Goal: Information Seeking & Learning: Learn about a topic

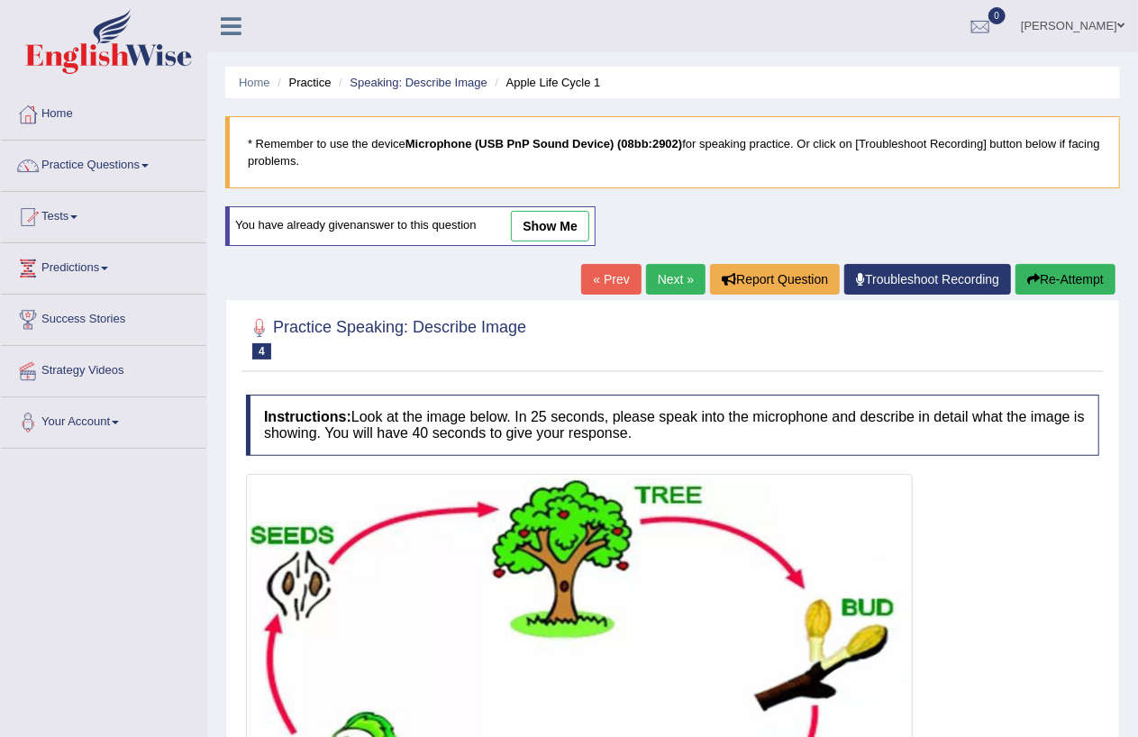
scroll to position [290, 0]
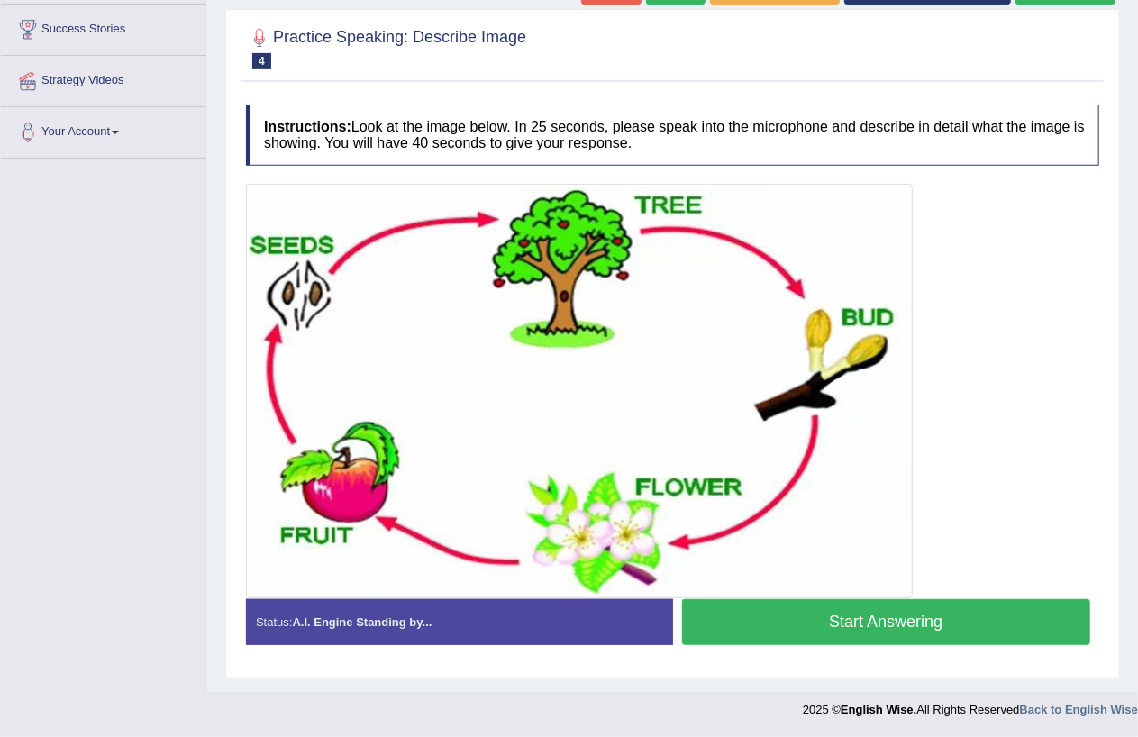
click at [830, 620] on button "Start Answering" at bounding box center [886, 622] width 409 height 46
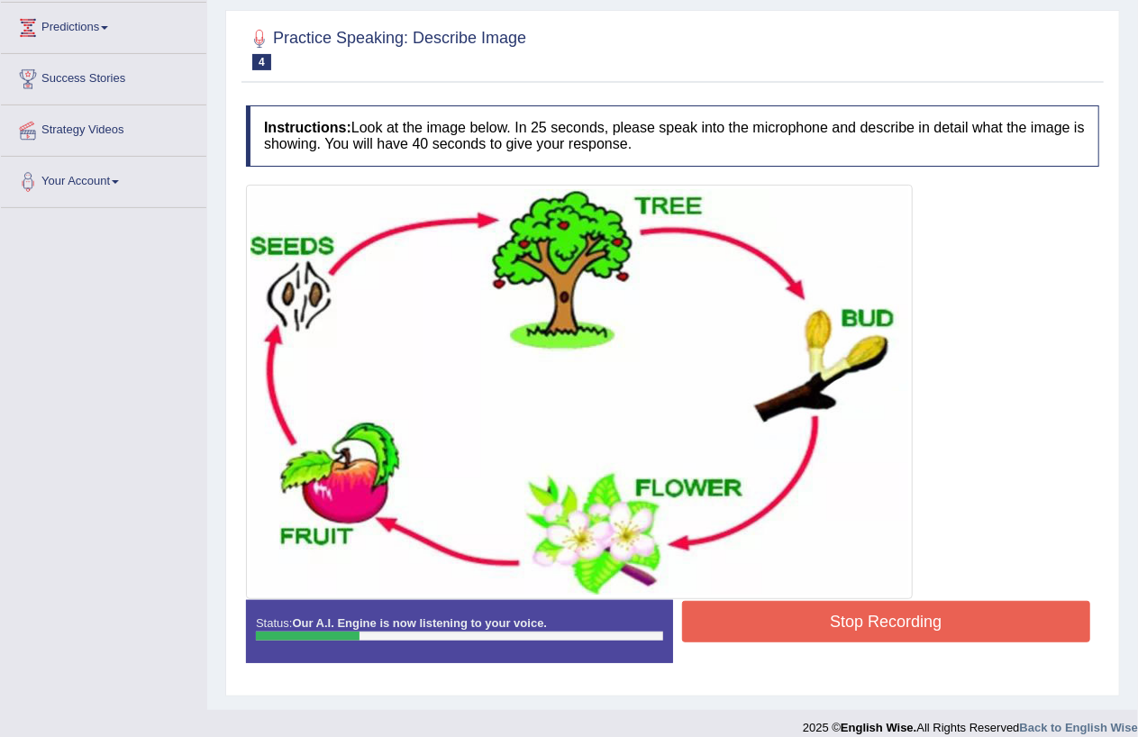
click at [831, 614] on button "Stop Recording" at bounding box center [886, 621] width 409 height 41
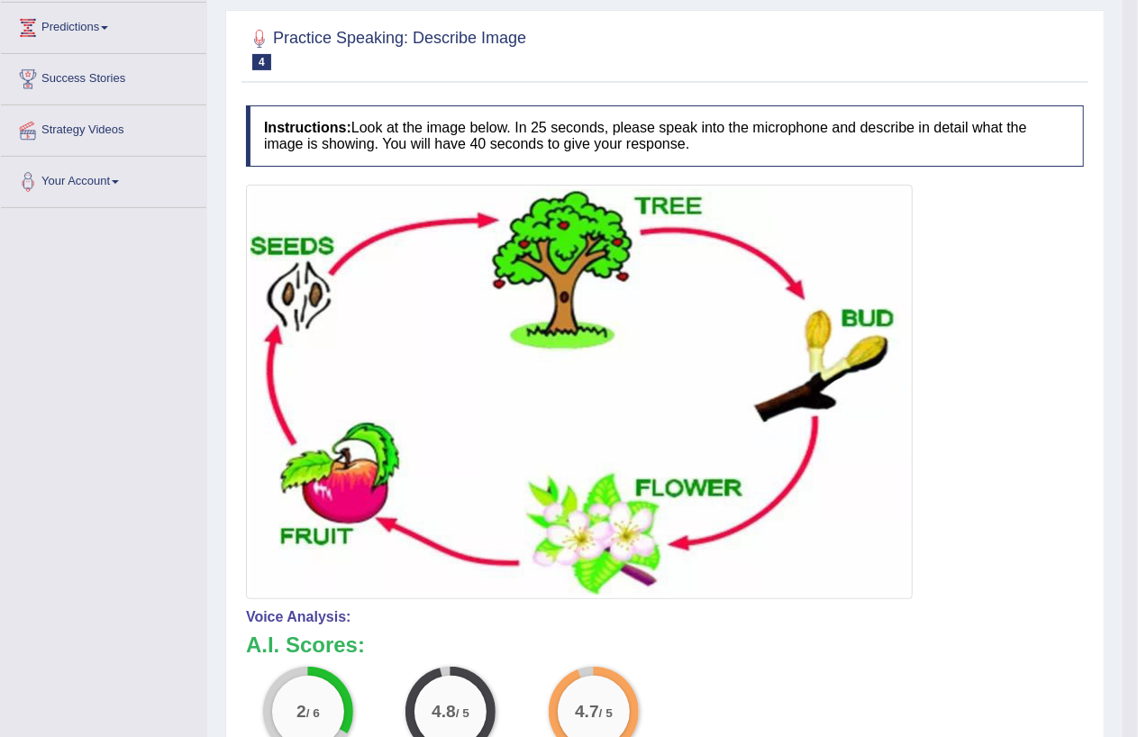
scroll to position [0, 0]
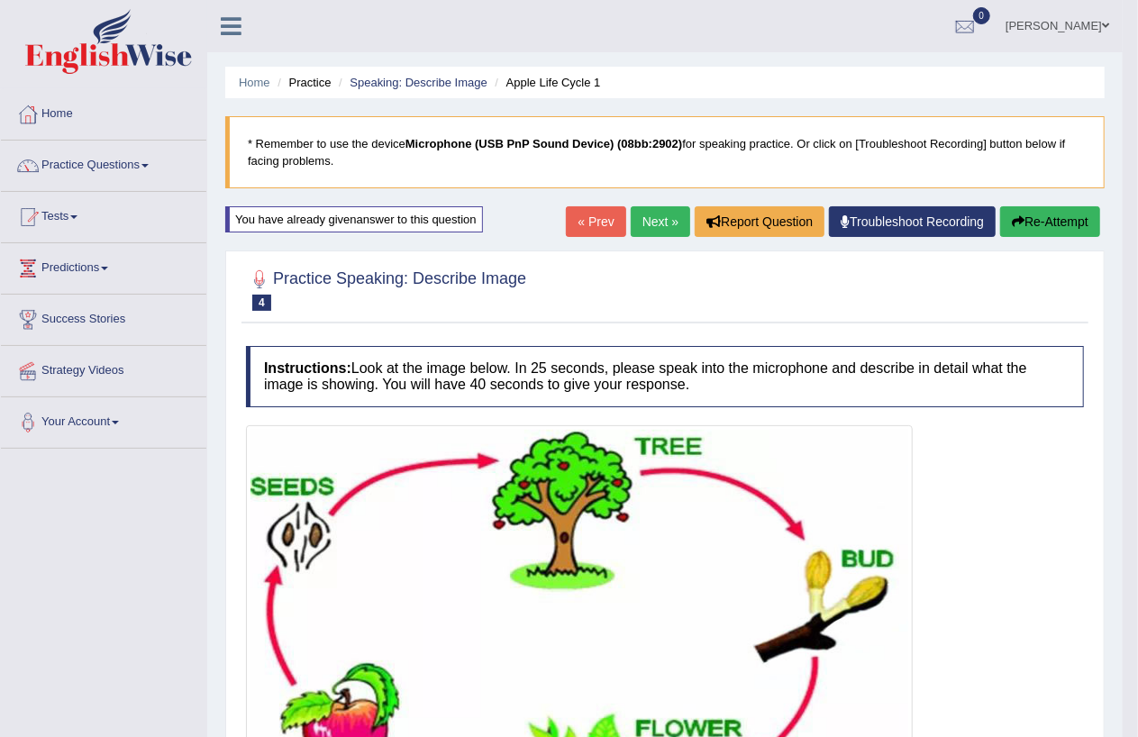
click at [1051, 220] on button "Re-Attempt" at bounding box center [1050, 221] width 100 height 31
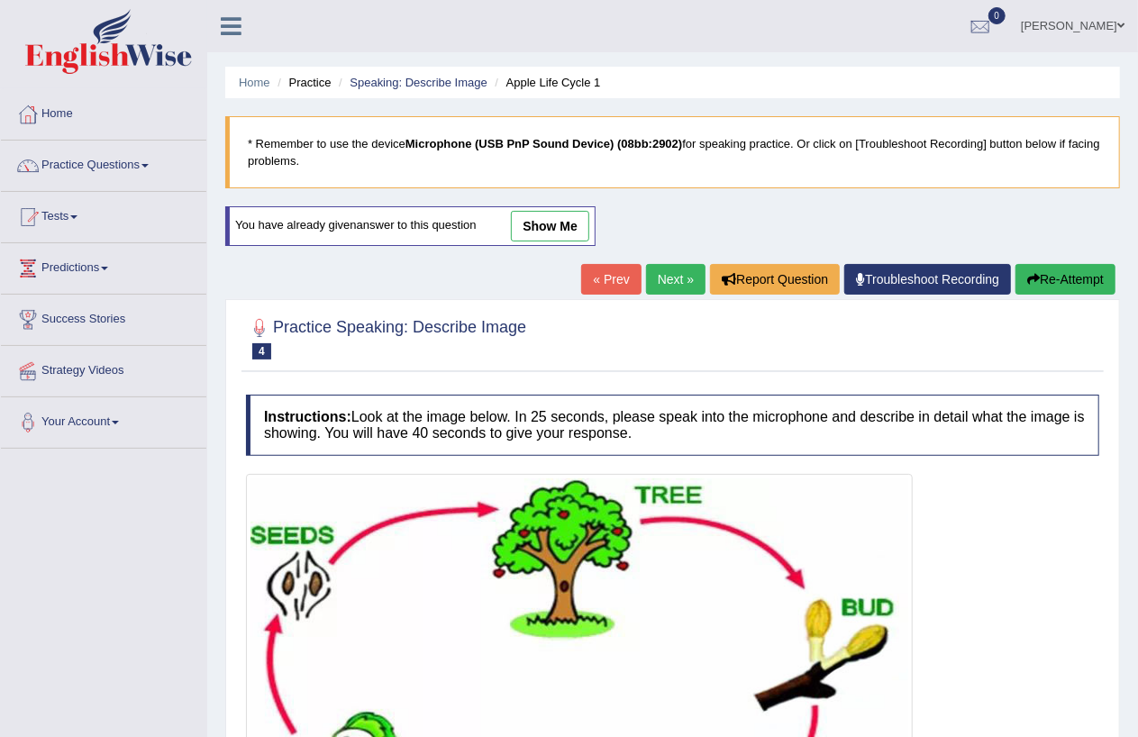
scroll to position [290, 0]
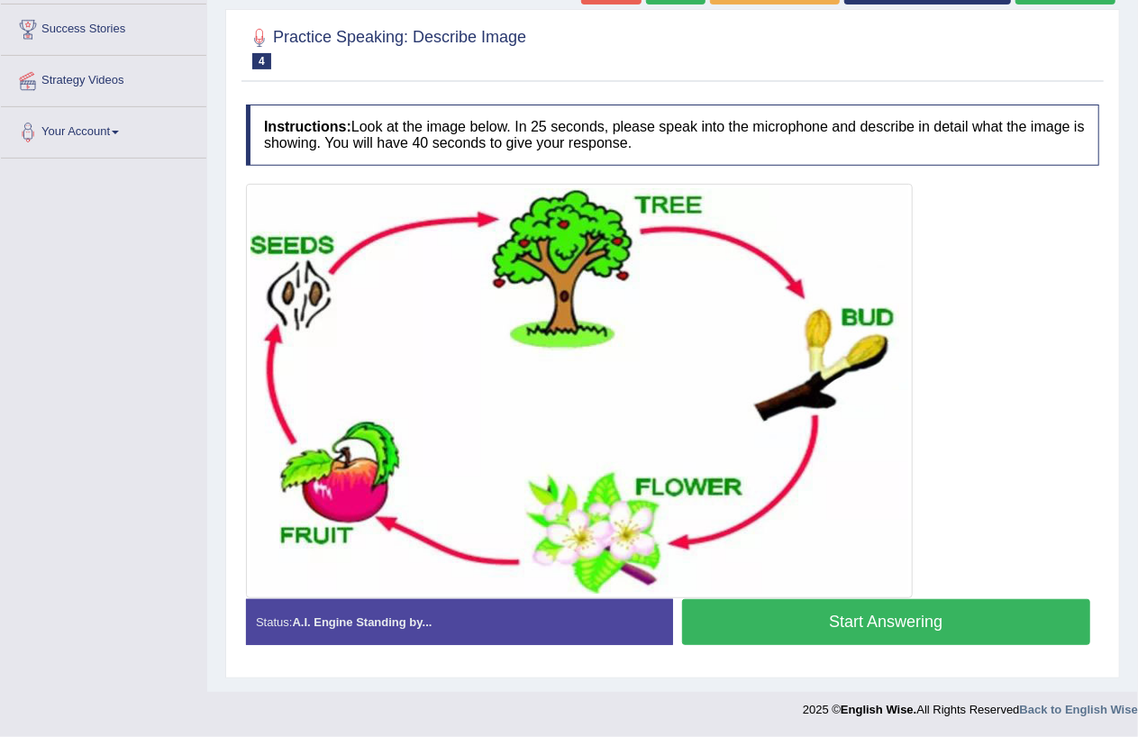
click at [894, 623] on button "Start Answering" at bounding box center [886, 622] width 409 height 46
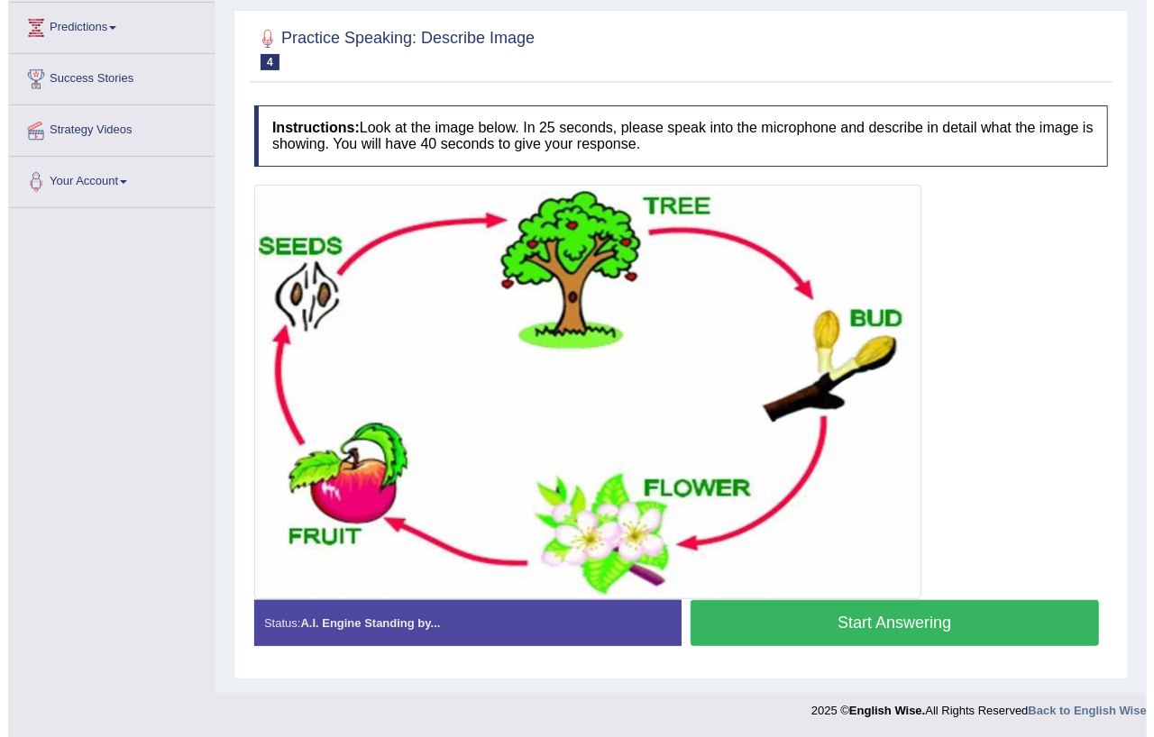
scroll to position [258, 0]
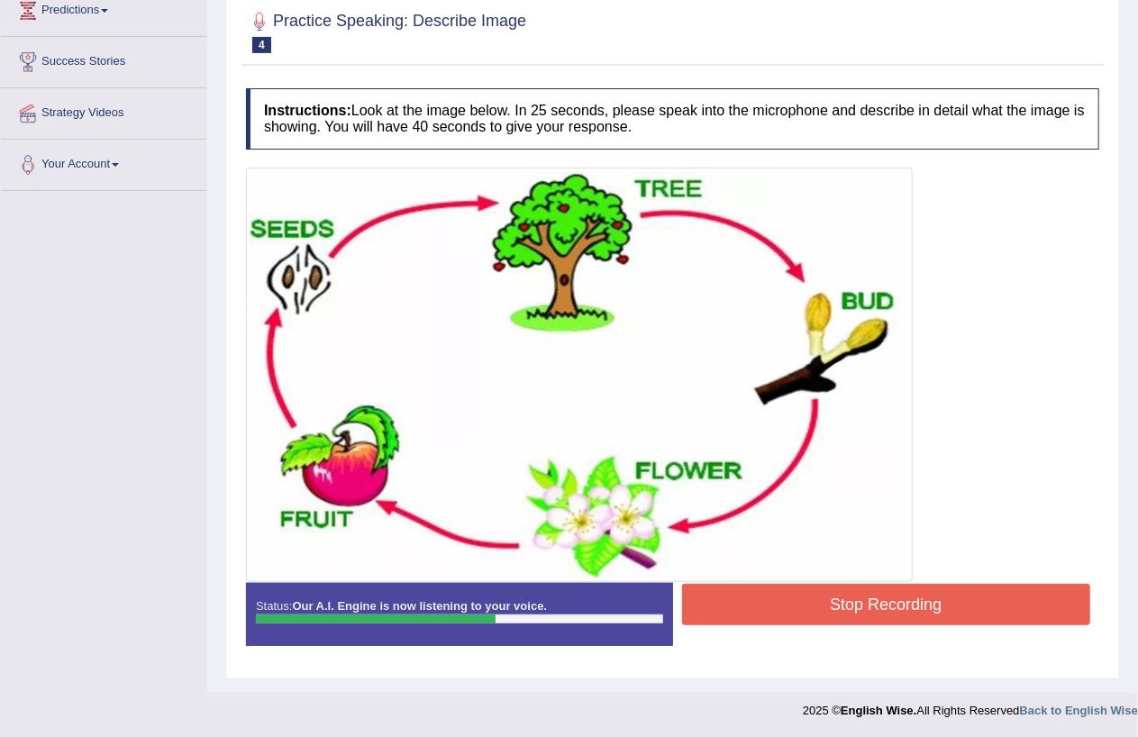
click at [1004, 599] on button "Stop Recording" at bounding box center [886, 604] width 409 height 41
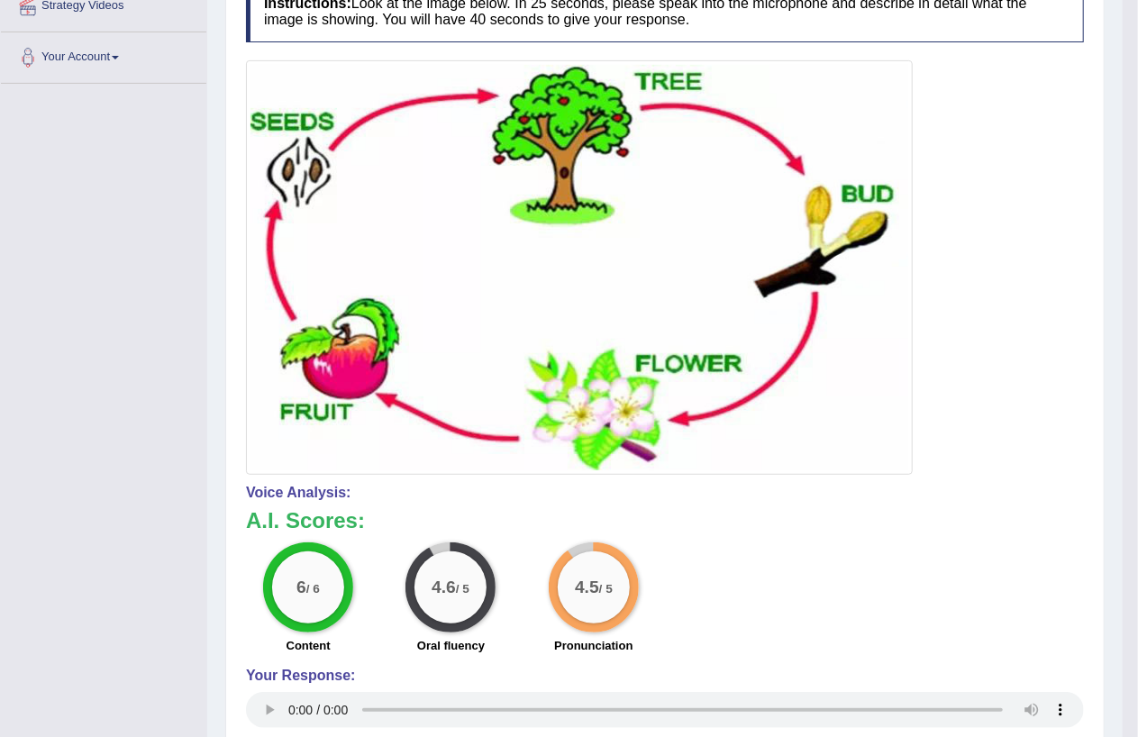
scroll to position [0, 0]
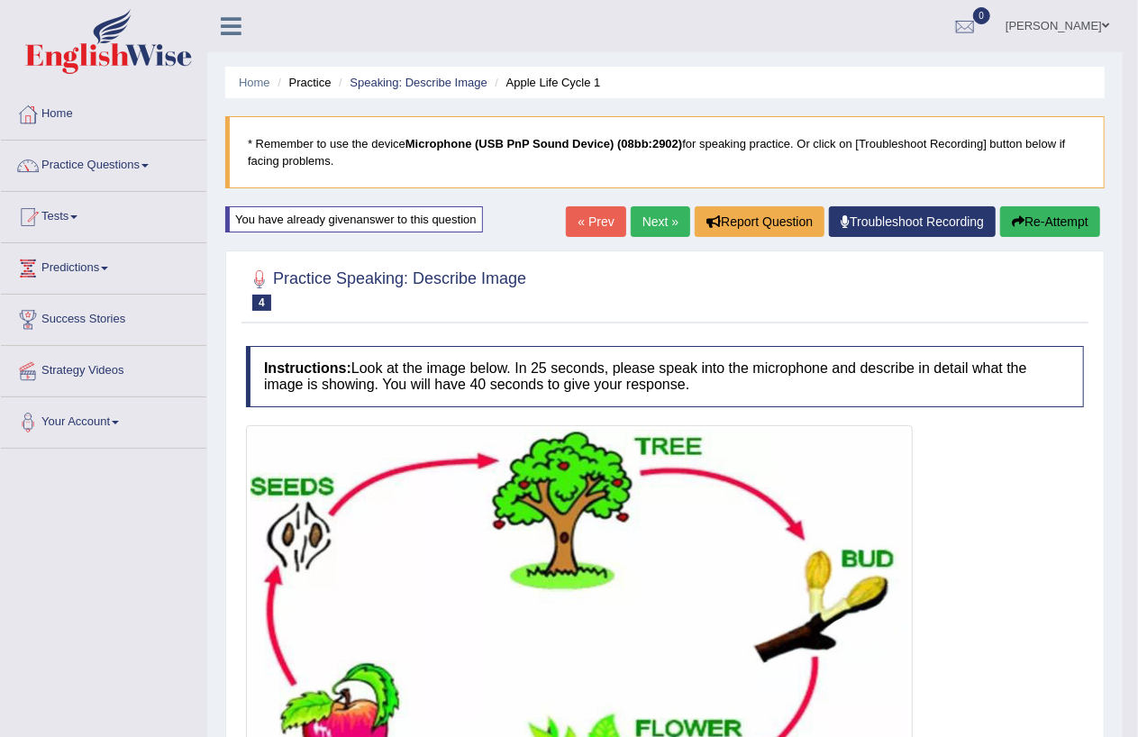
click at [1056, 232] on button "Re-Attempt" at bounding box center [1050, 221] width 100 height 31
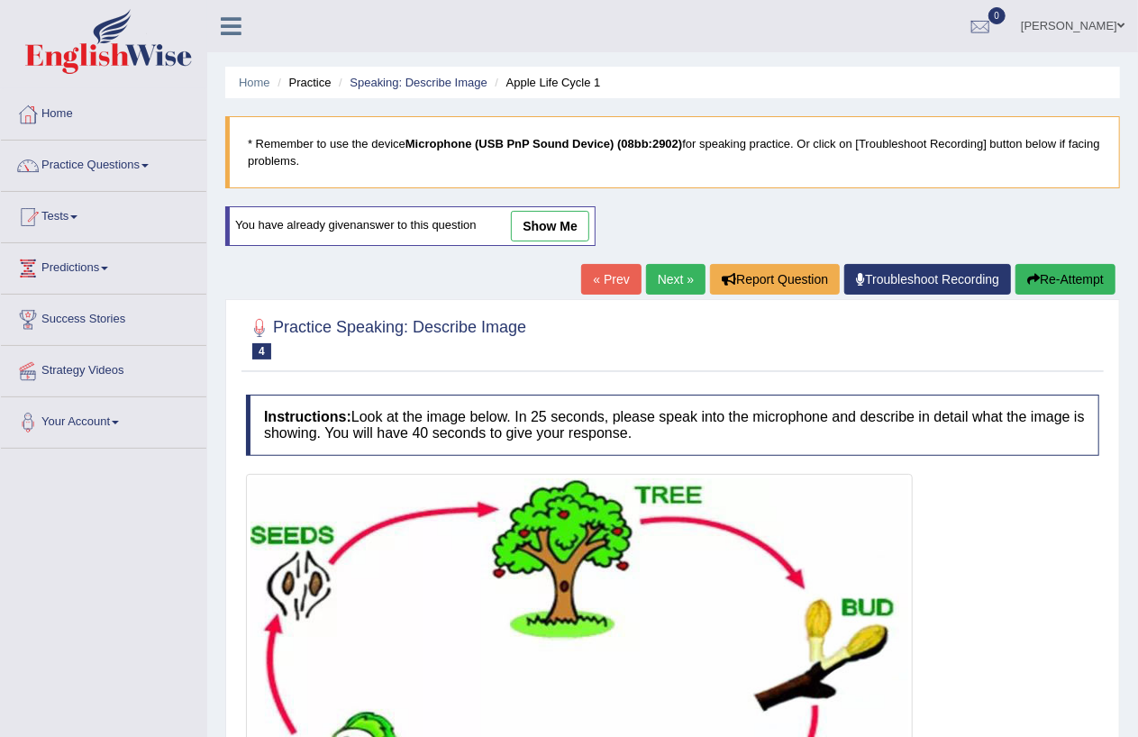
scroll to position [290, 0]
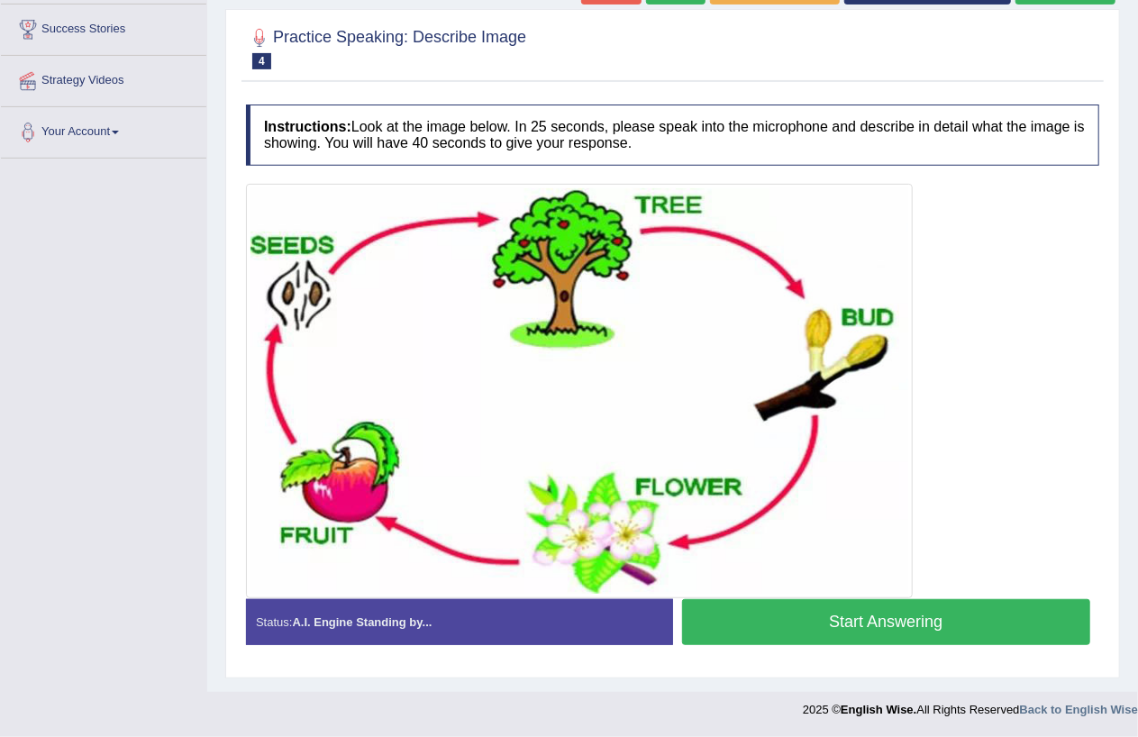
click at [898, 627] on button "Start Answering" at bounding box center [886, 622] width 409 height 46
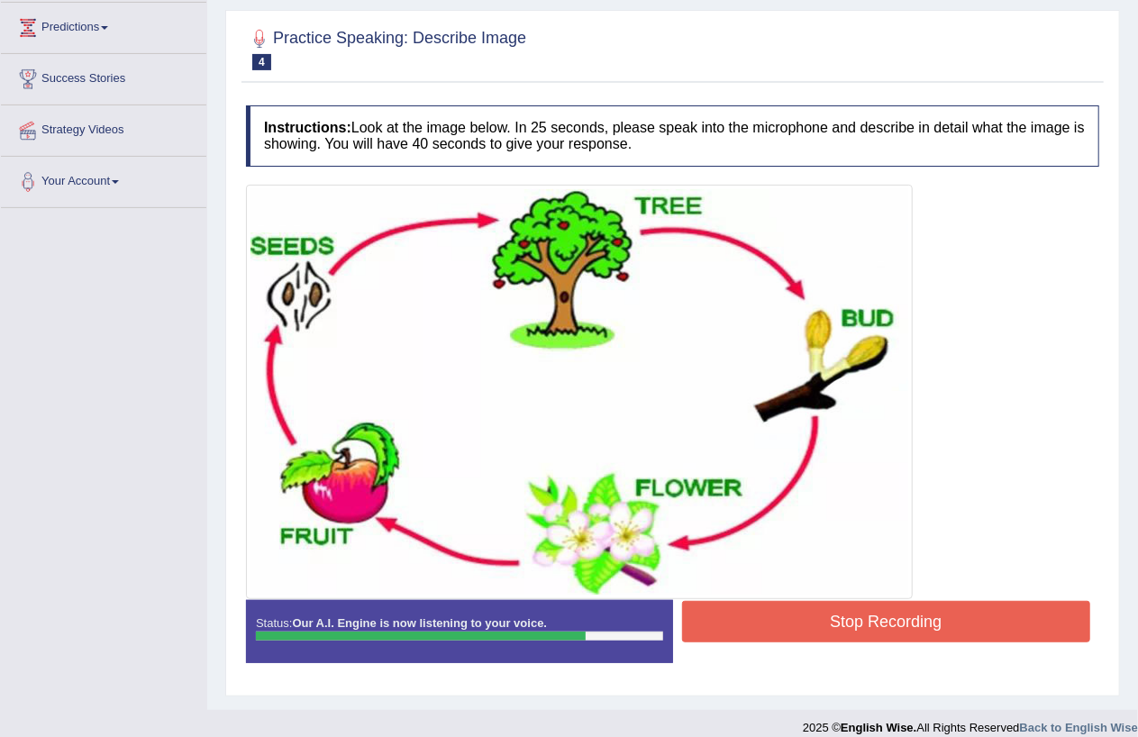
click at [836, 611] on button "Stop Recording" at bounding box center [886, 621] width 409 height 41
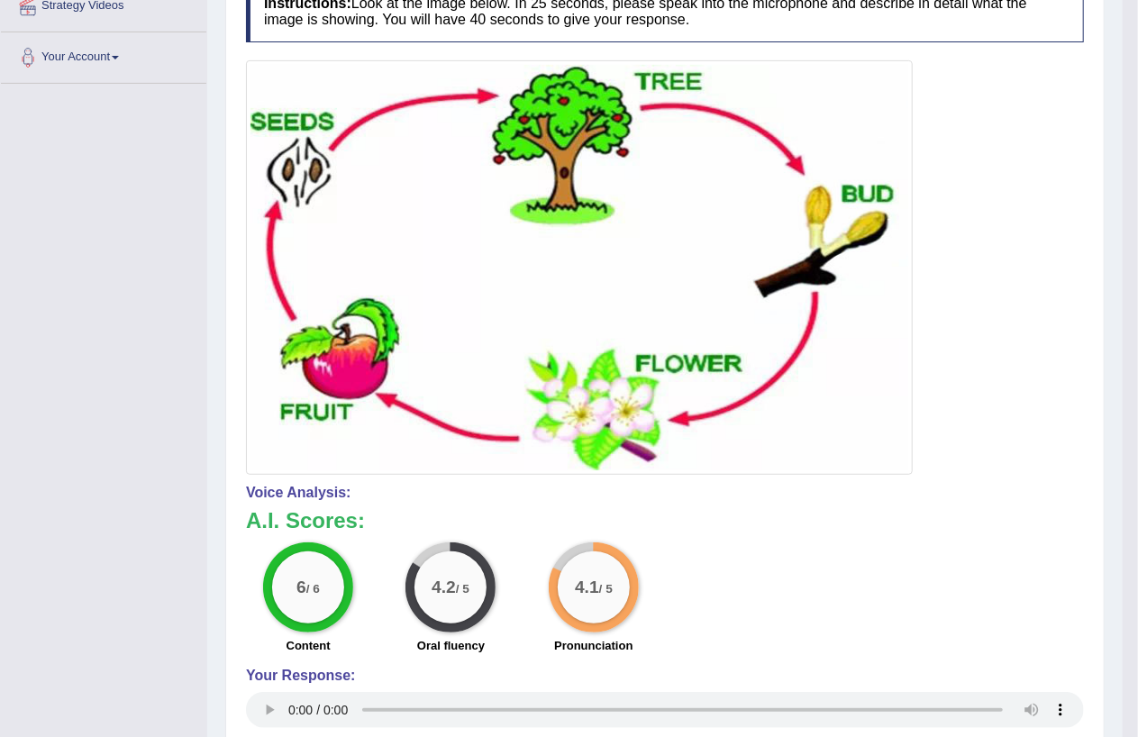
scroll to position [0, 0]
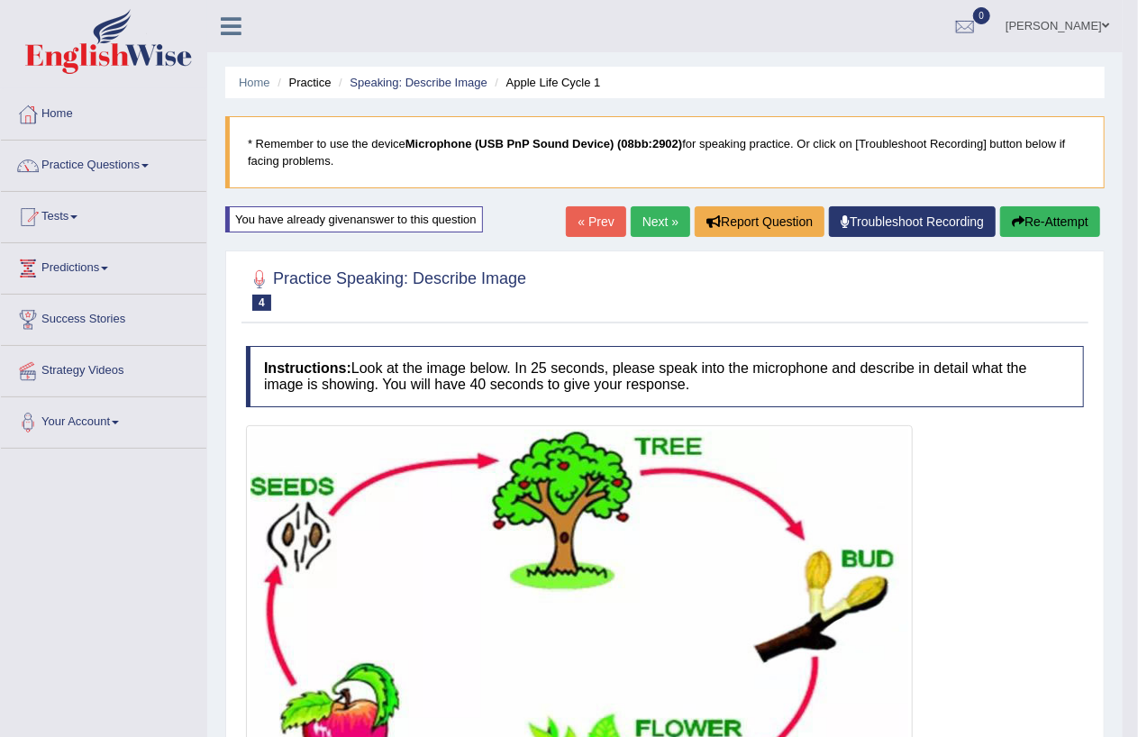
click at [1063, 225] on button "Re-Attempt" at bounding box center [1050, 221] width 100 height 31
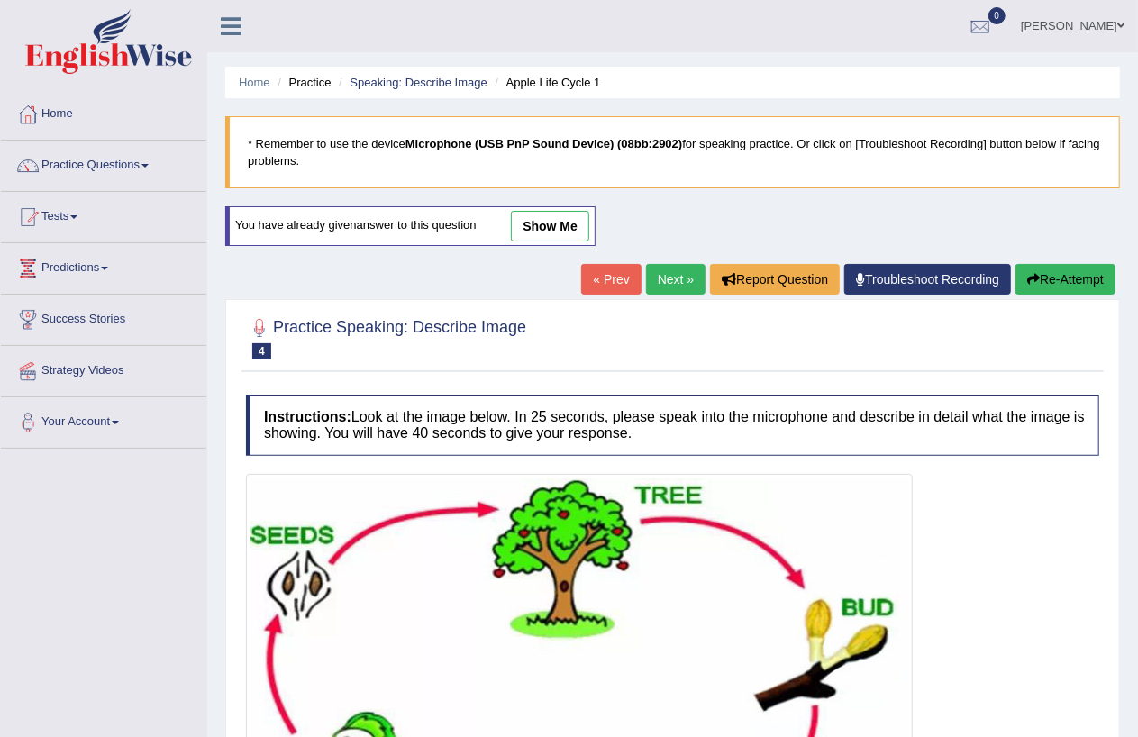
scroll to position [290, 0]
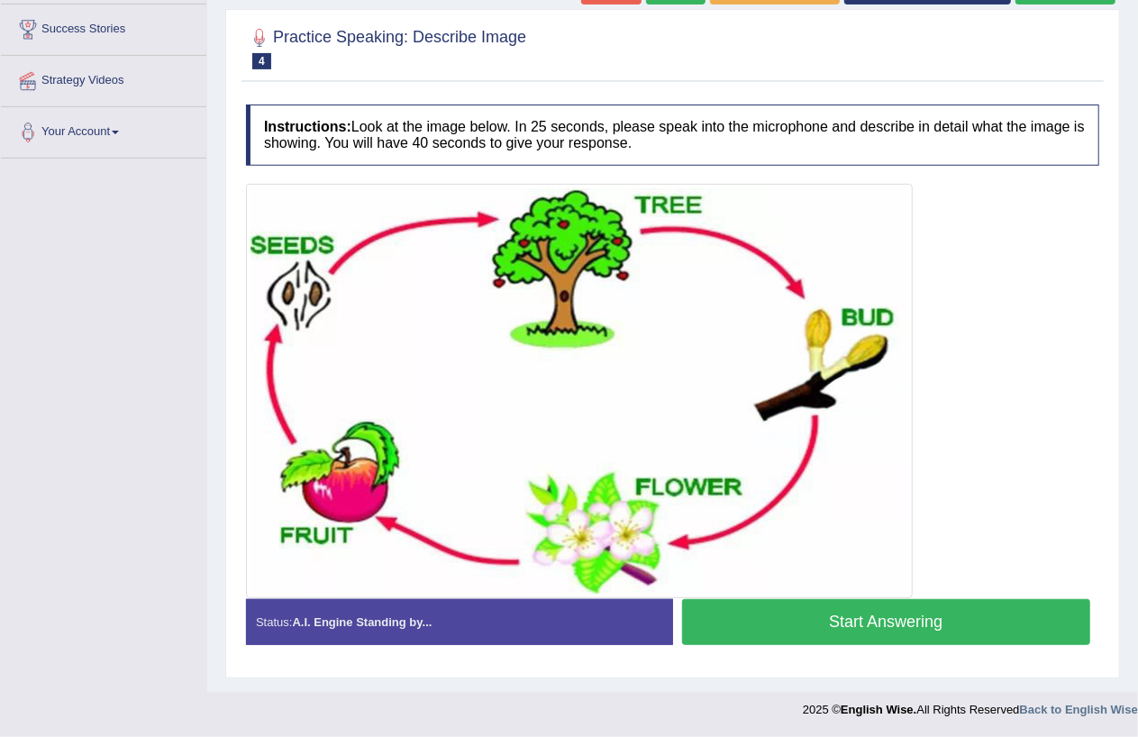
click at [775, 616] on button "Start Answering" at bounding box center [886, 622] width 409 height 46
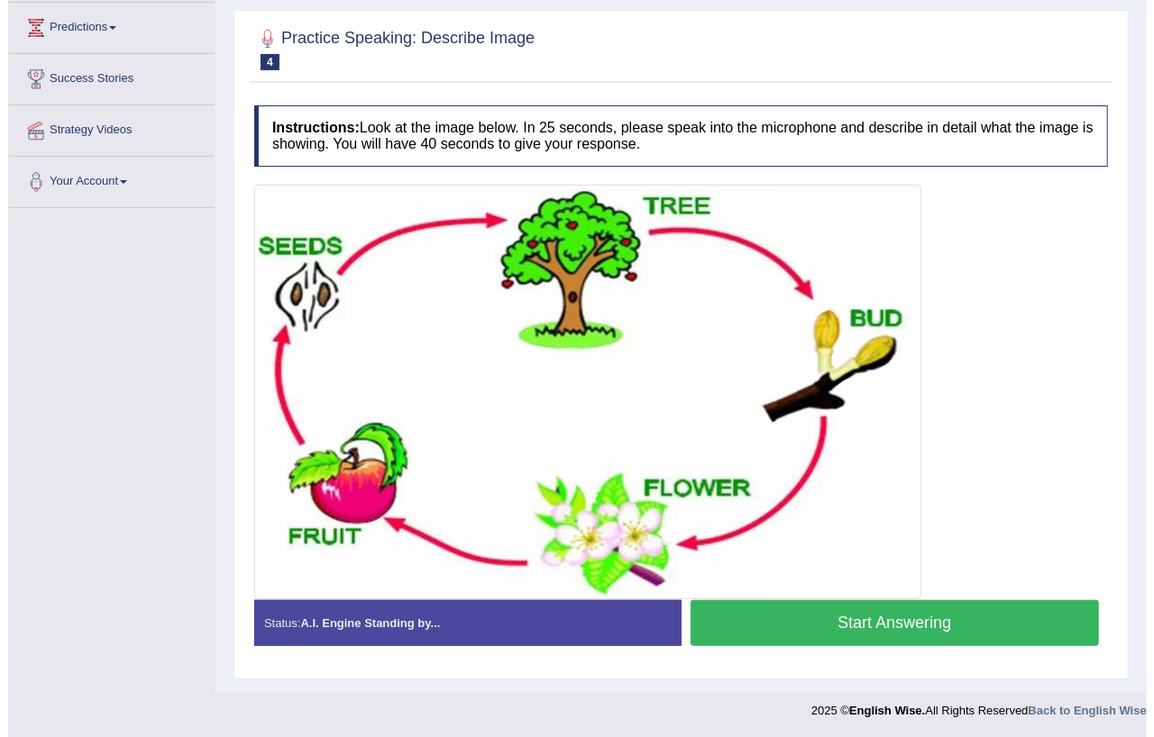
scroll to position [258, 0]
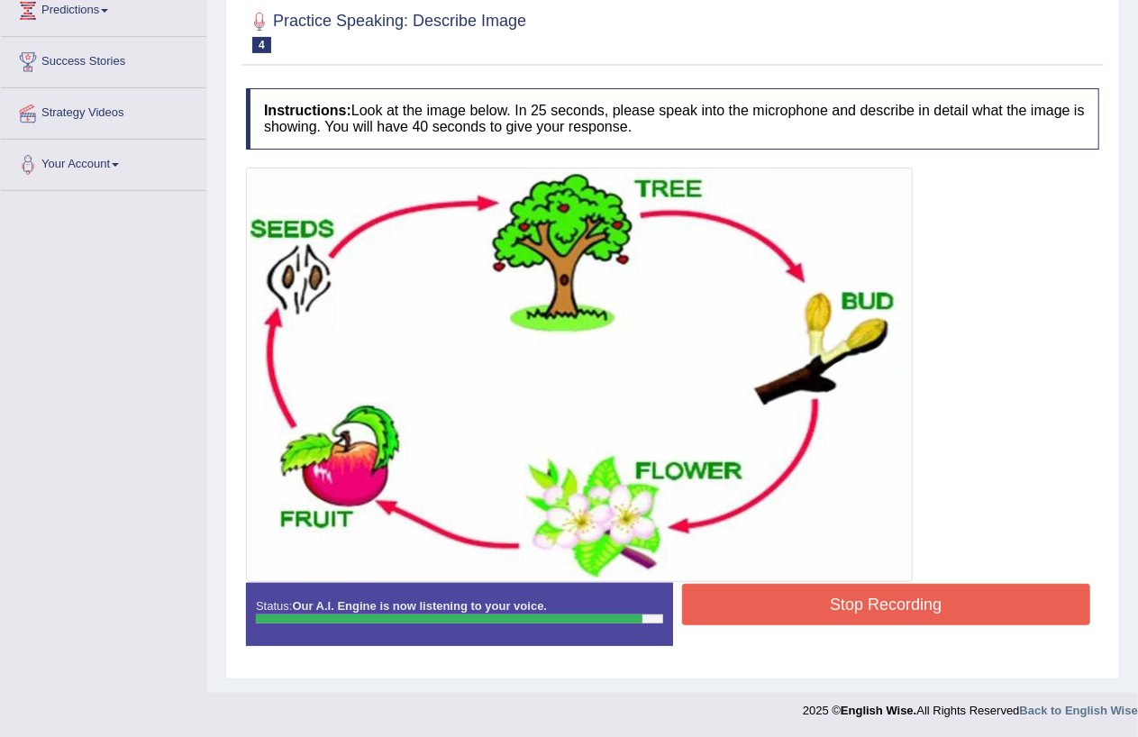
click at [847, 600] on button "Stop Recording" at bounding box center [886, 604] width 409 height 41
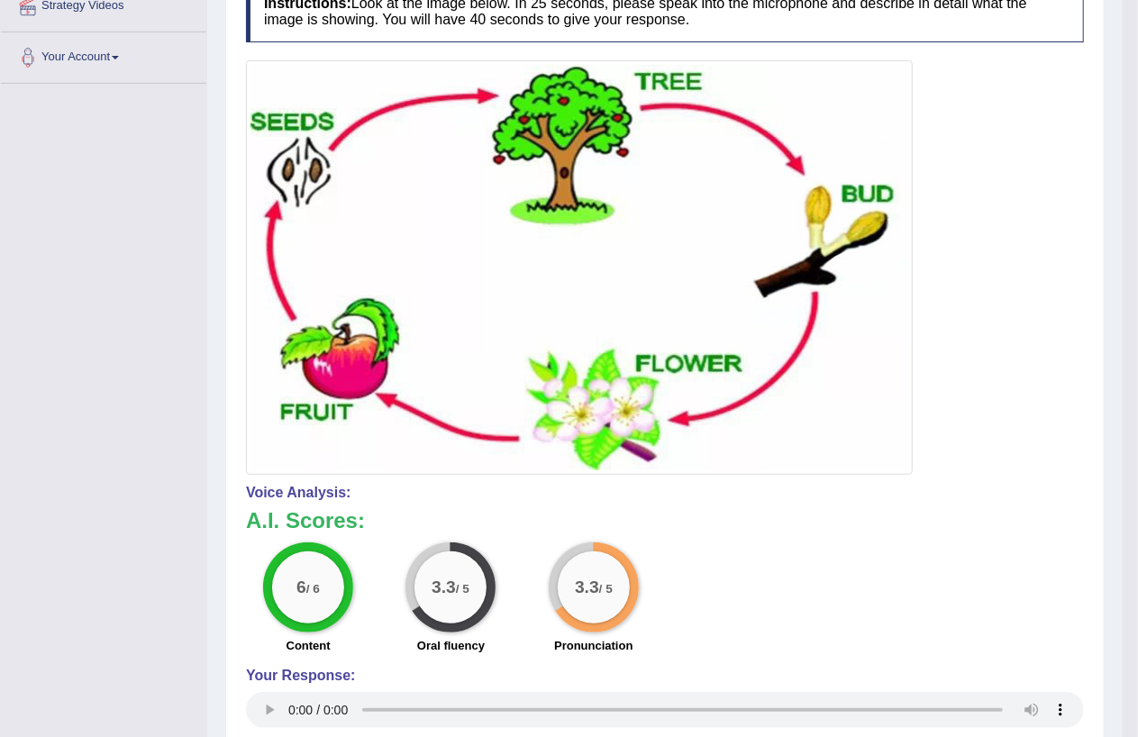
scroll to position [0, 0]
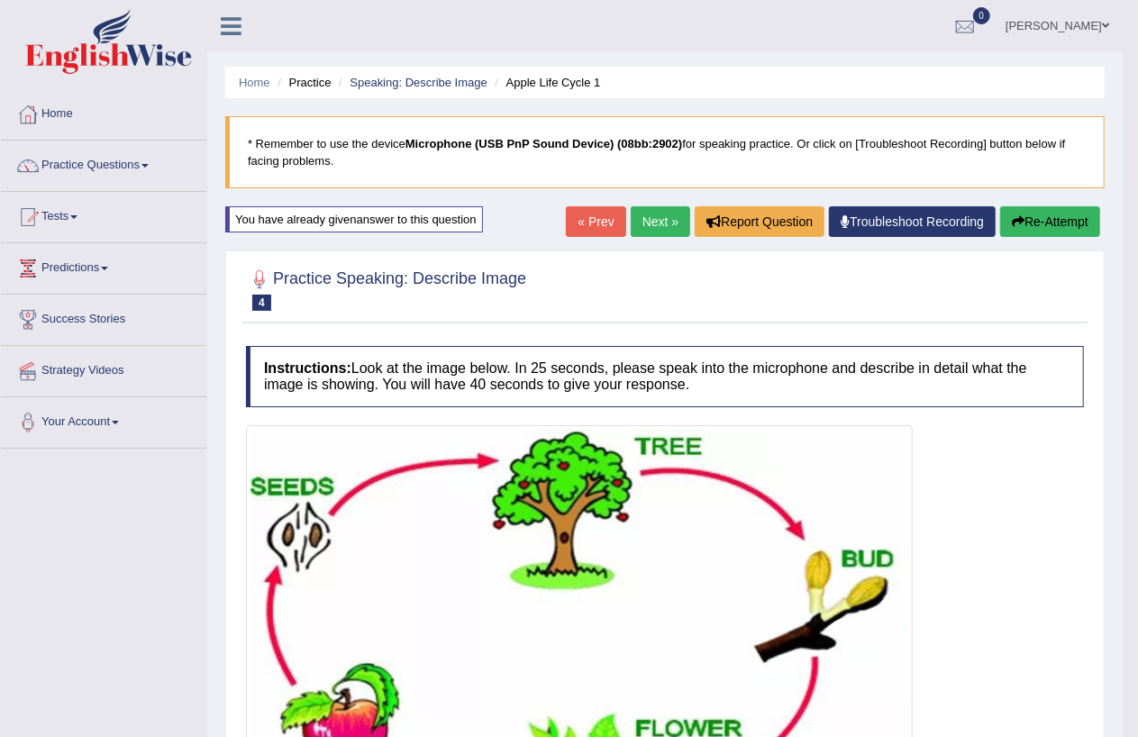
click at [1055, 214] on button "Re-Attempt" at bounding box center [1050, 221] width 100 height 31
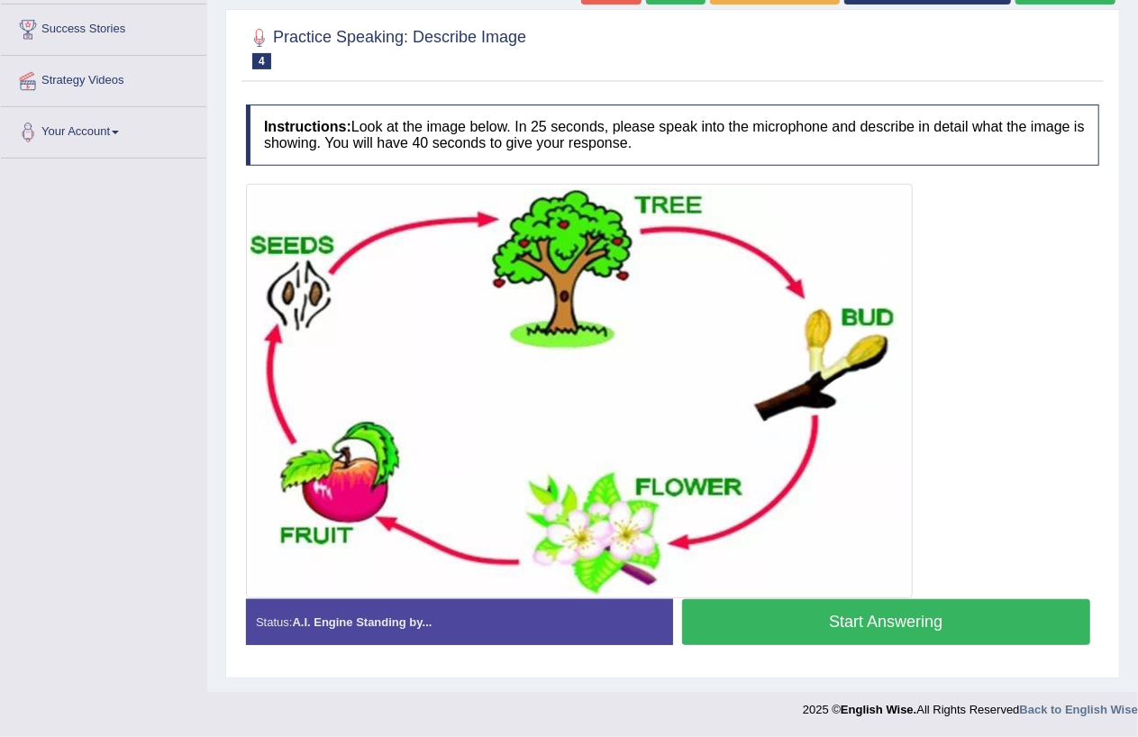
click at [818, 623] on button "Start Answering" at bounding box center [886, 622] width 409 height 46
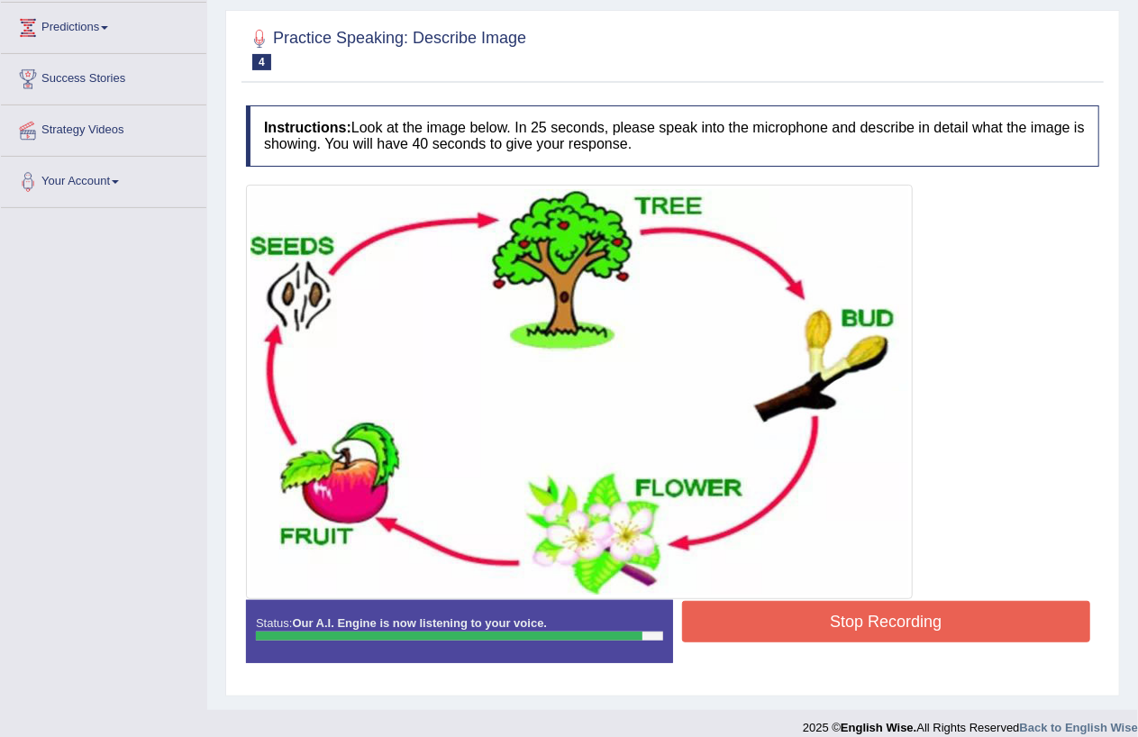
click at [807, 626] on button "Stop Recording" at bounding box center [886, 621] width 409 height 41
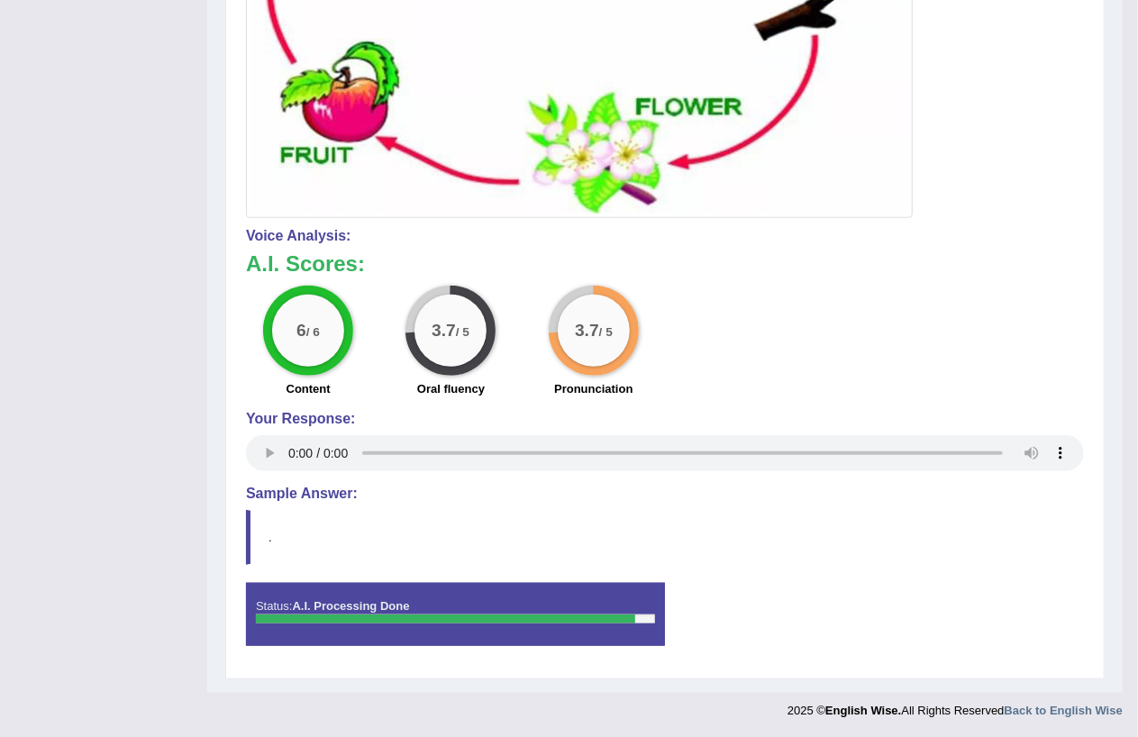
scroll to position [0, 0]
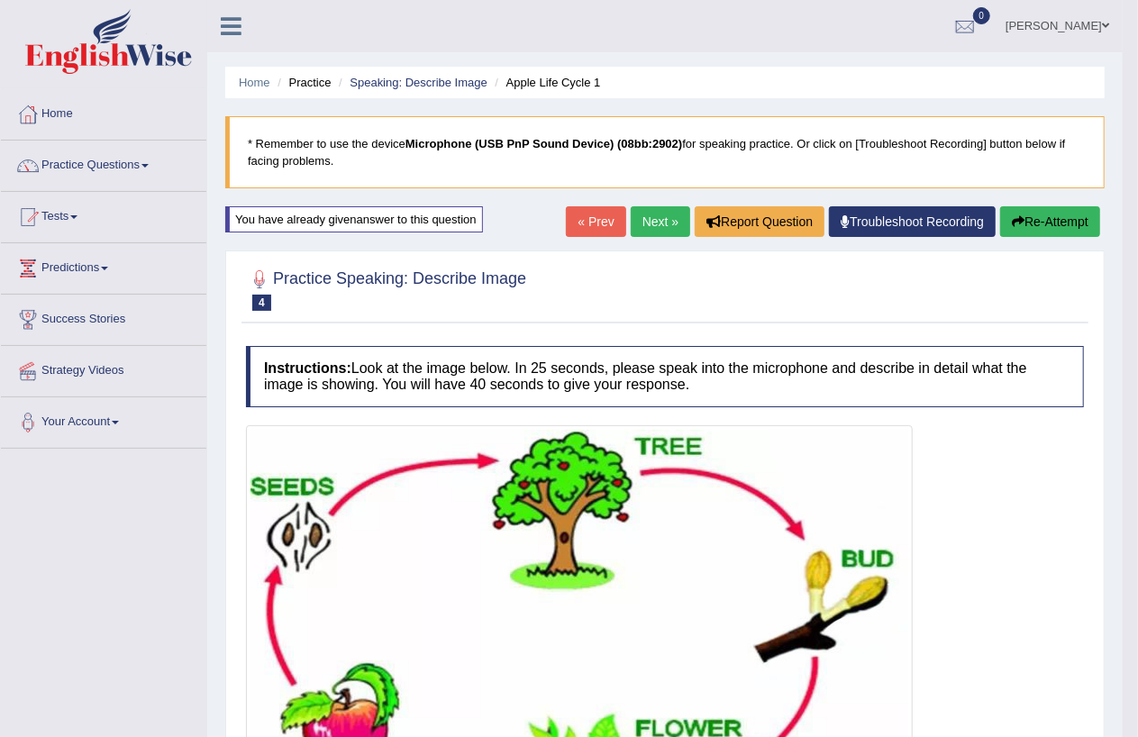
click at [1052, 226] on button "Re-Attempt" at bounding box center [1050, 221] width 100 height 31
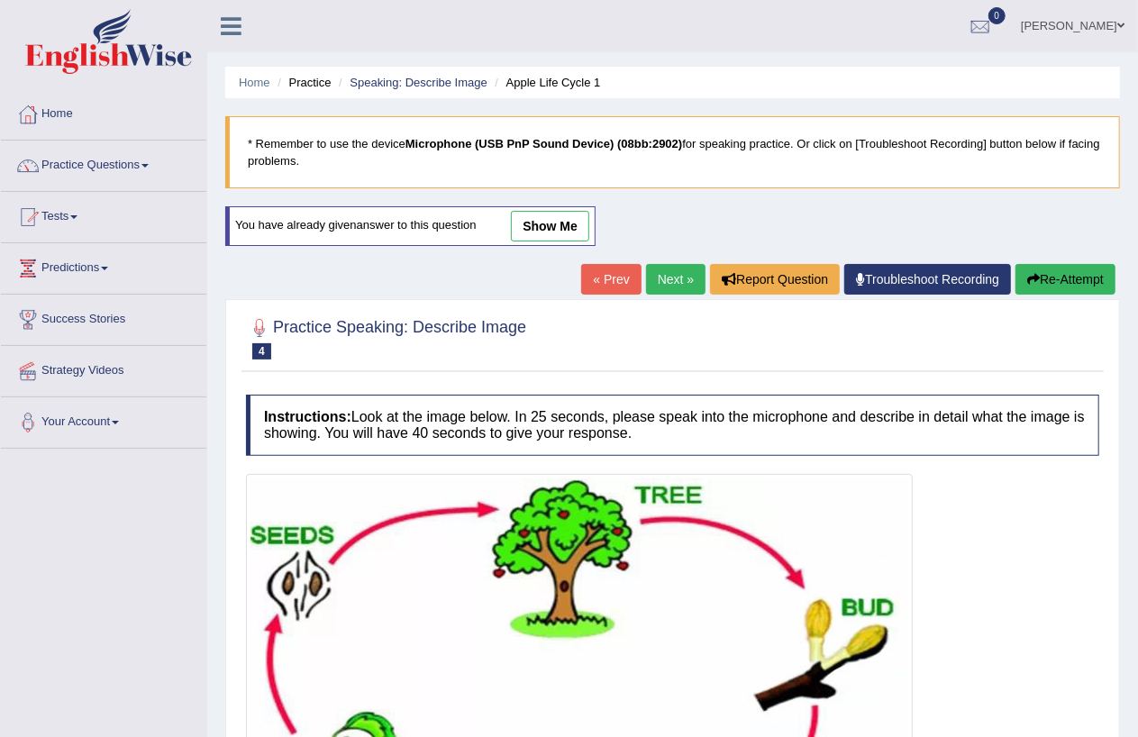
scroll to position [290, 0]
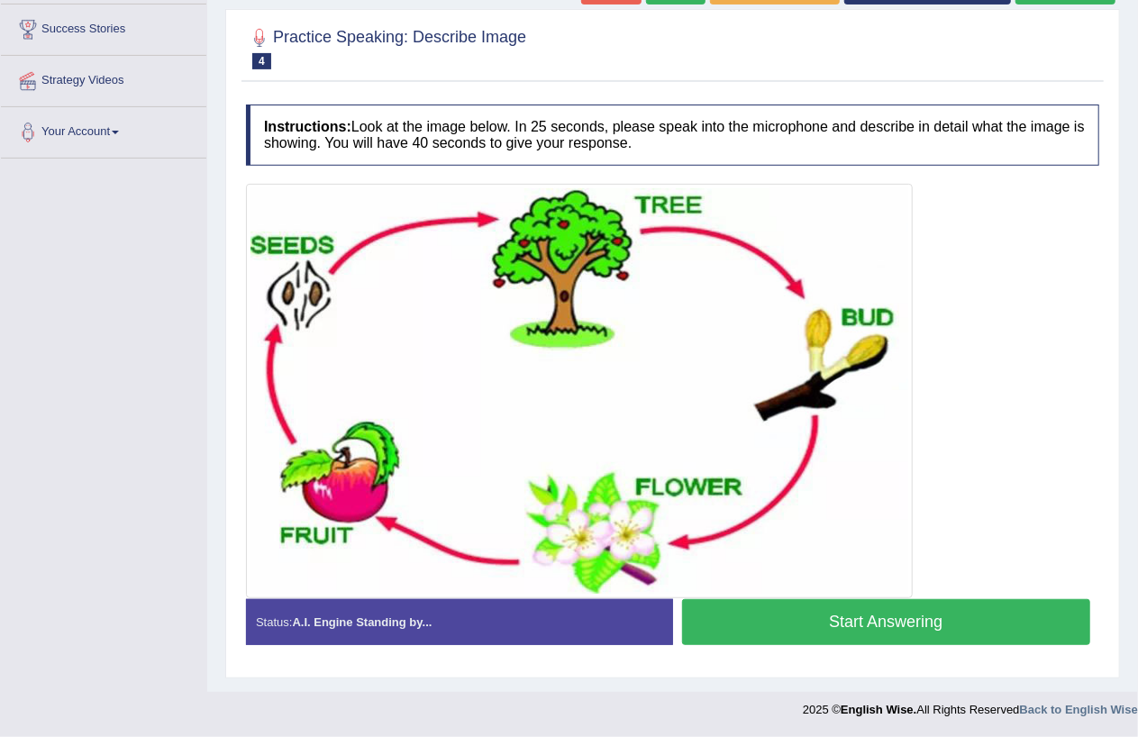
click at [870, 619] on button "Start Answering" at bounding box center [886, 622] width 409 height 46
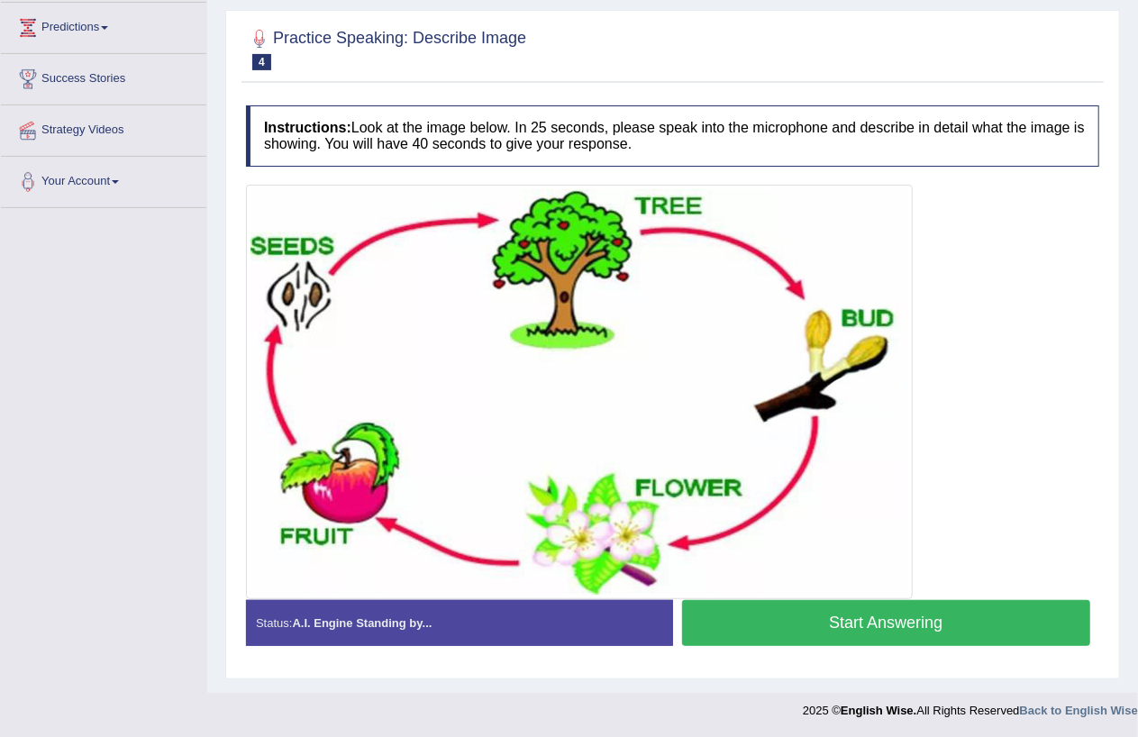
scroll to position [258, 0]
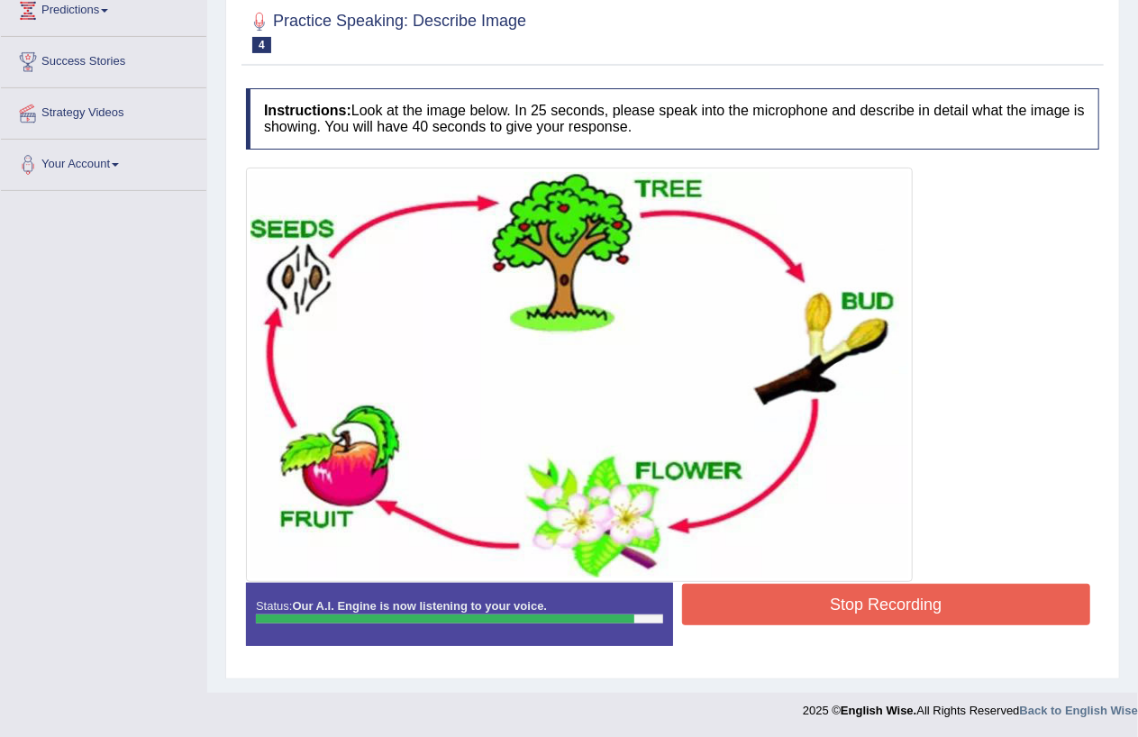
click at [928, 600] on button "Stop Recording" at bounding box center [886, 604] width 409 height 41
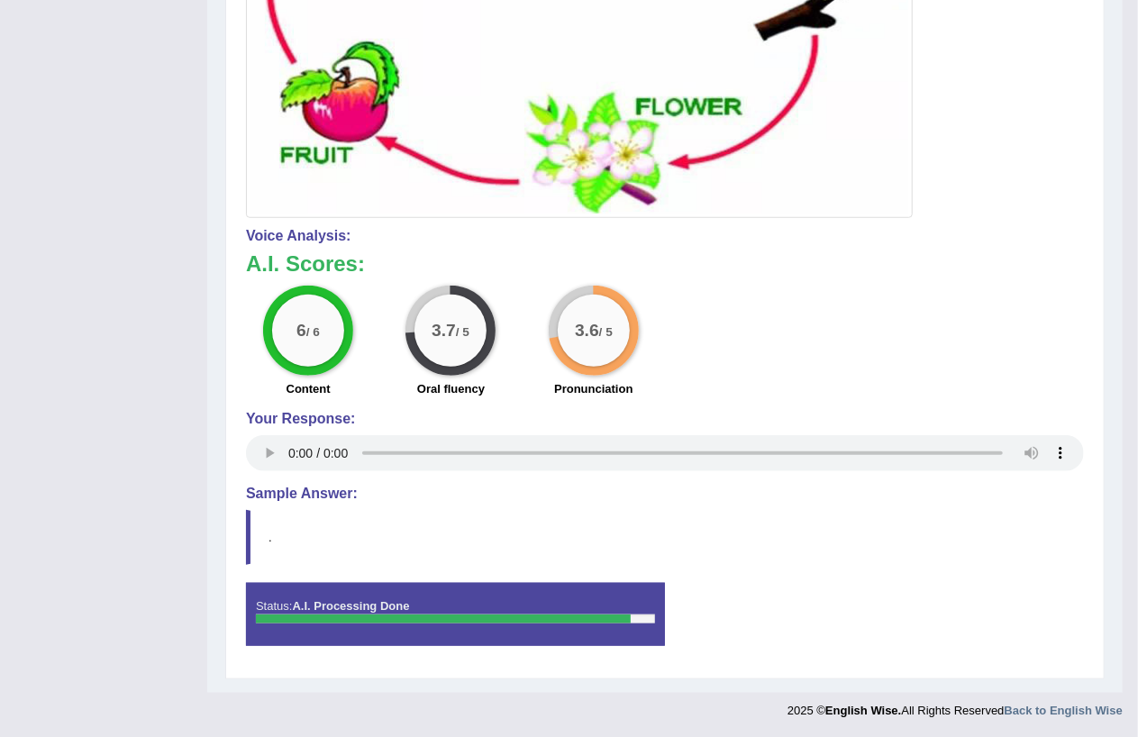
scroll to position [0, 0]
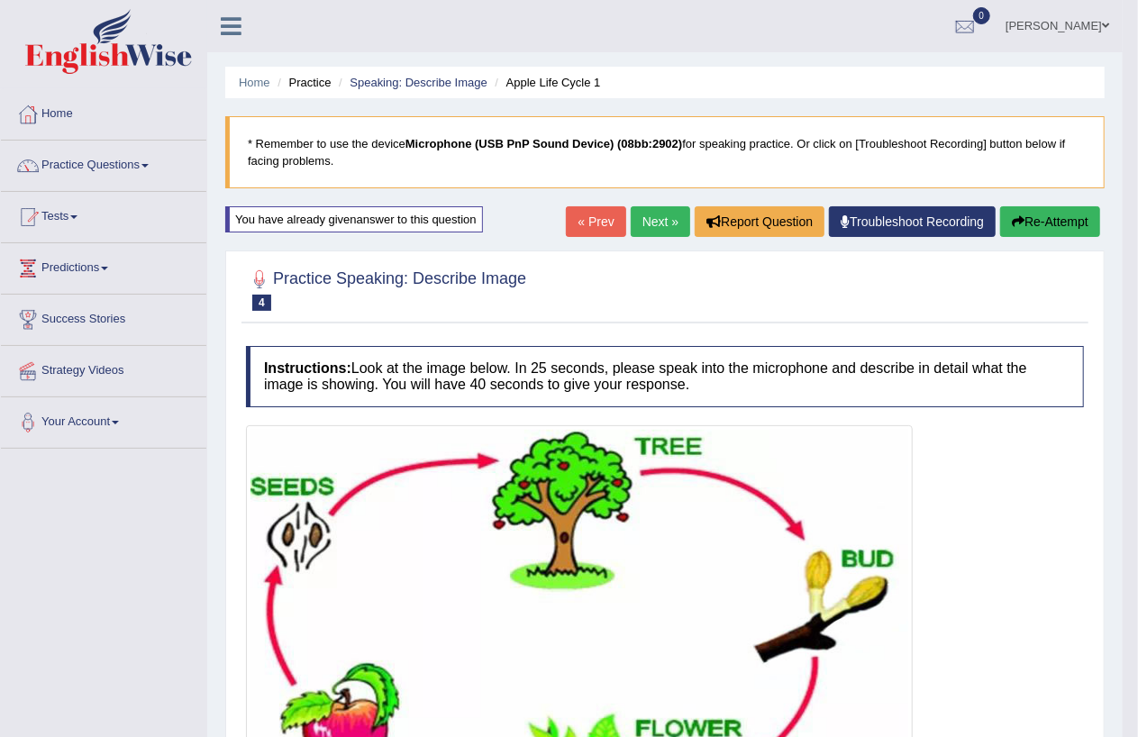
click at [1062, 225] on button "Re-Attempt" at bounding box center [1050, 221] width 100 height 31
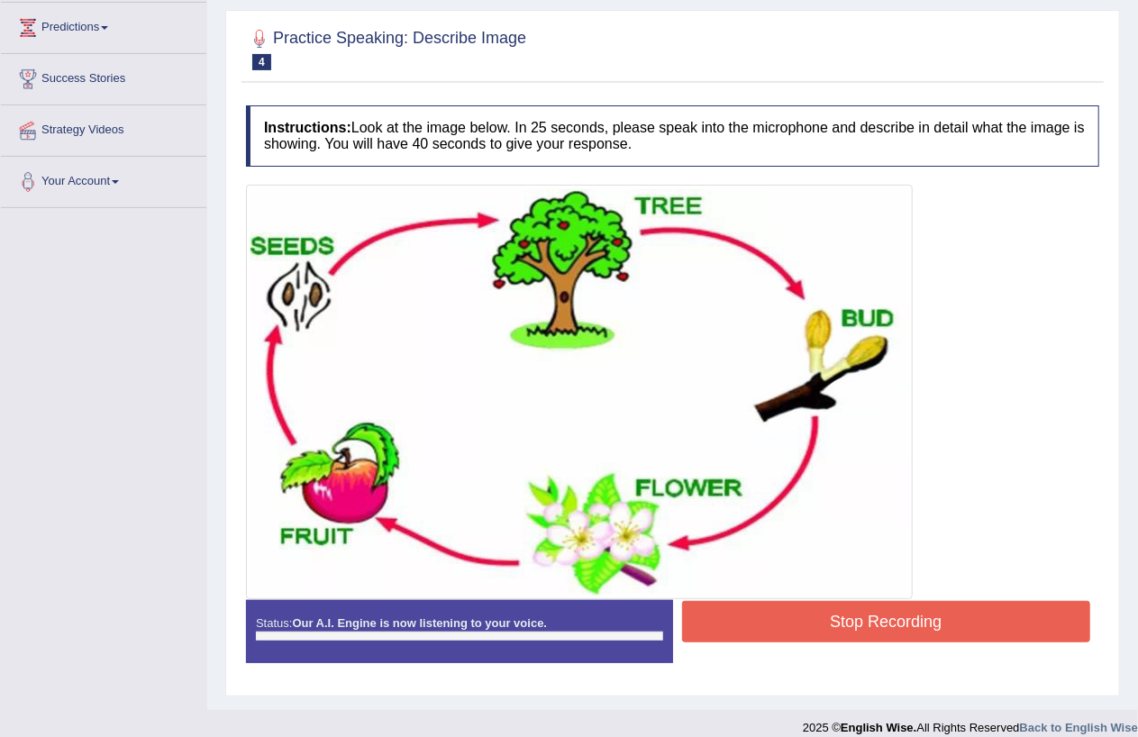
scroll to position [258, 0]
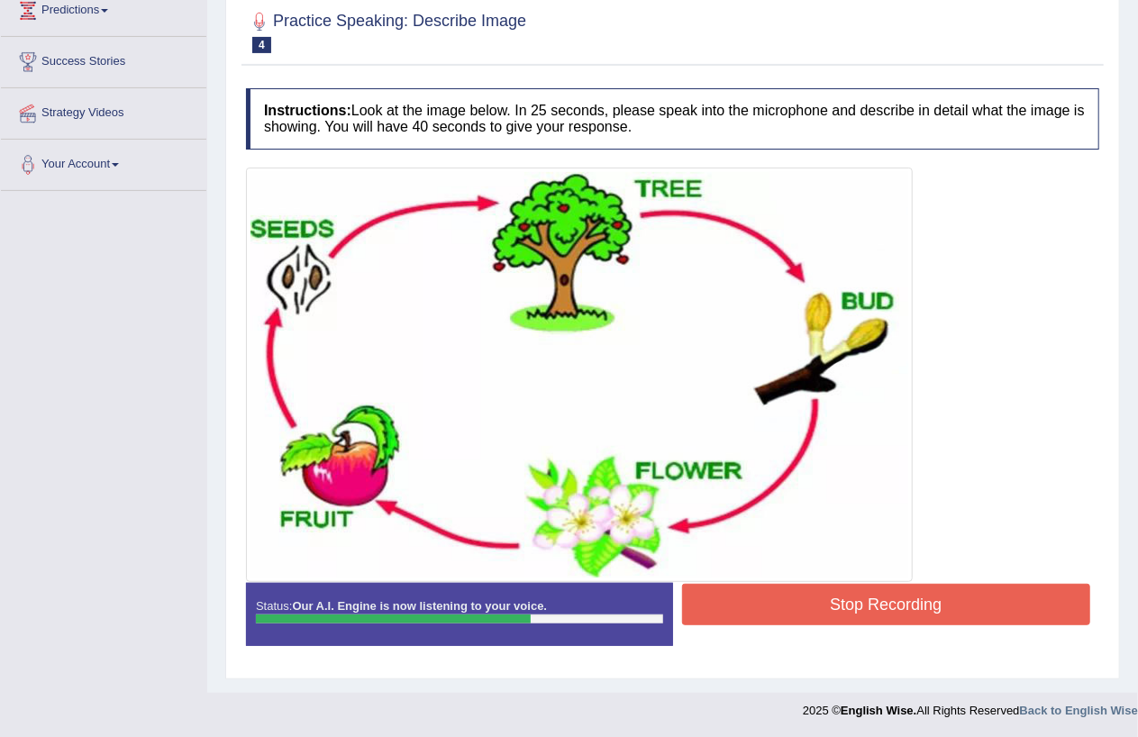
click at [913, 598] on button "Stop Recording" at bounding box center [886, 604] width 409 height 41
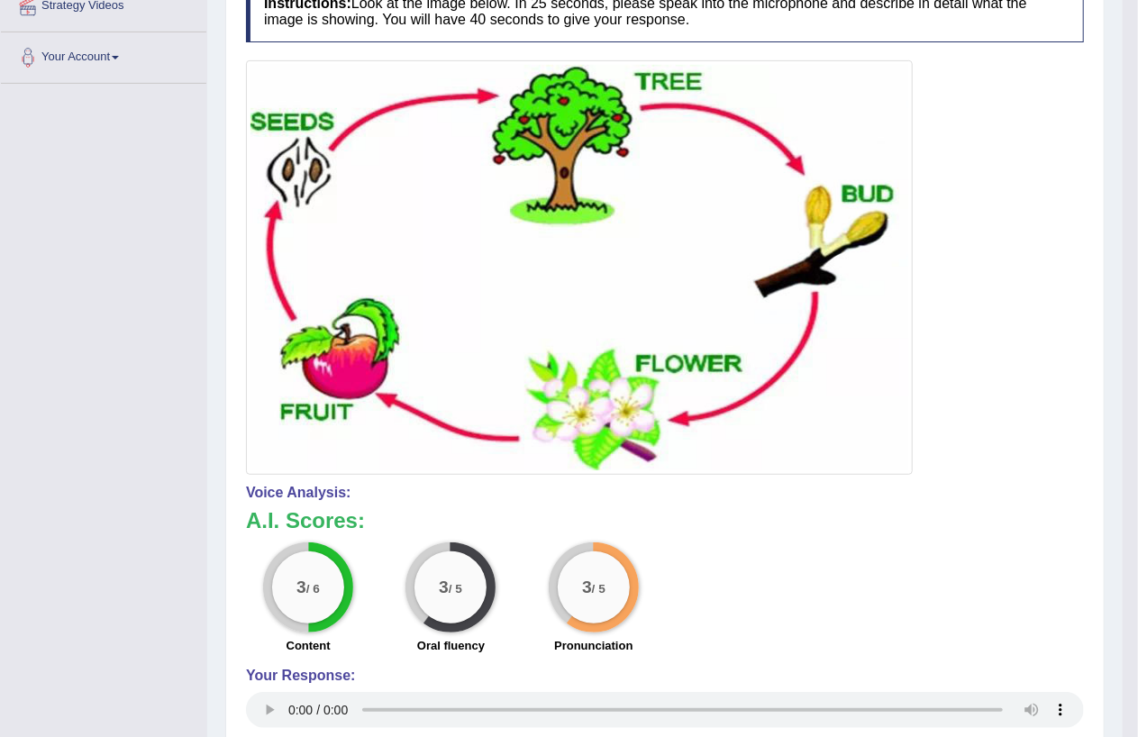
scroll to position [0, 0]
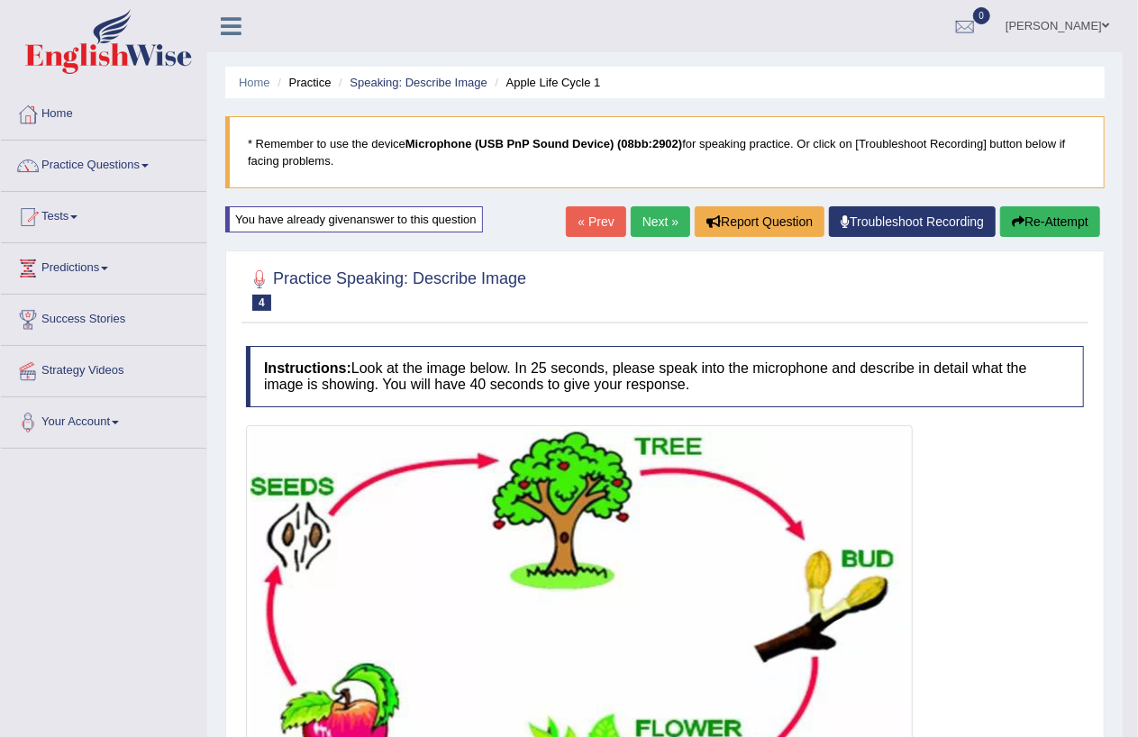
click at [1047, 221] on button "Re-Attempt" at bounding box center [1050, 221] width 100 height 31
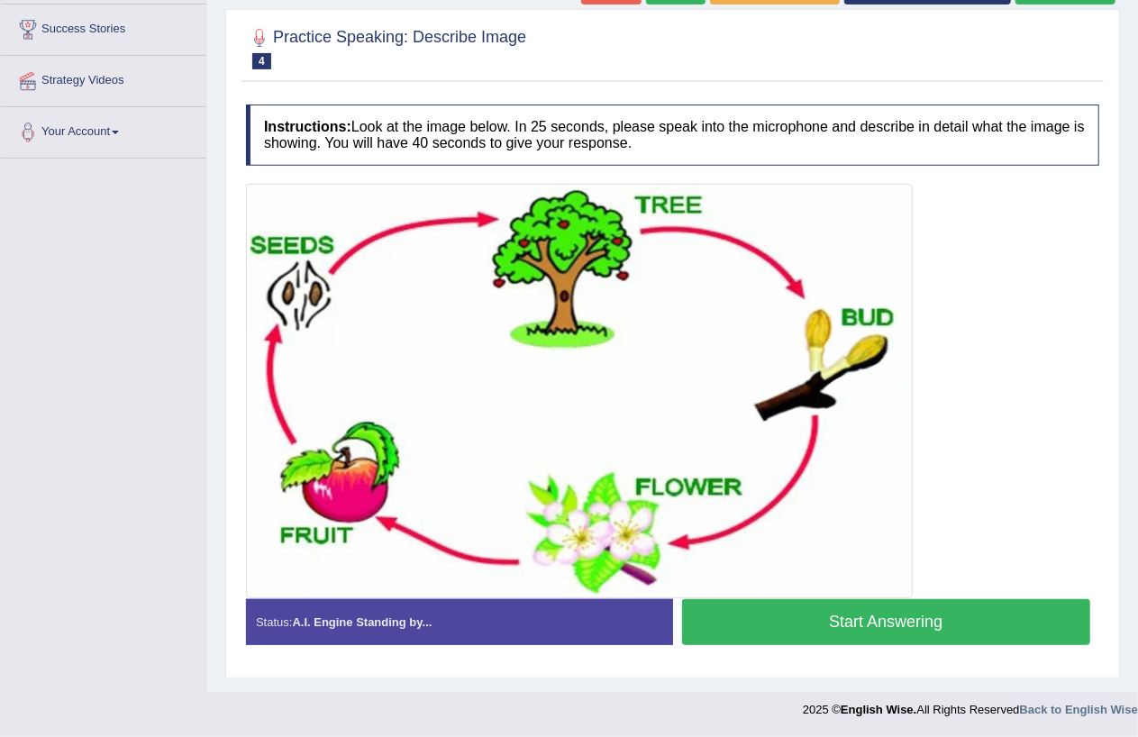
click at [899, 624] on button "Start Answering" at bounding box center [886, 622] width 409 height 46
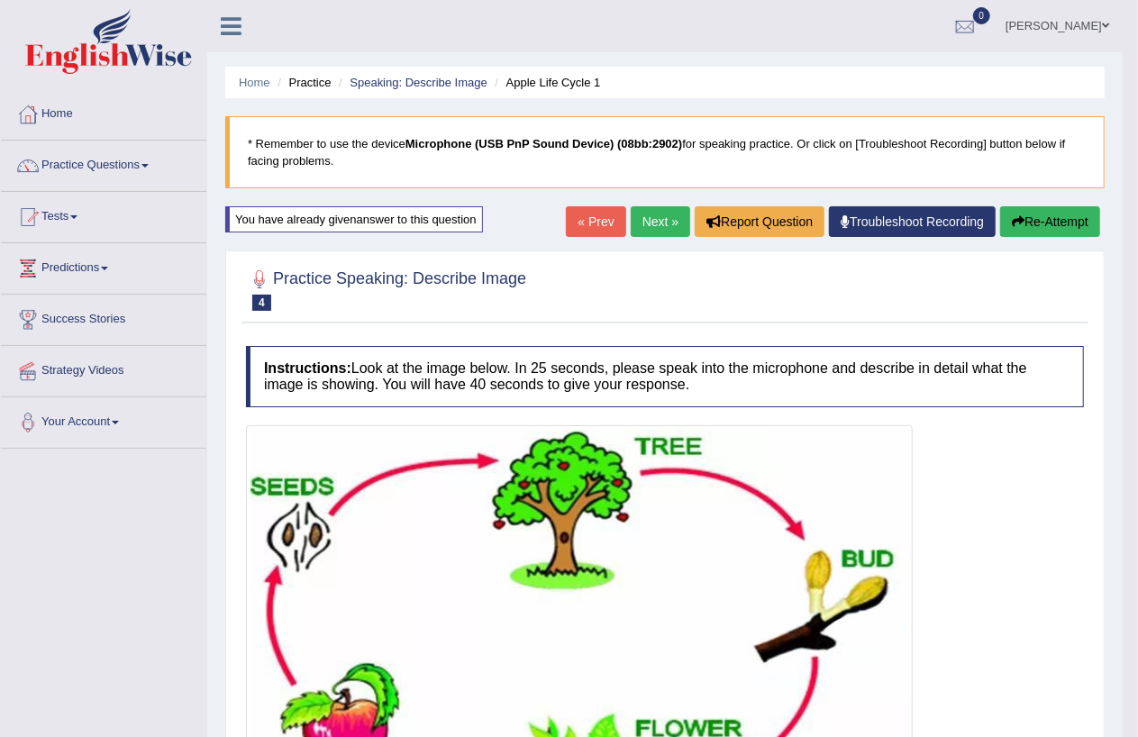
click at [1072, 223] on button "Re-Attempt" at bounding box center [1050, 221] width 100 height 31
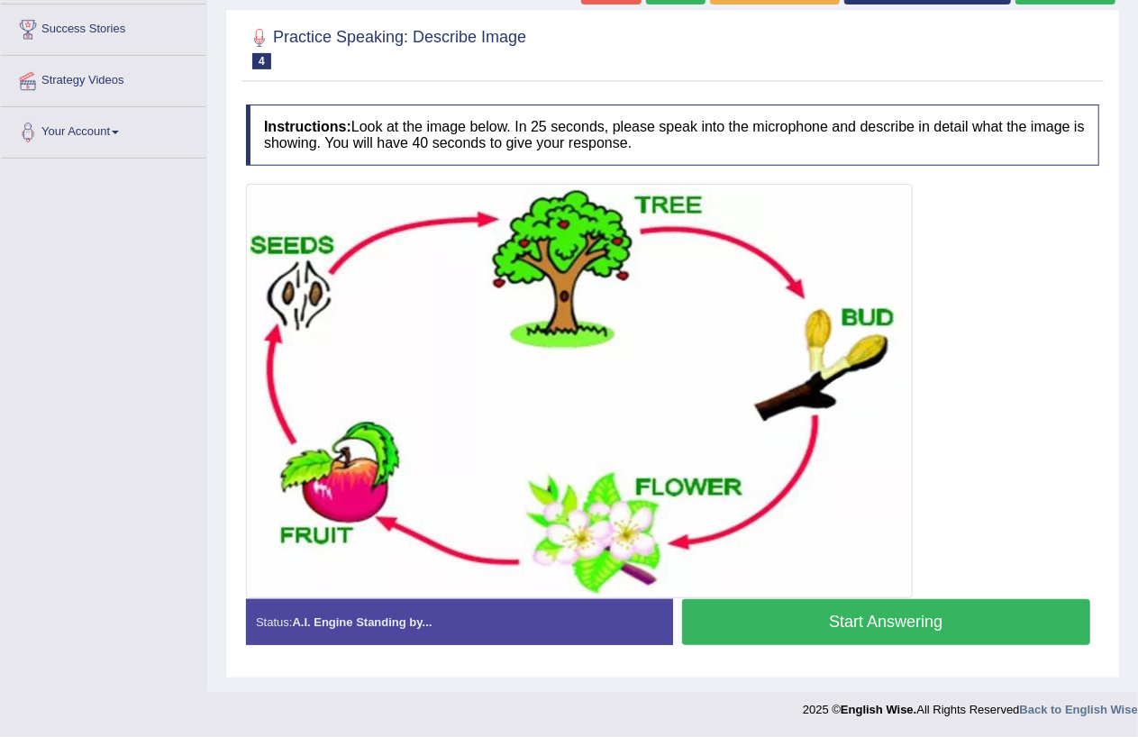
click at [917, 627] on button "Start Answering" at bounding box center [886, 622] width 409 height 46
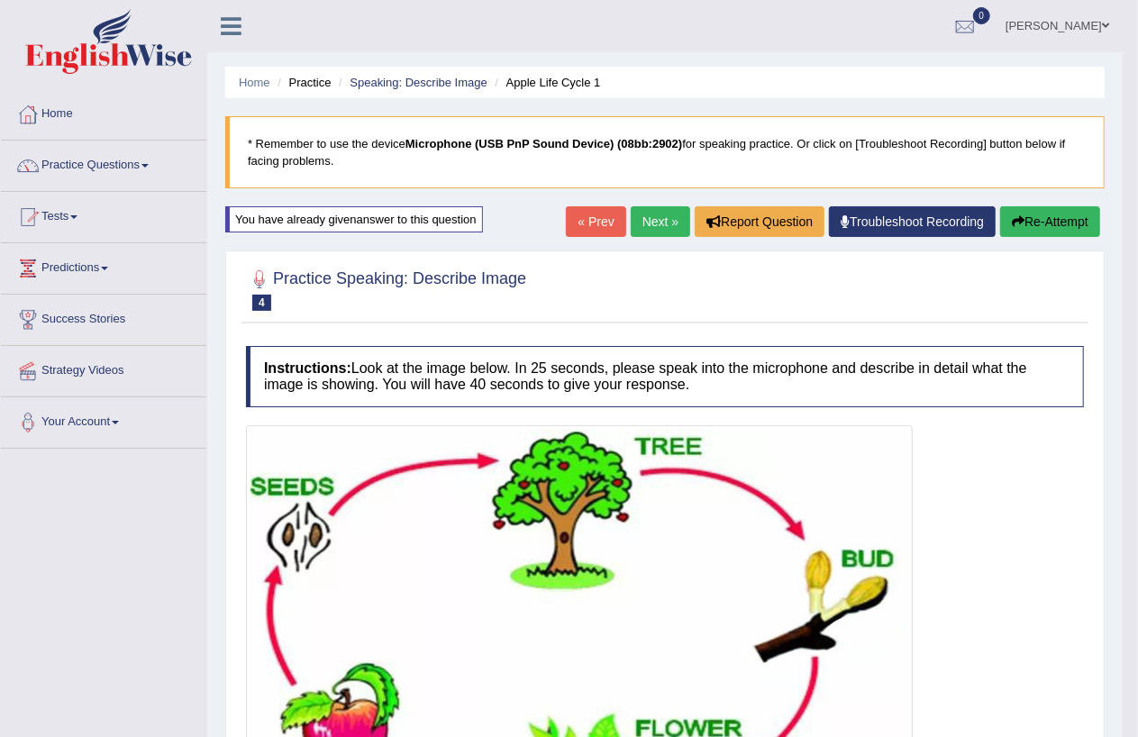
click at [1067, 220] on button "Re-Attempt" at bounding box center [1050, 221] width 100 height 31
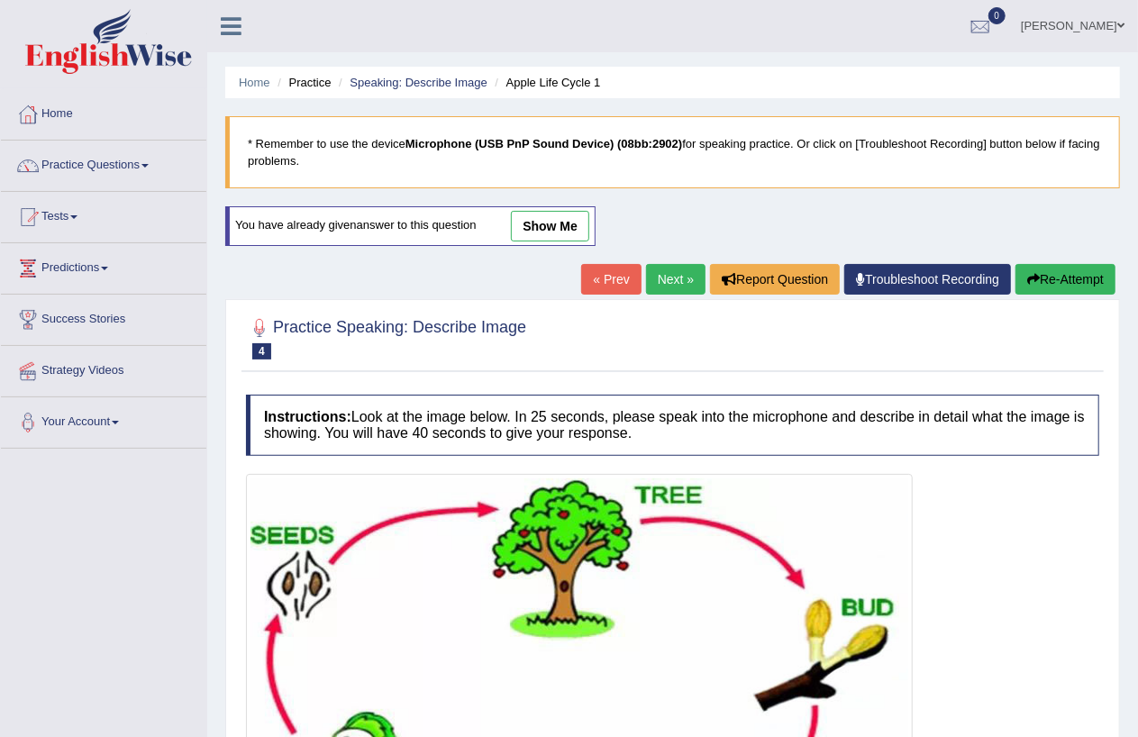
scroll to position [290, 0]
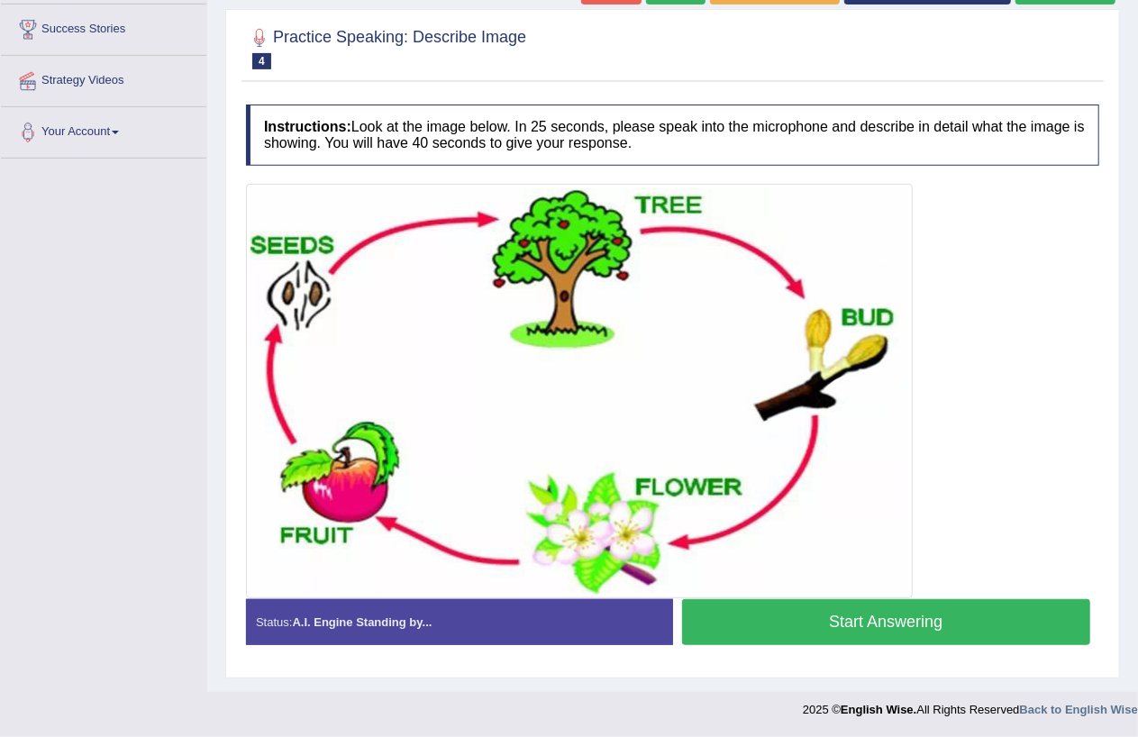
click at [928, 625] on button "Start Answering" at bounding box center [886, 622] width 409 height 46
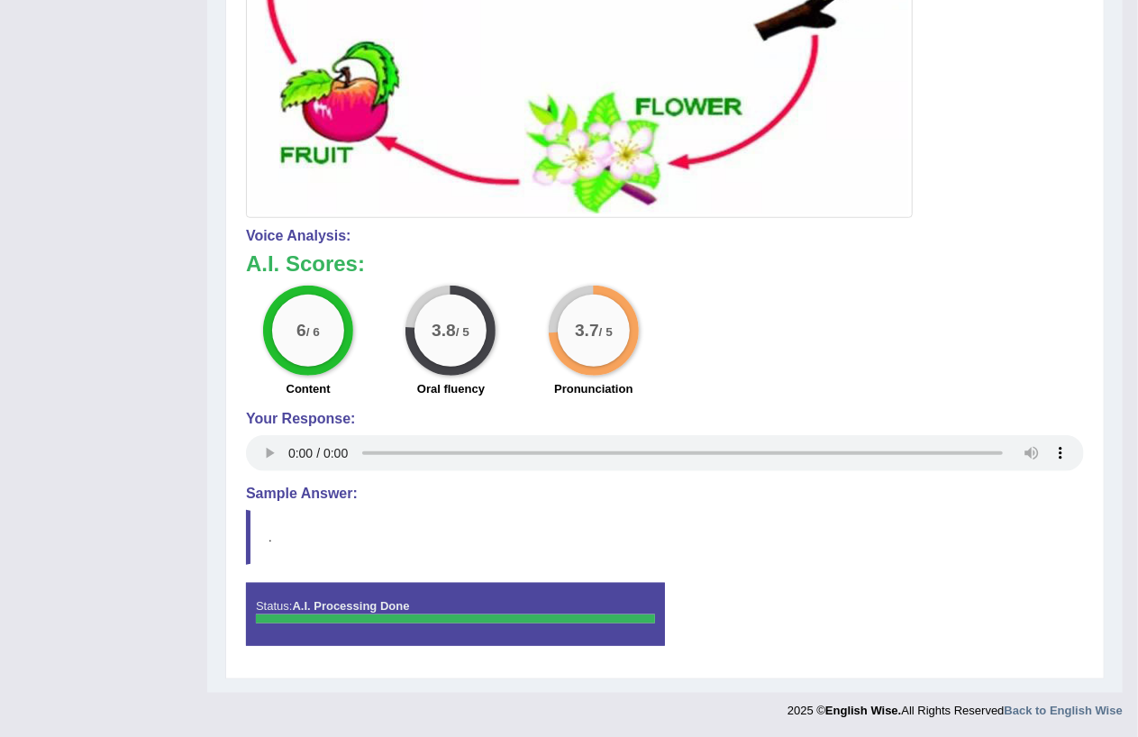
scroll to position [0, 0]
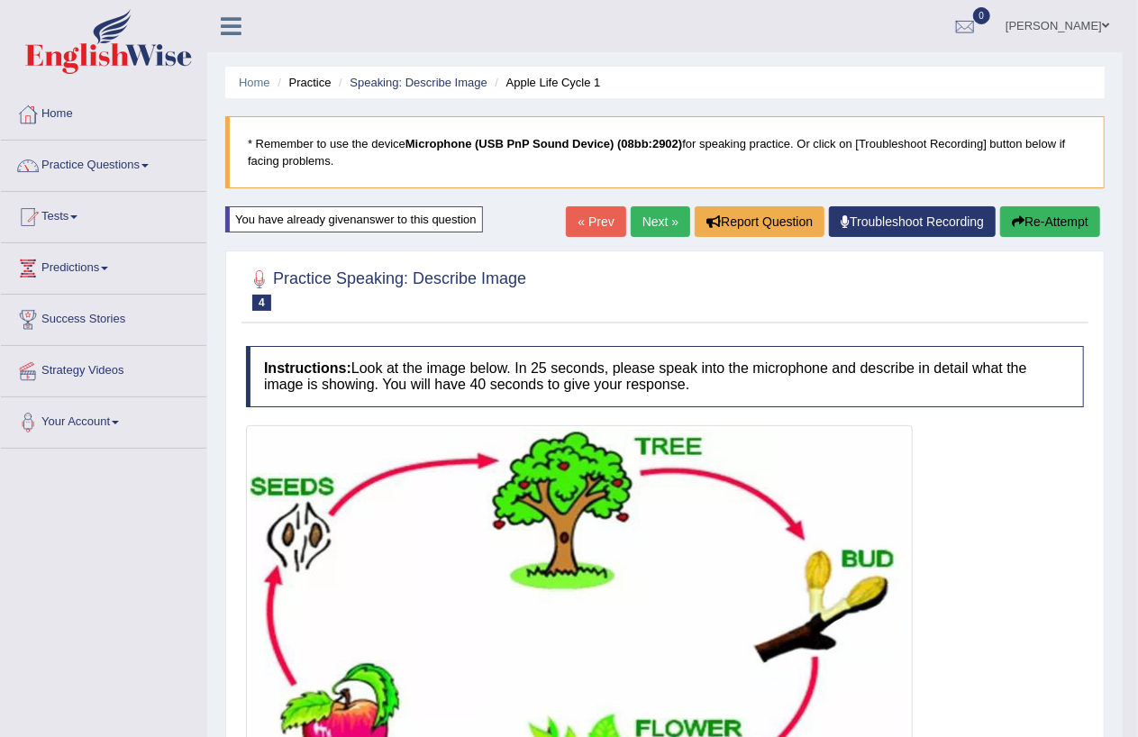
click at [1066, 227] on button "Re-Attempt" at bounding box center [1050, 221] width 100 height 31
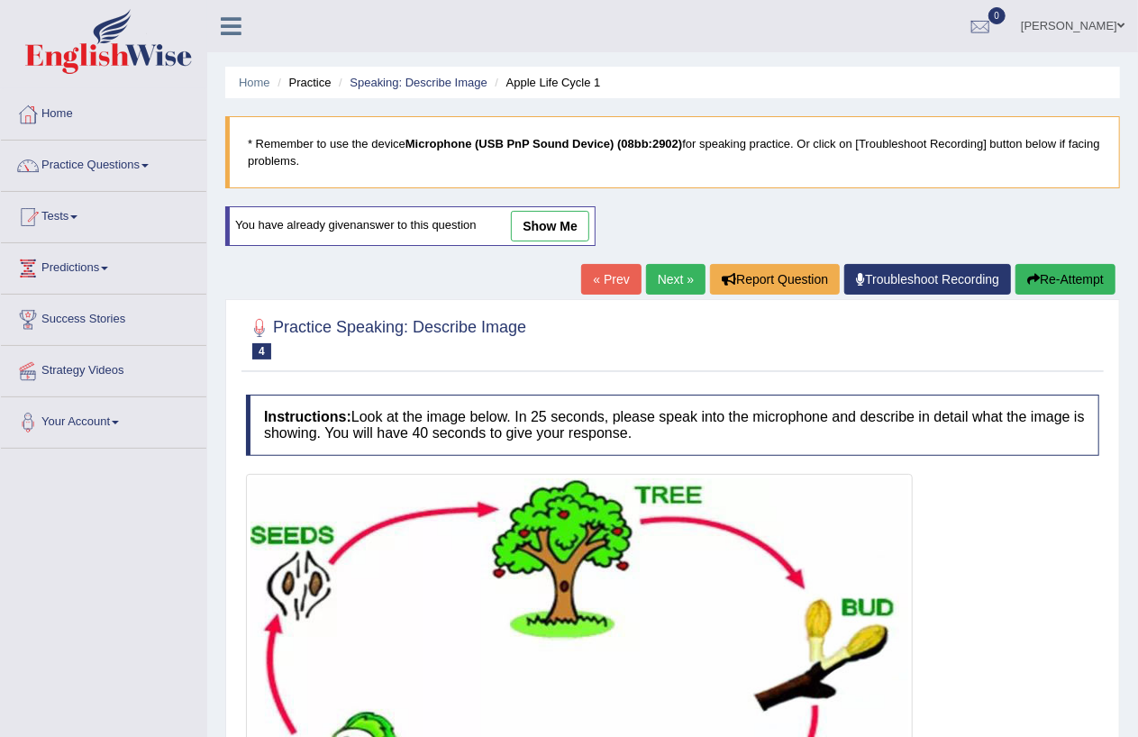
scroll to position [290, 0]
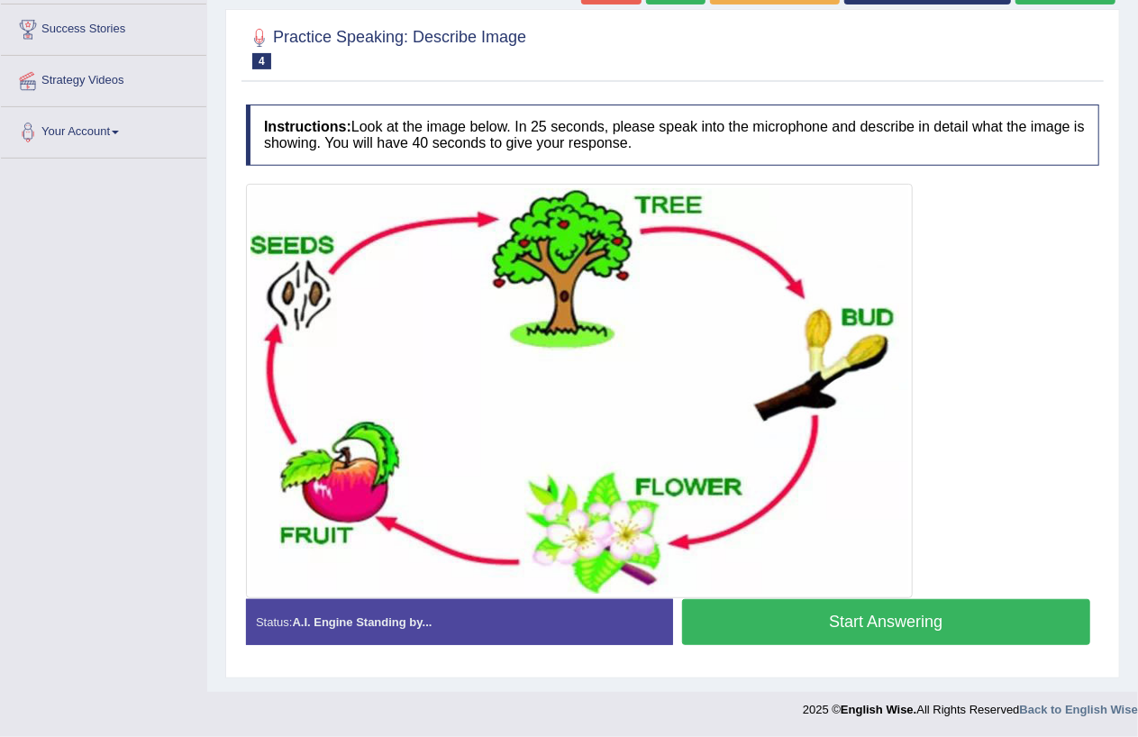
click at [912, 625] on button "Start Answering" at bounding box center [886, 622] width 409 height 46
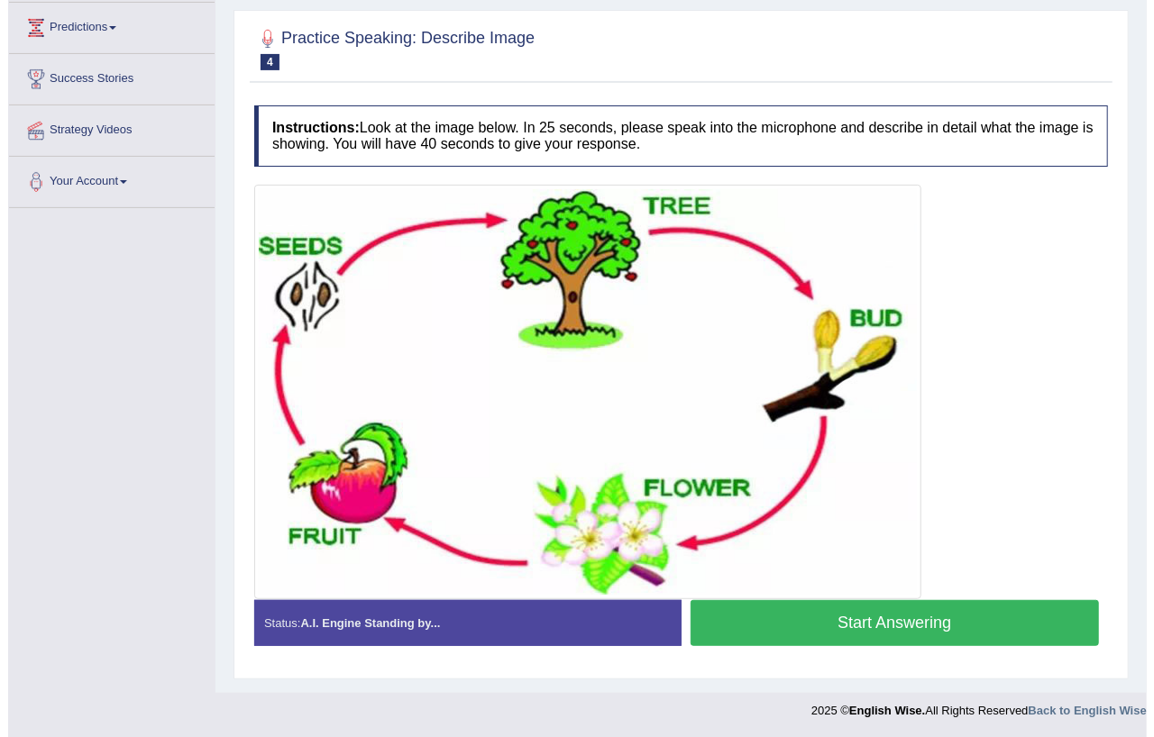
scroll to position [258, 0]
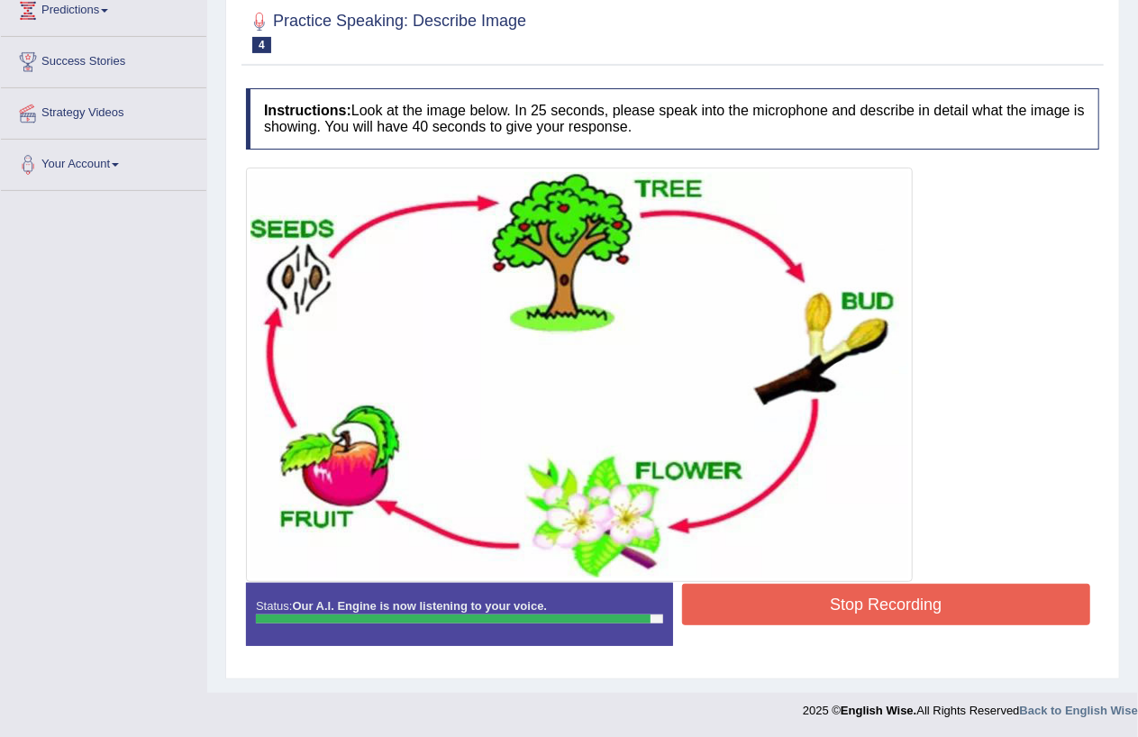
click at [940, 607] on button "Stop Recording" at bounding box center [886, 604] width 409 height 41
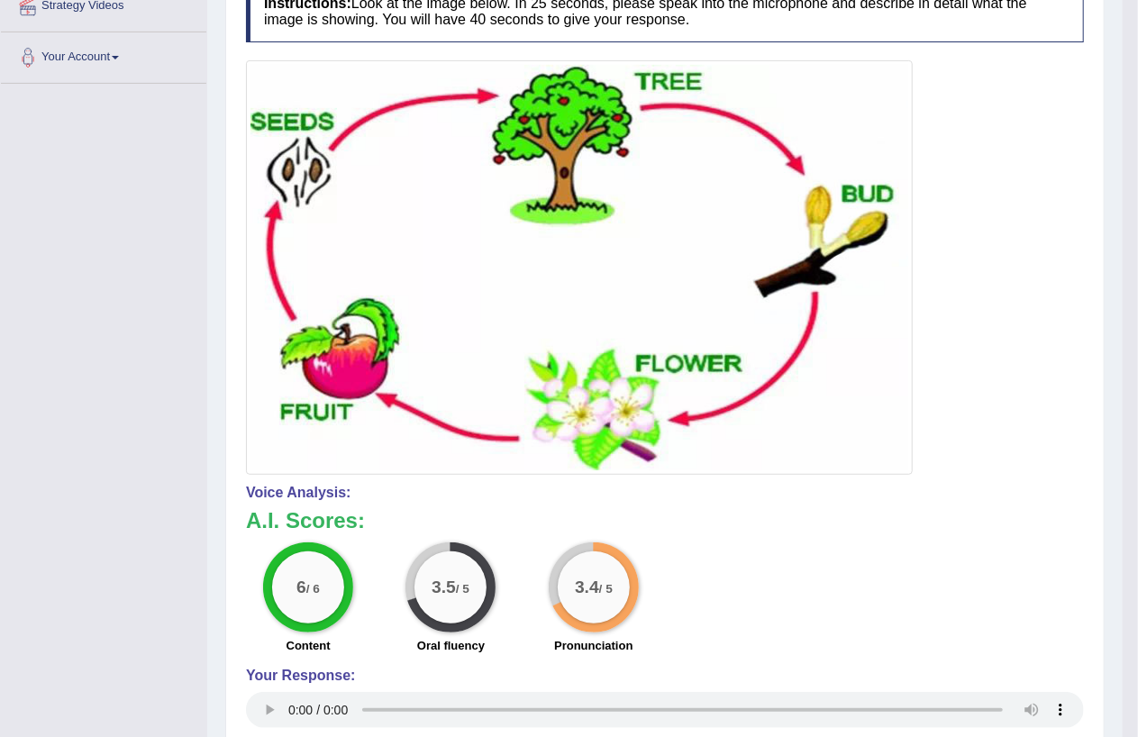
scroll to position [0, 0]
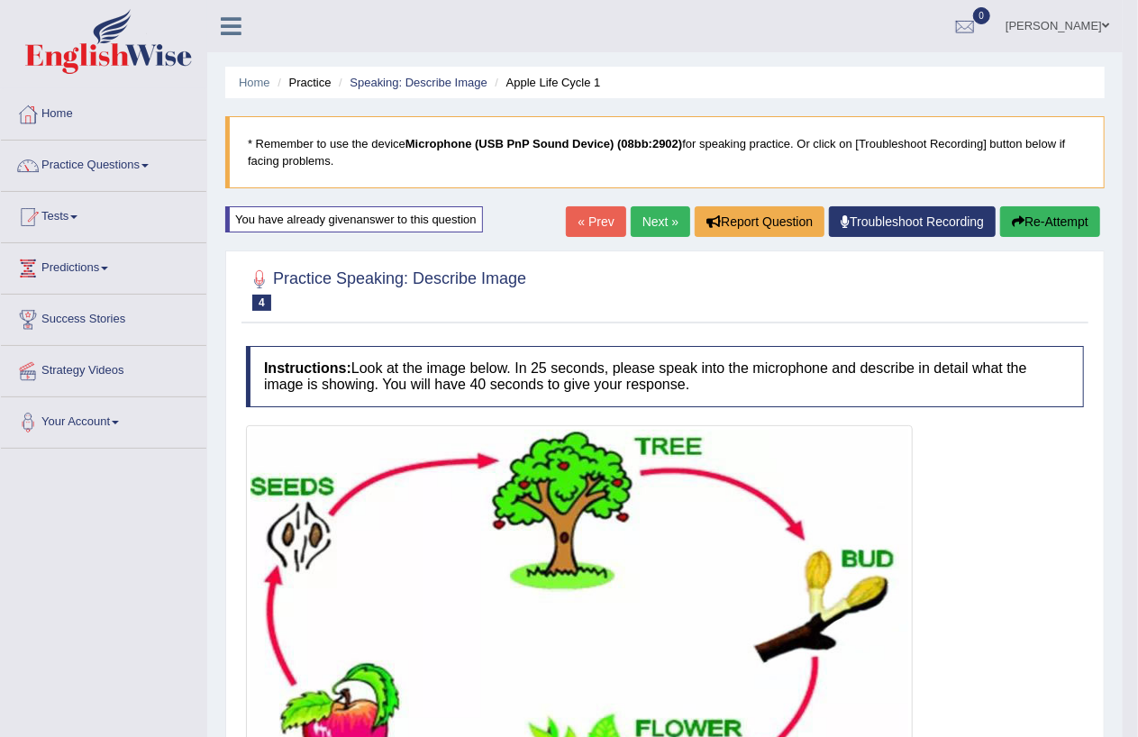
click at [1061, 227] on button "Re-Attempt" at bounding box center [1050, 221] width 100 height 31
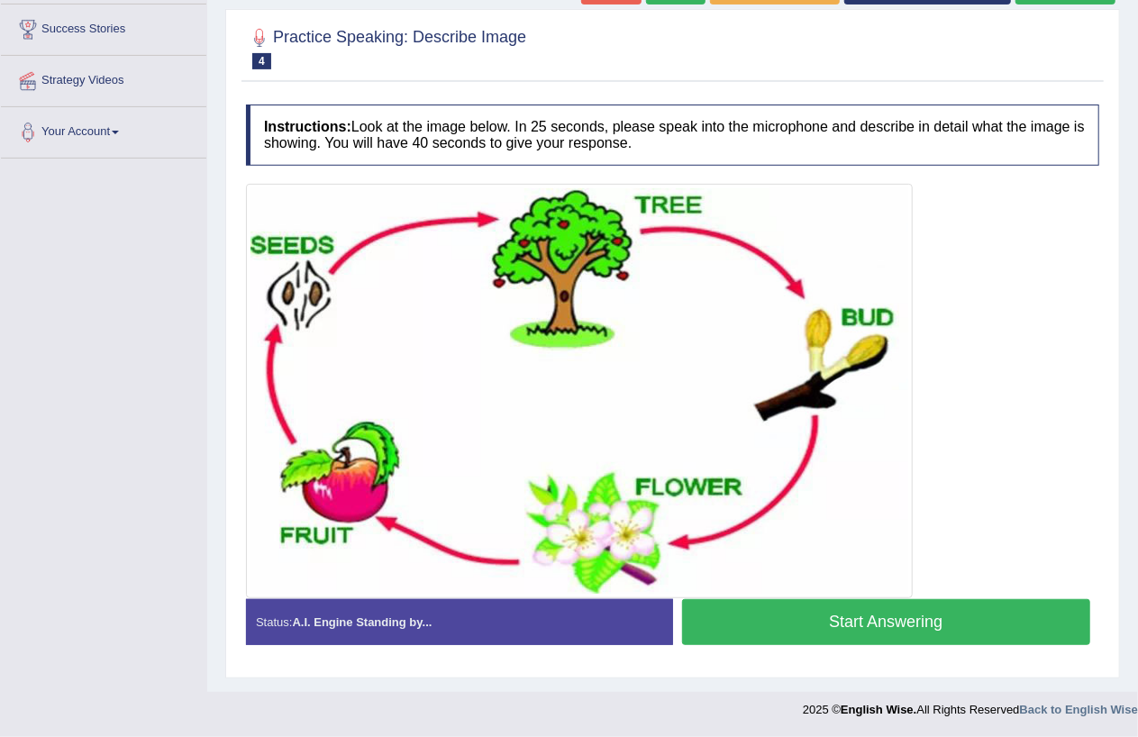
click at [888, 620] on button "Start Answering" at bounding box center [886, 622] width 409 height 46
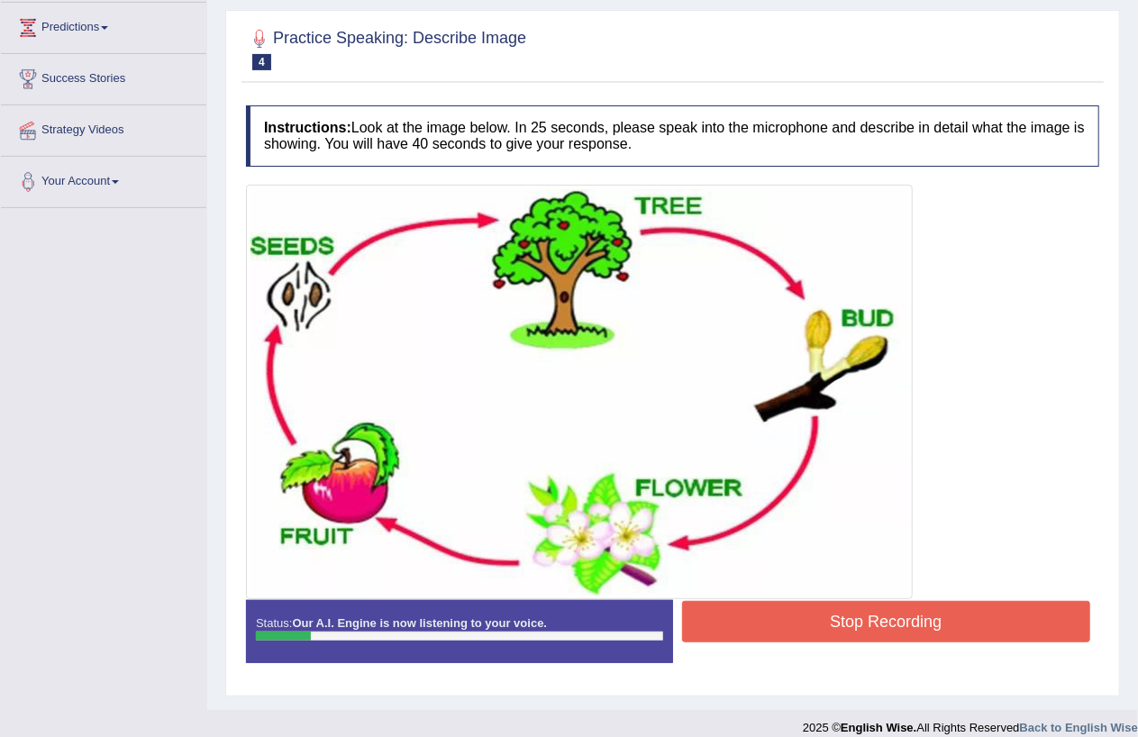
click at [999, 638] on button "Stop Recording" at bounding box center [886, 621] width 409 height 41
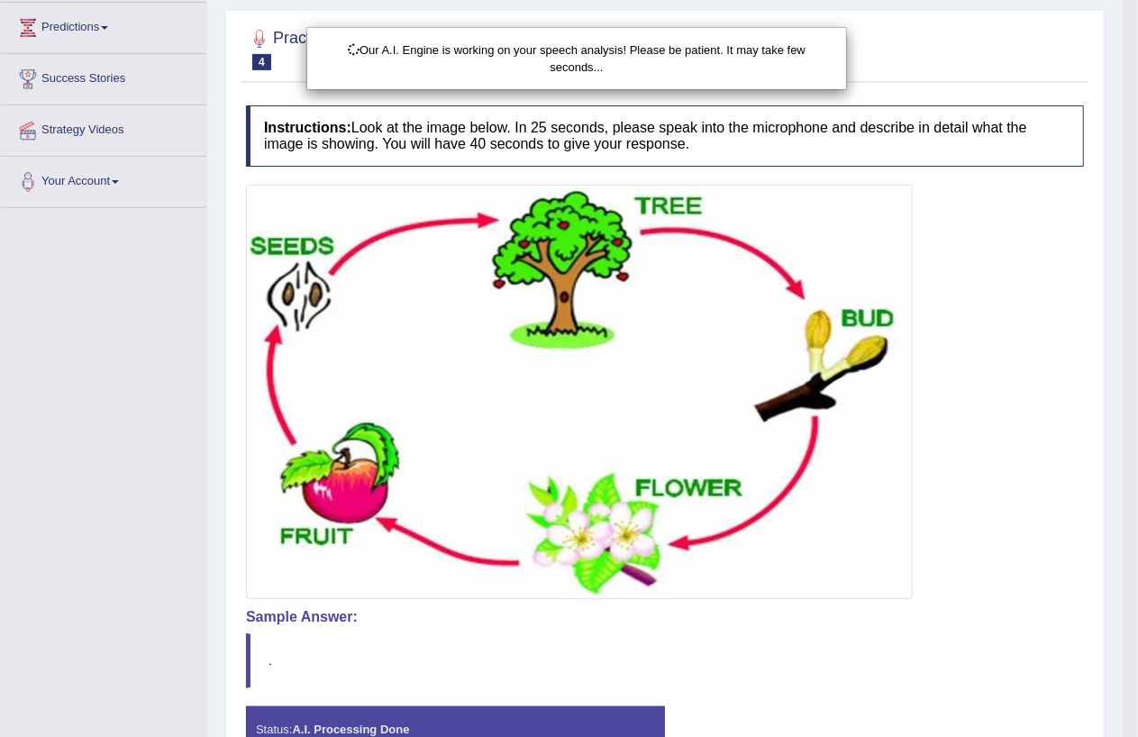
scroll to position [0, 0]
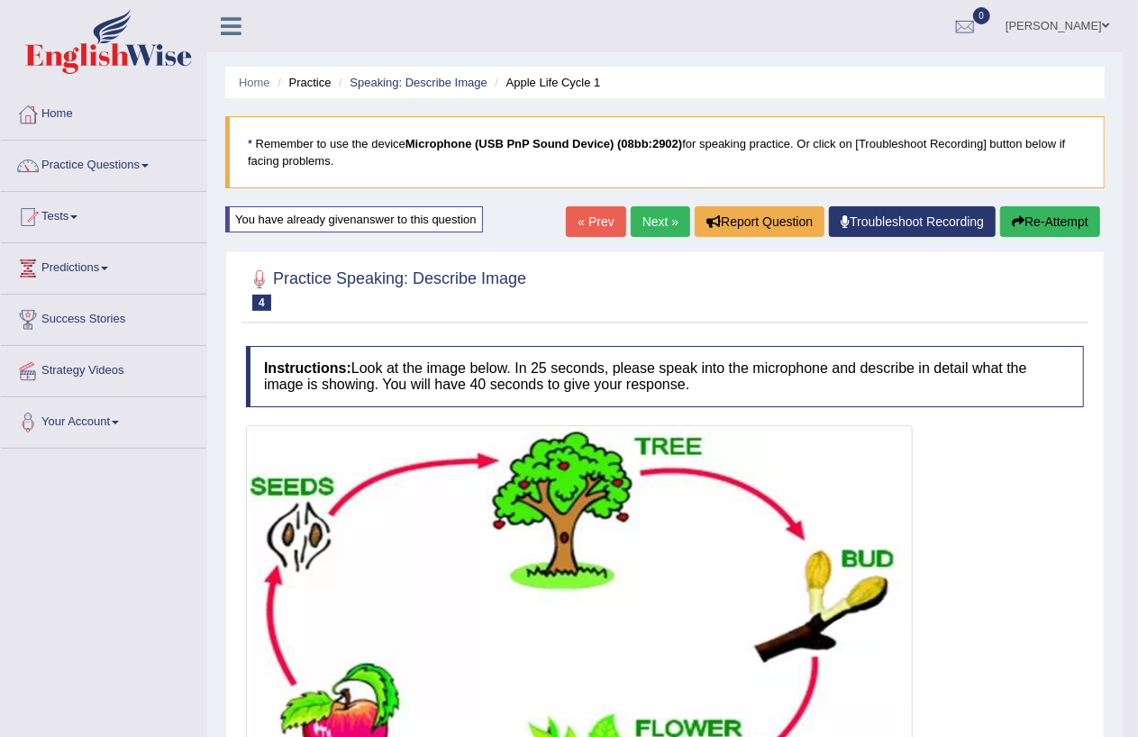
click at [1045, 214] on button "Re-Attempt" at bounding box center [1050, 221] width 100 height 31
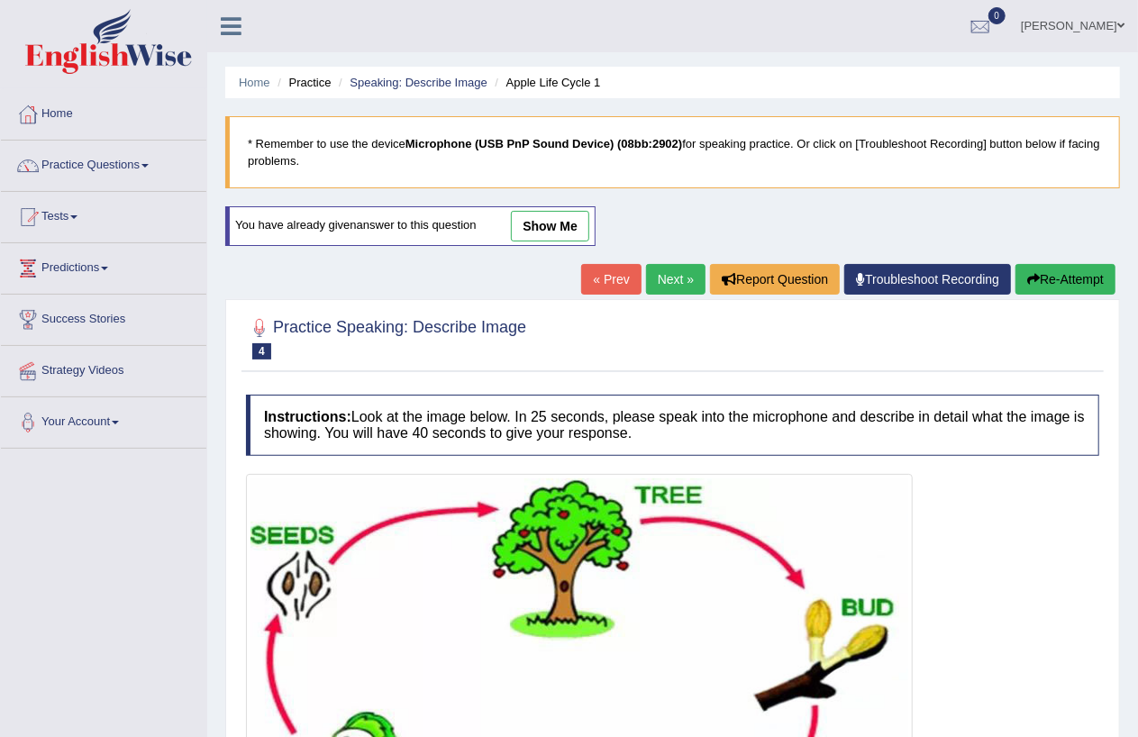
scroll to position [290, 0]
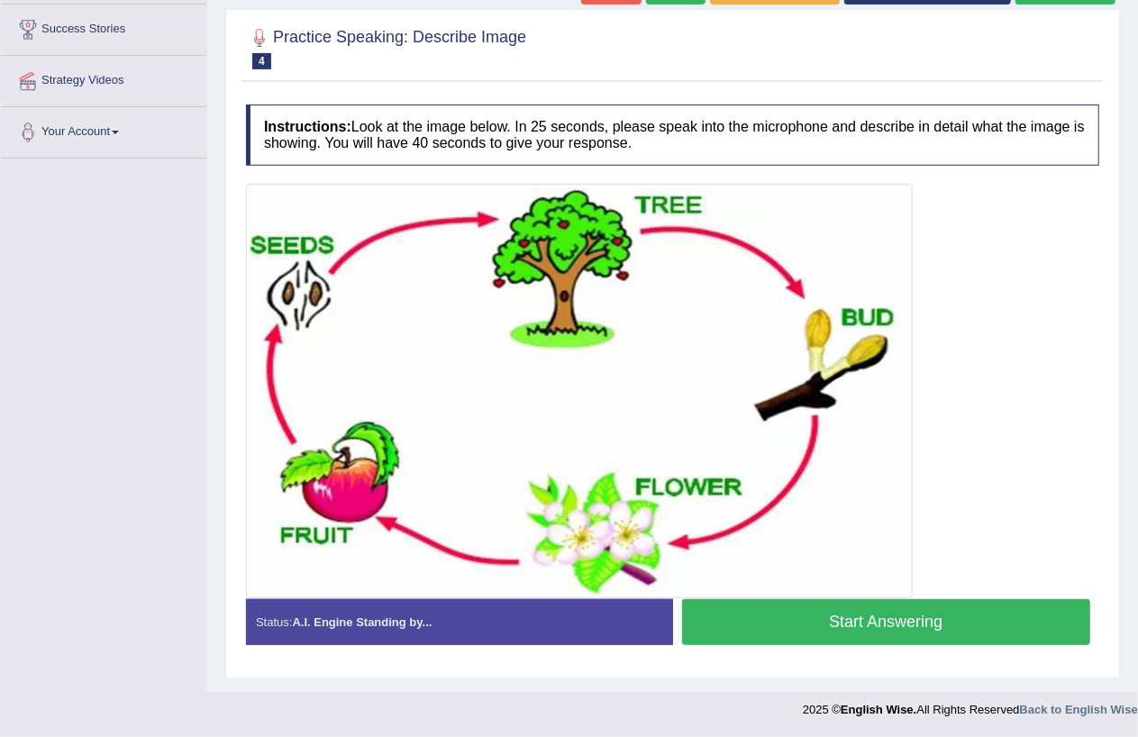
click at [1008, 631] on button "Start Answering" at bounding box center [886, 622] width 409 height 46
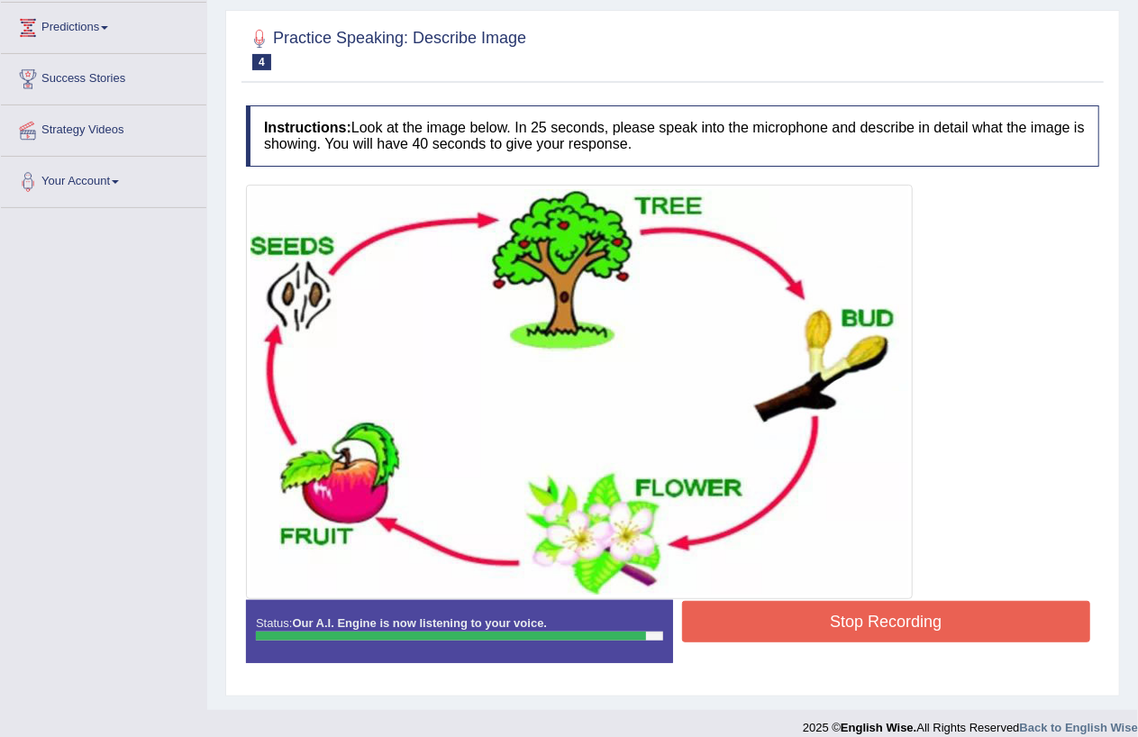
click at [798, 628] on button "Stop Recording" at bounding box center [886, 621] width 409 height 41
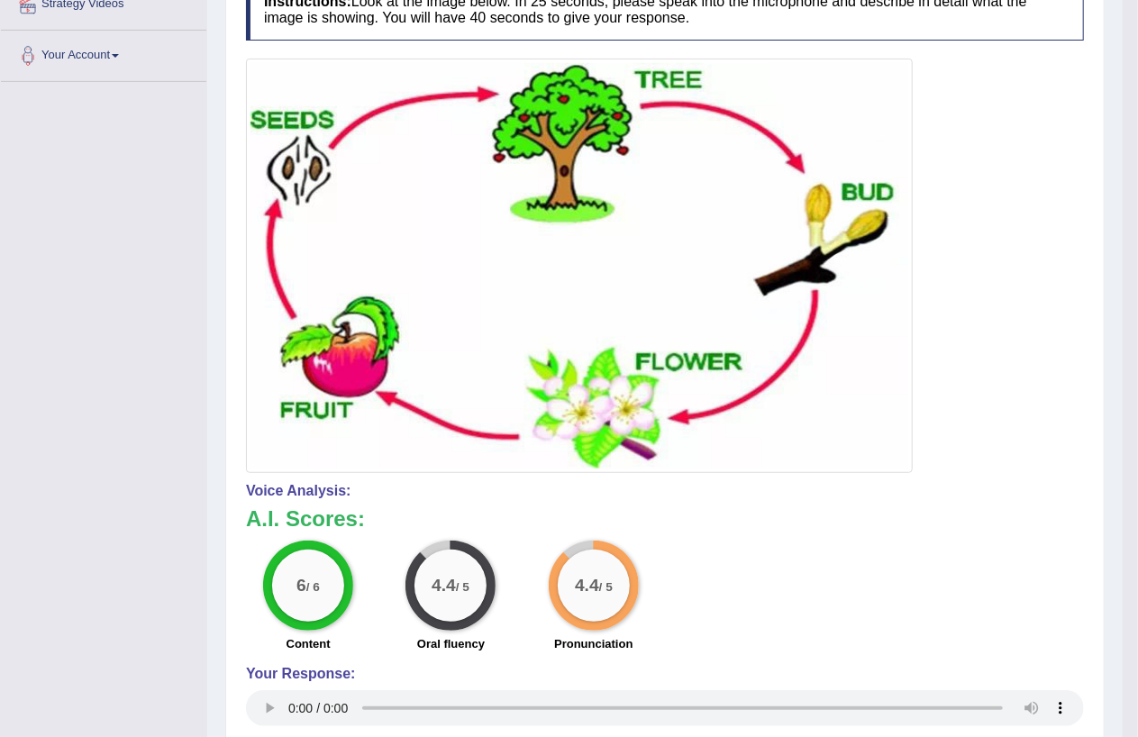
scroll to position [0, 0]
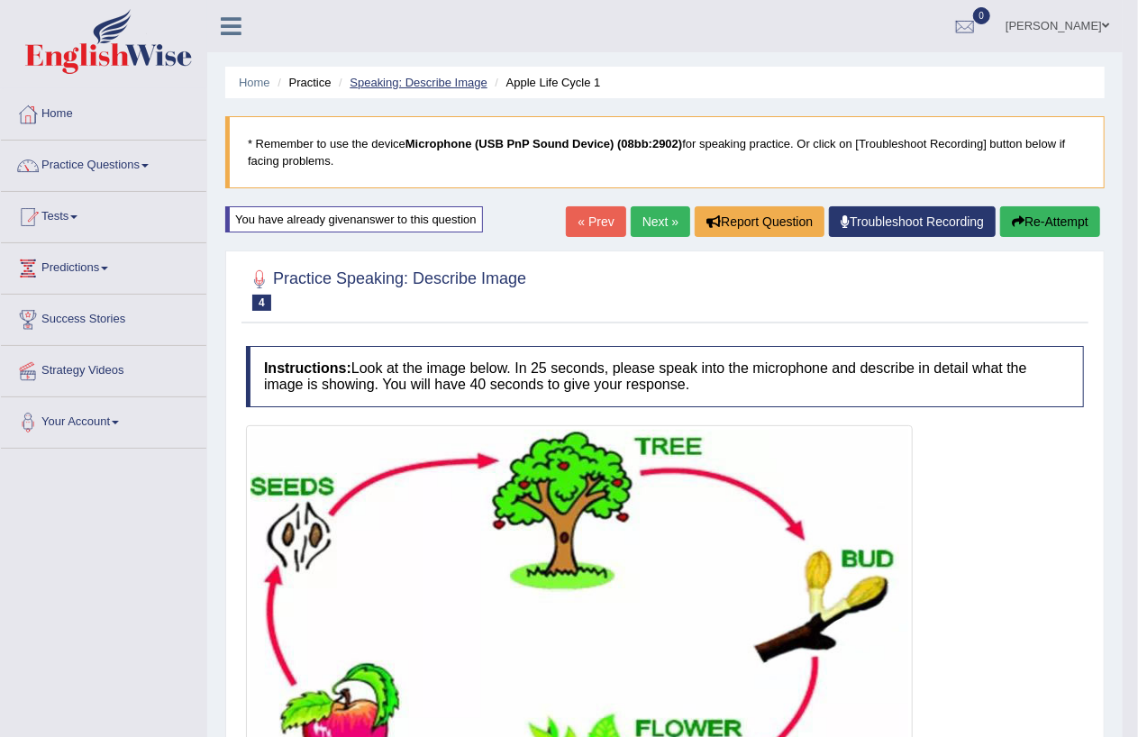
click at [413, 84] on link "Speaking: Describe Image" at bounding box center [418, 83] width 137 height 14
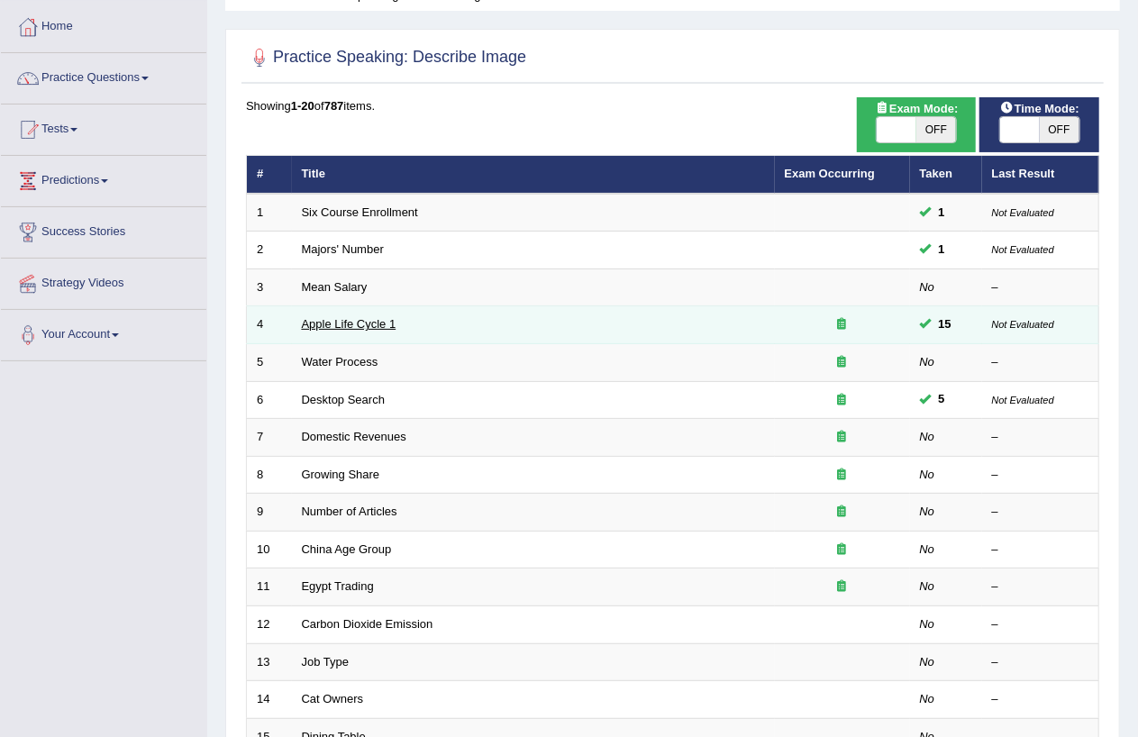
scroll to position [455, 0]
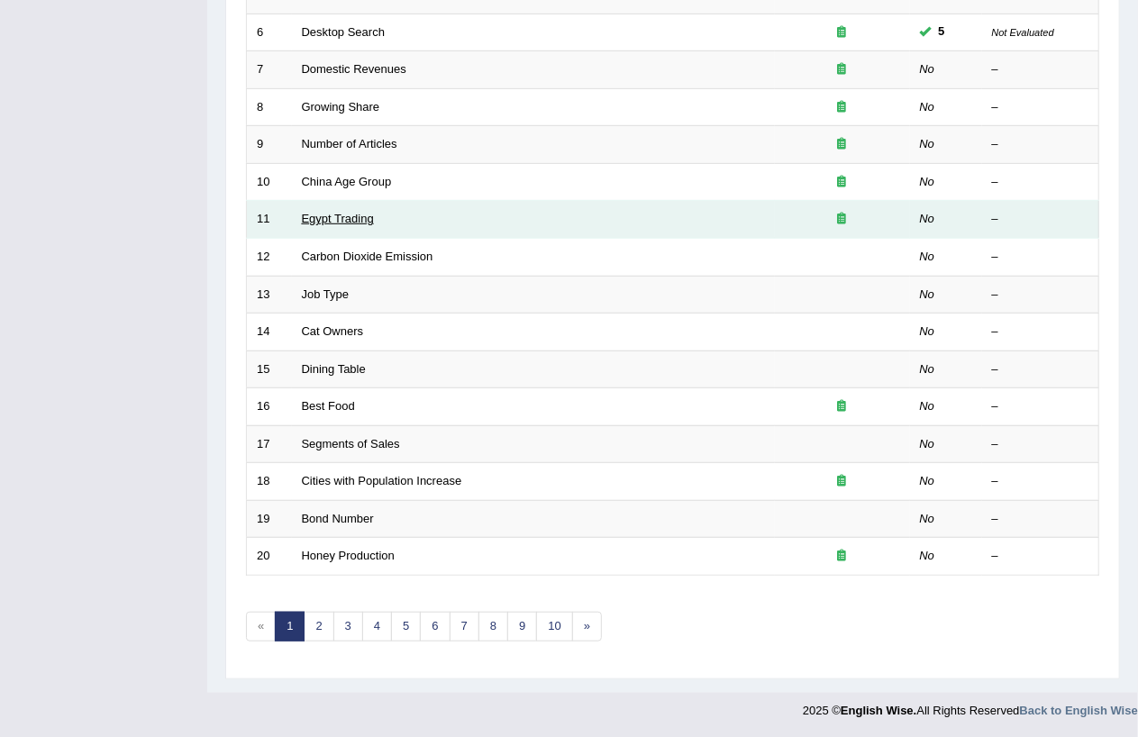
click at [333, 218] on link "Egypt Trading" at bounding box center [338, 219] width 72 height 14
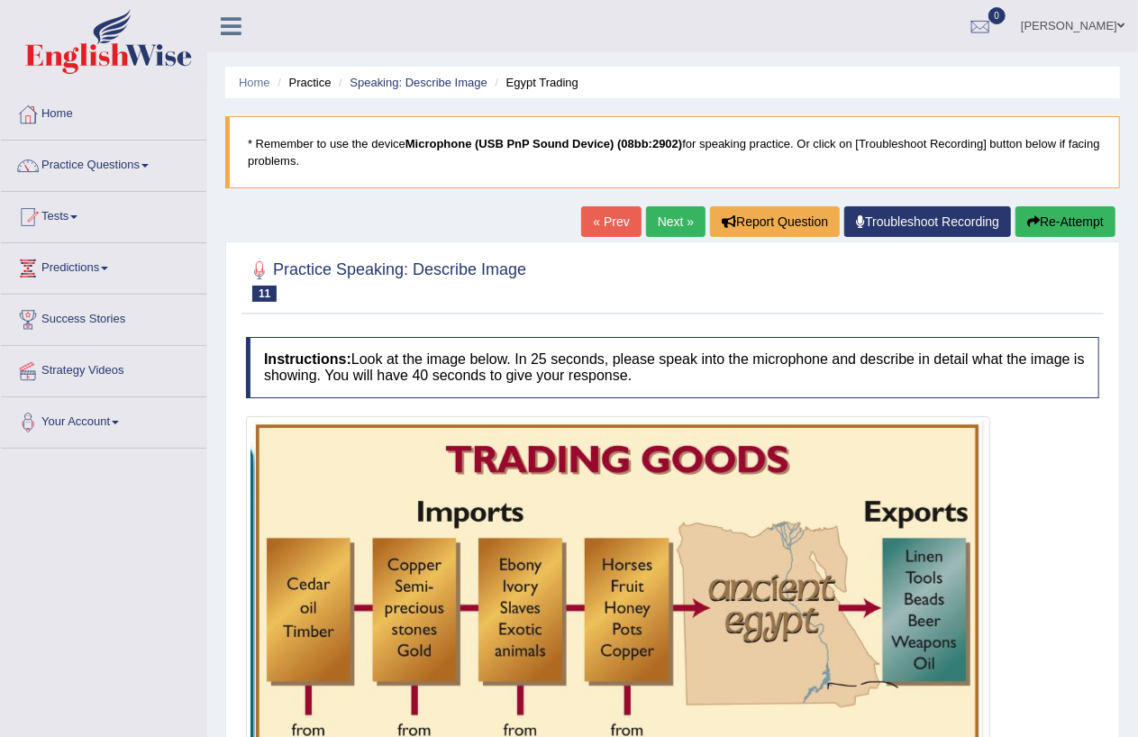
click at [669, 223] on link "Next »" at bounding box center [675, 221] width 59 height 31
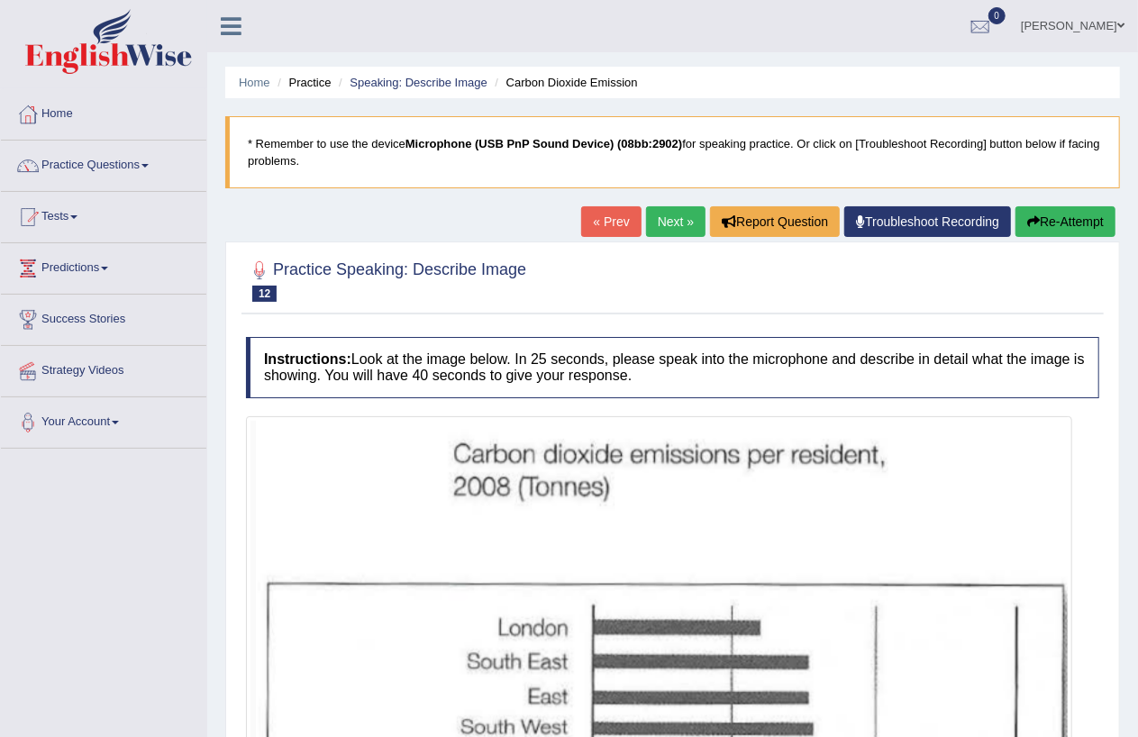
click at [658, 218] on link "Next »" at bounding box center [675, 221] width 59 height 31
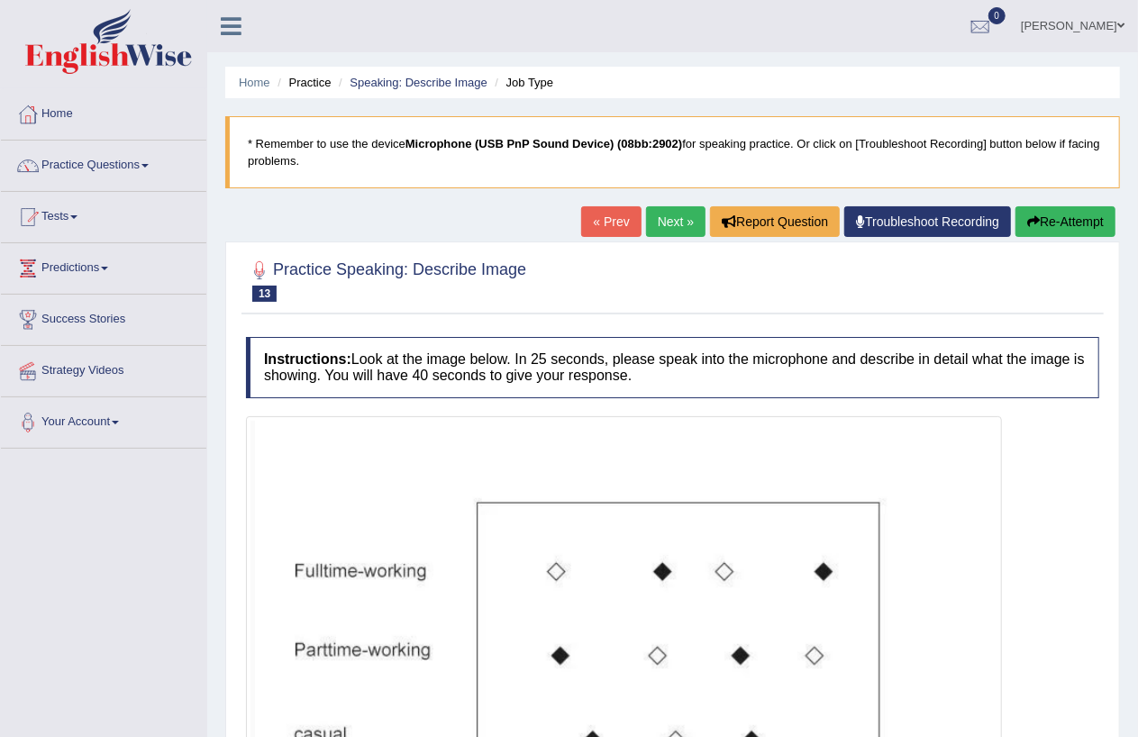
click at [667, 220] on link "Next »" at bounding box center [675, 221] width 59 height 31
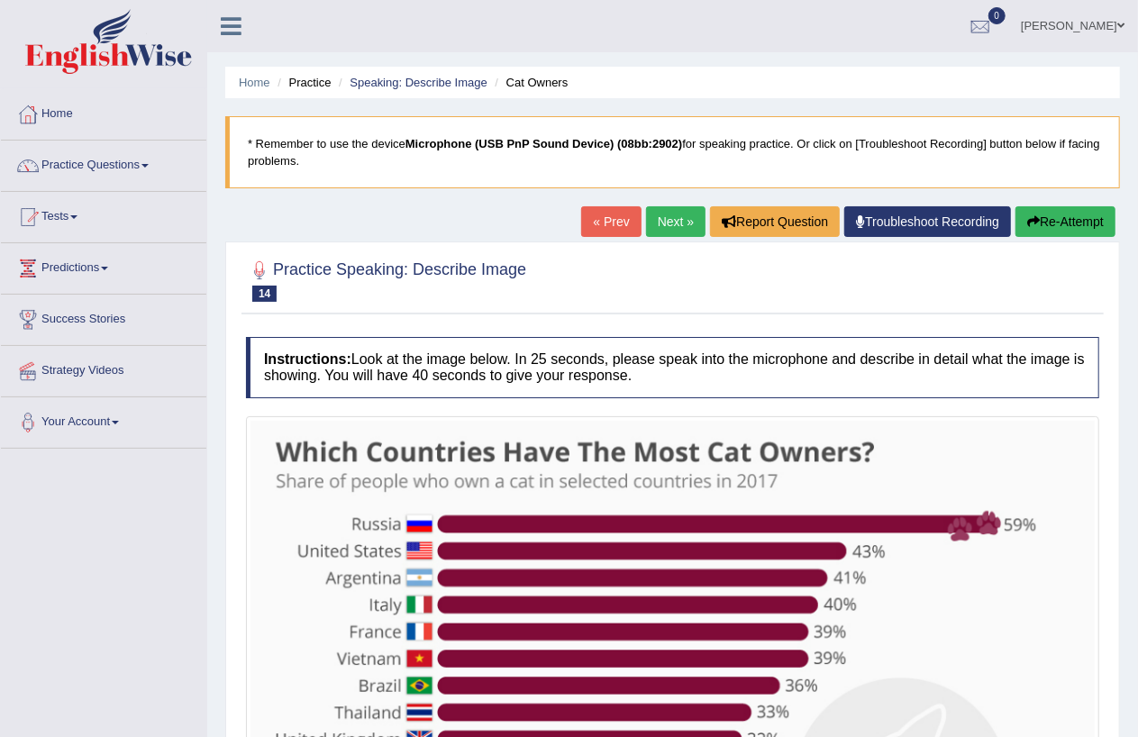
click at [659, 218] on link "Next »" at bounding box center [675, 221] width 59 height 31
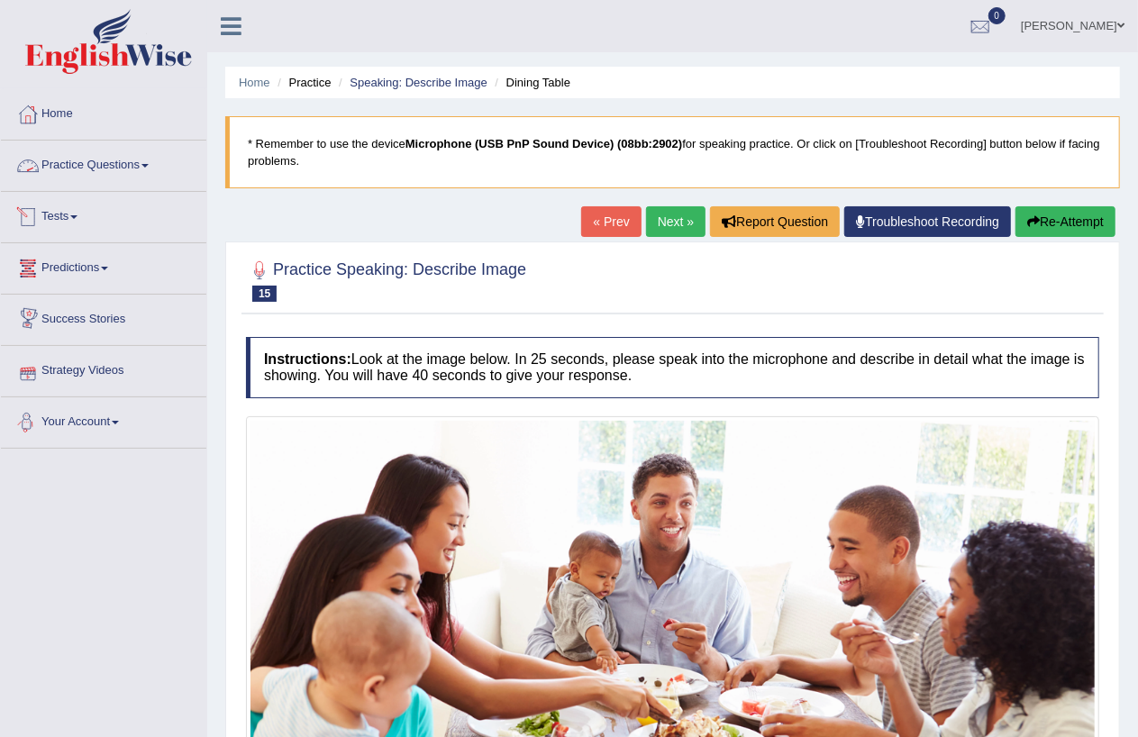
click at [123, 173] on link "Practice Questions" at bounding box center [103, 163] width 205 height 45
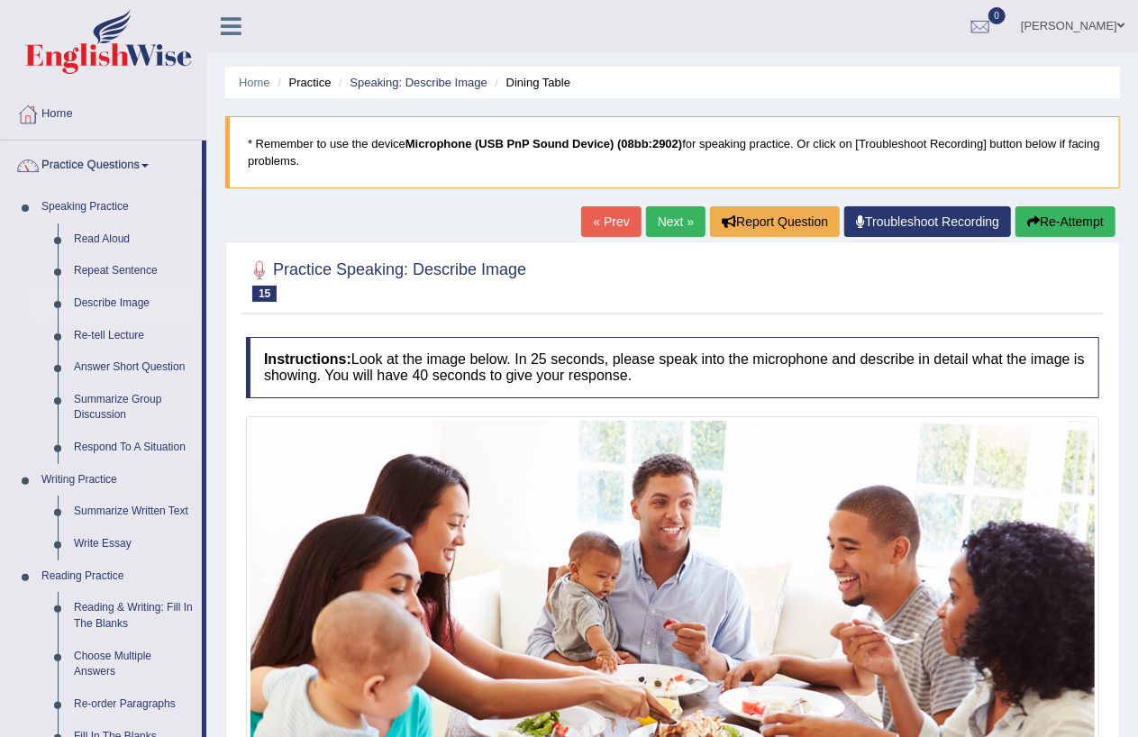
click at [105, 303] on link "Describe Image" at bounding box center [134, 303] width 136 height 32
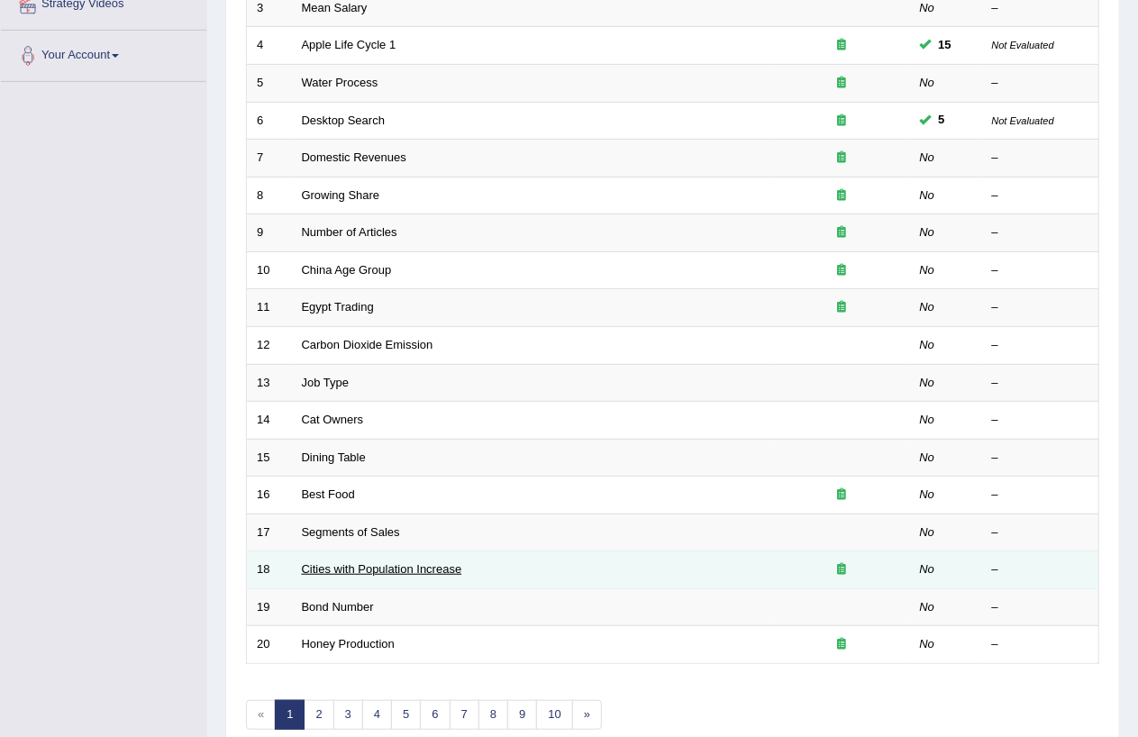
scroll to position [455, 0]
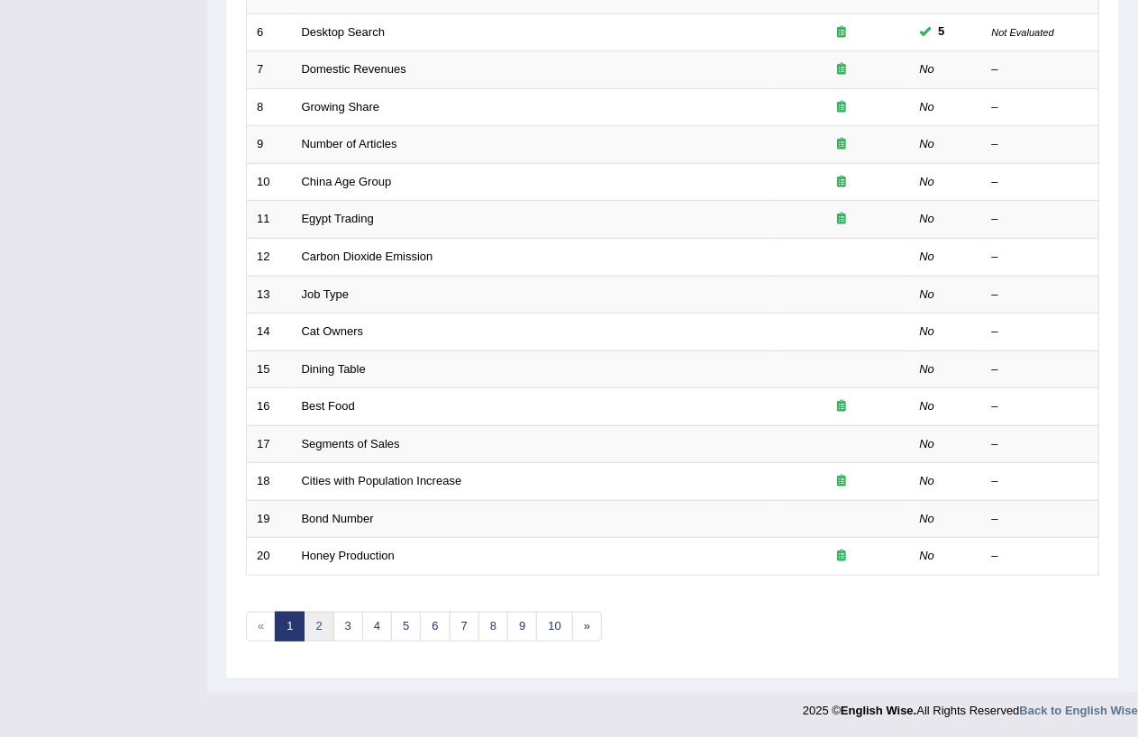
click at [320, 627] on link "2" at bounding box center [319, 627] width 30 height 30
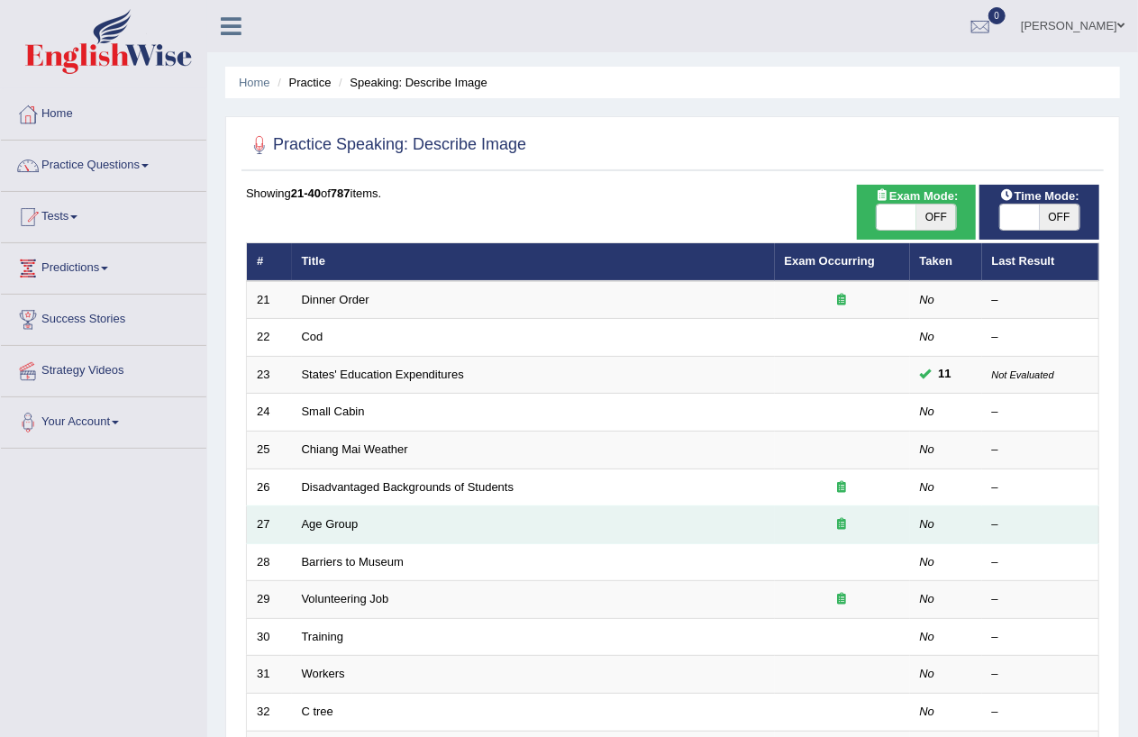
scroll to position [367, 0]
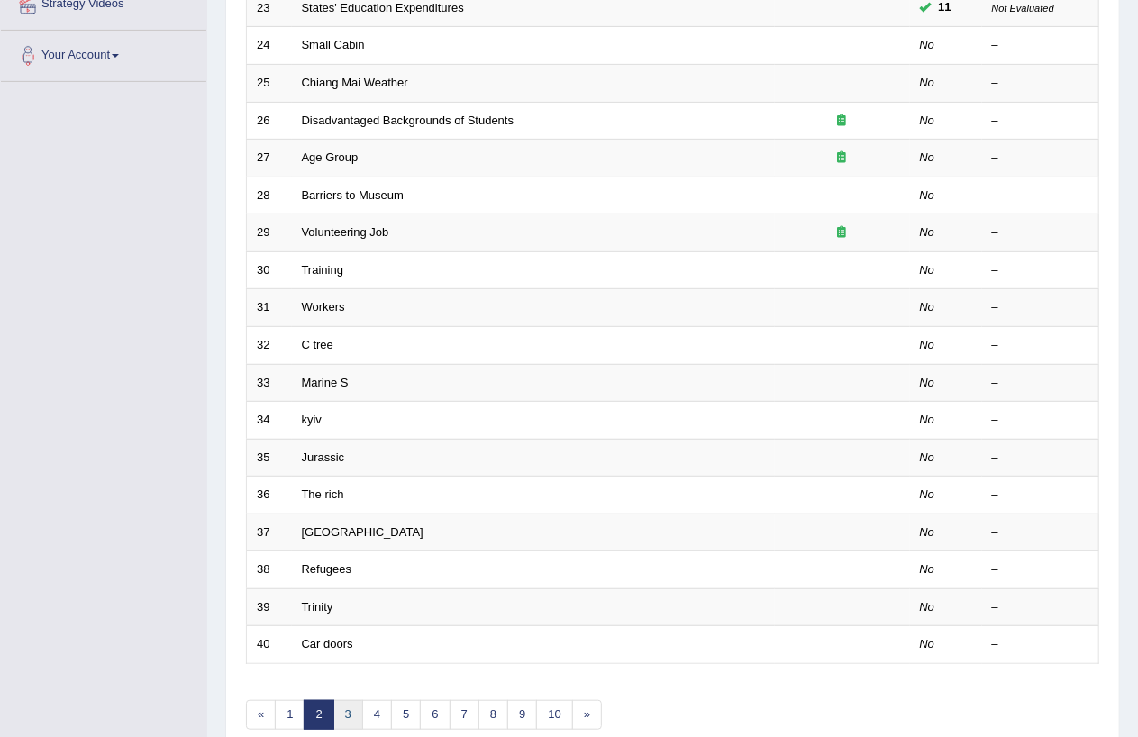
click at [355, 716] on link "3" at bounding box center [348, 715] width 30 height 30
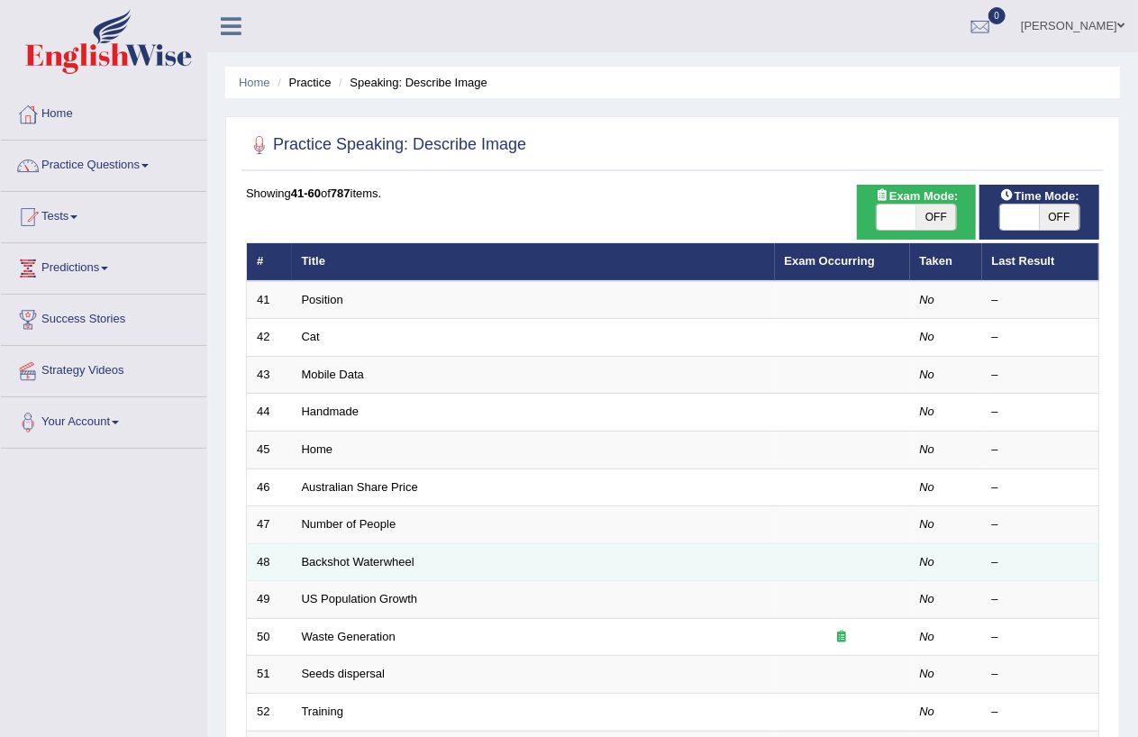
scroll to position [367, 0]
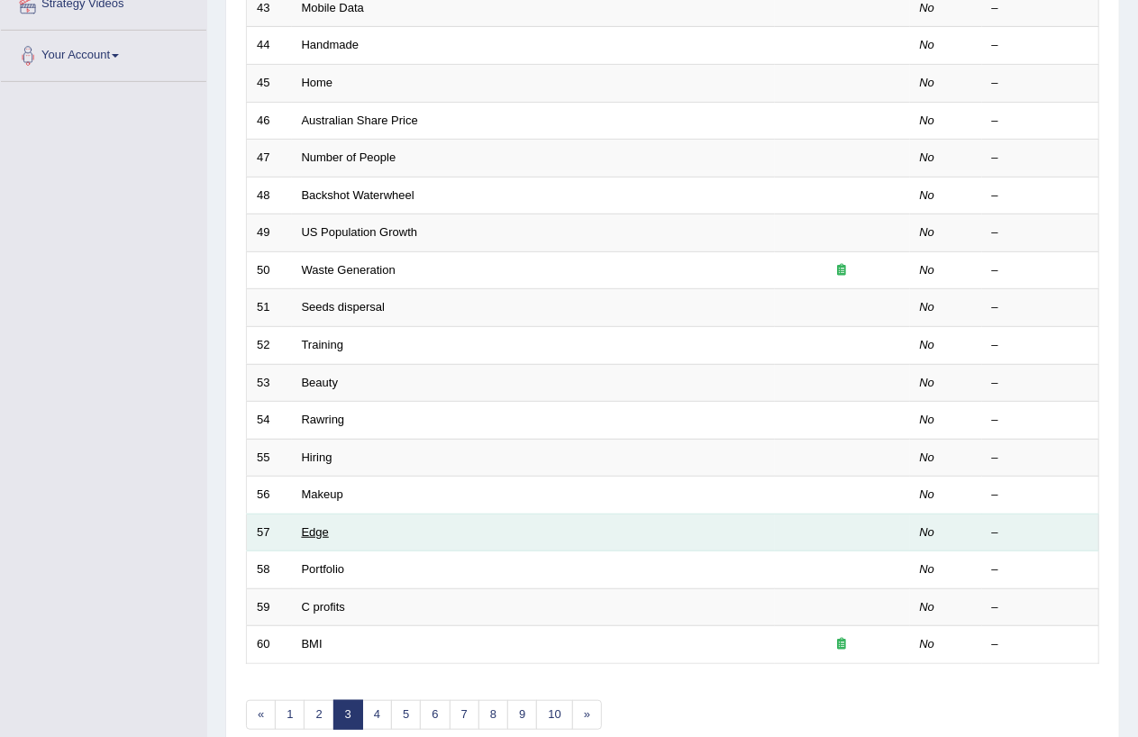
click at [324, 534] on link "Edge" at bounding box center [315, 532] width 27 height 14
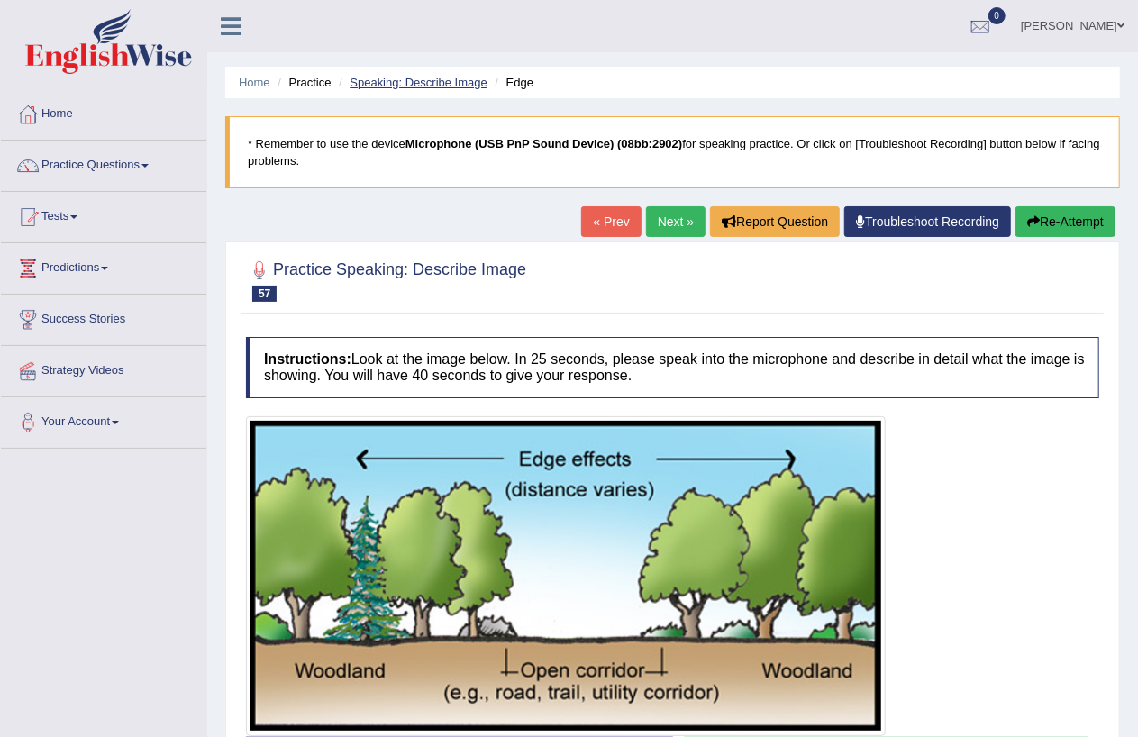
click at [470, 87] on link "Speaking: Describe Image" at bounding box center [418, 83] width 137 height 14
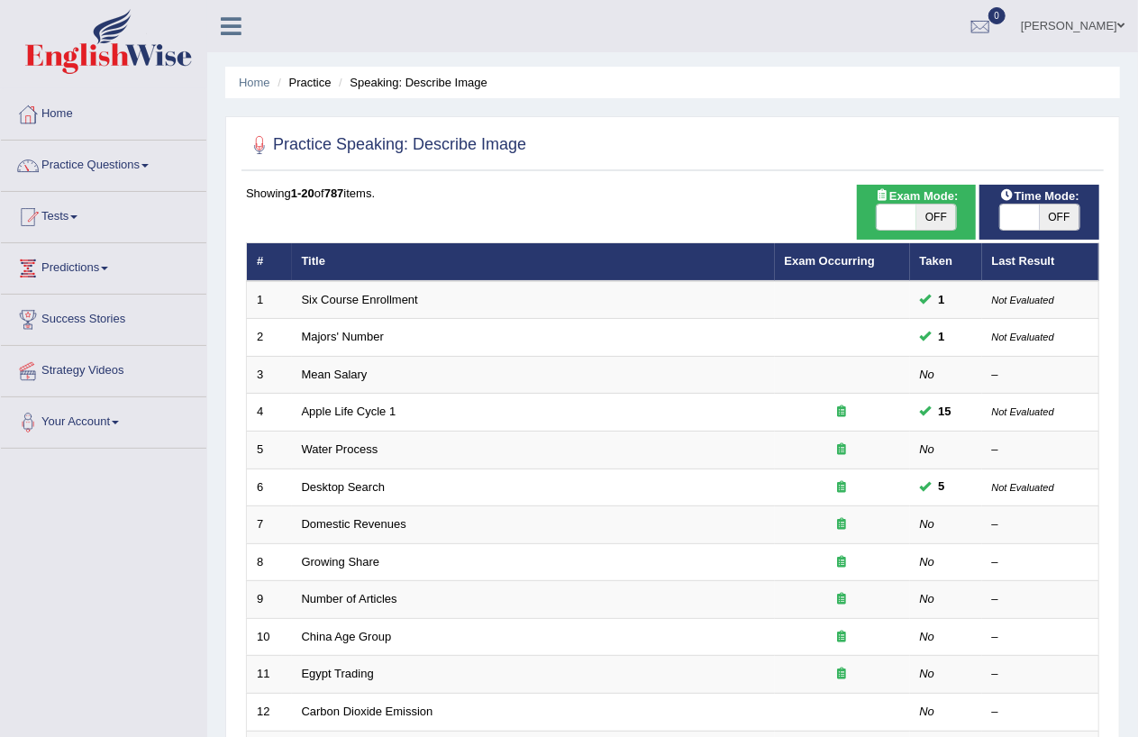
click at [1064, 217] on span "OFF" at bounding box center [1060, 217] width 40 height 25
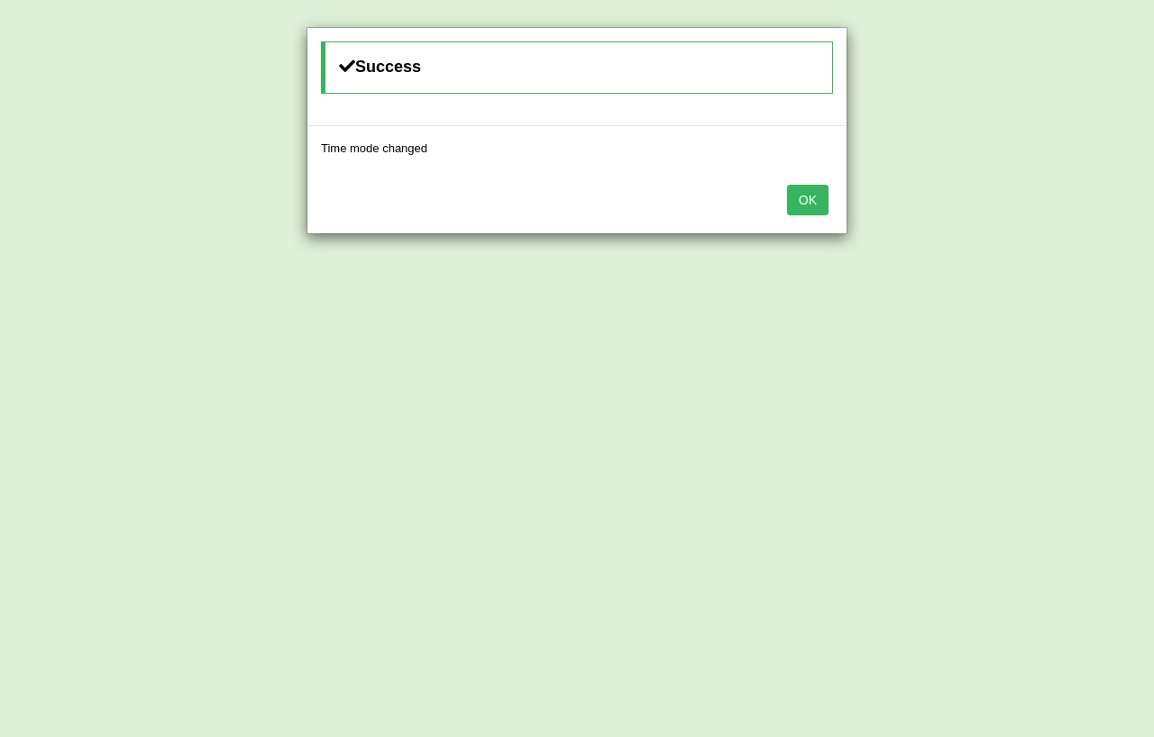
click at [780, 198] on div "OK" at bounding box center [576, 201] width 539 height 63
click at [796, 194] on button "OK" at bounding box center [807, 200] width 41 height 31
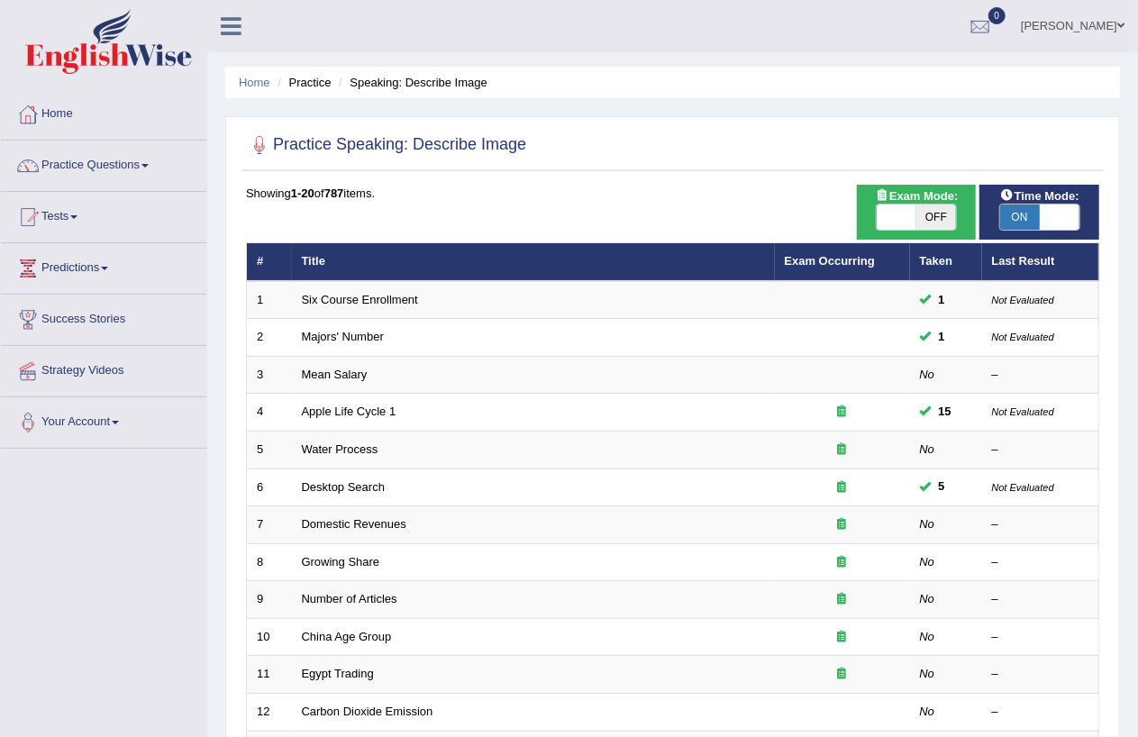
click at [1026, 217] on span "ON" at bounding box center [1020, 217] width 40 height 25
checkbox input "false"
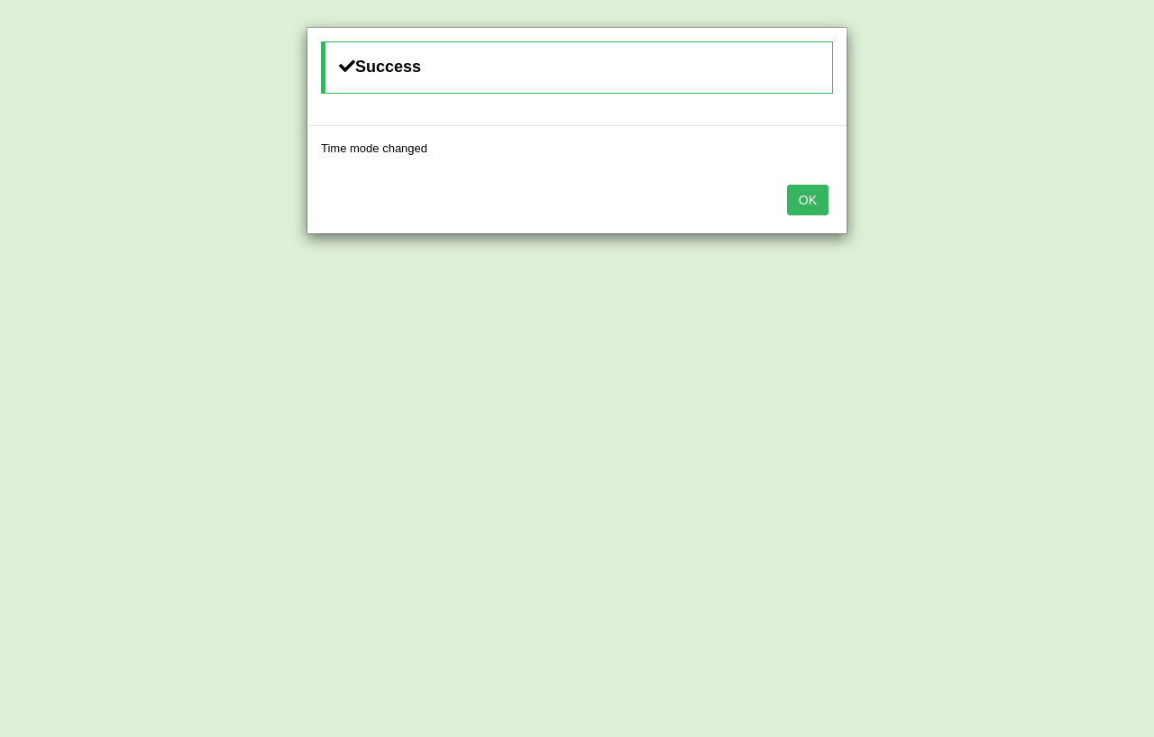
click at [817, 201] on button "OK" at bounding box center [807, 200] width 41 height 31
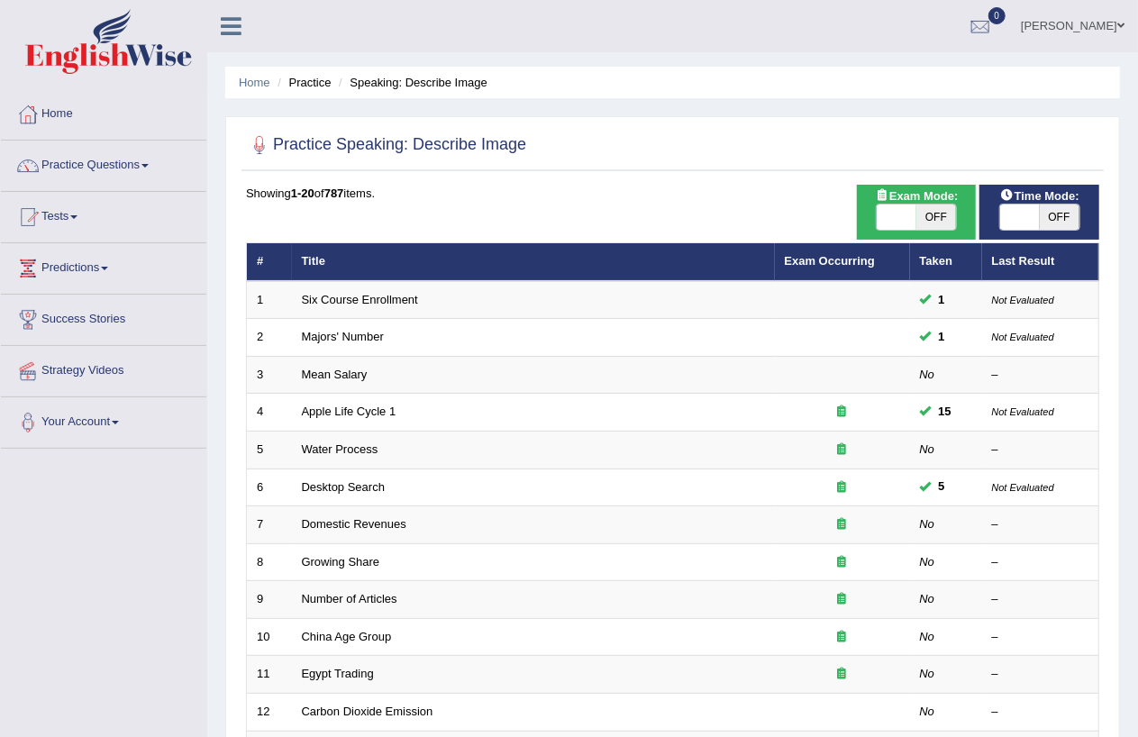
click at [941, 216] on span "OFF" at bounding box center [937, 217] width 40 height 25
checkbox input "true"
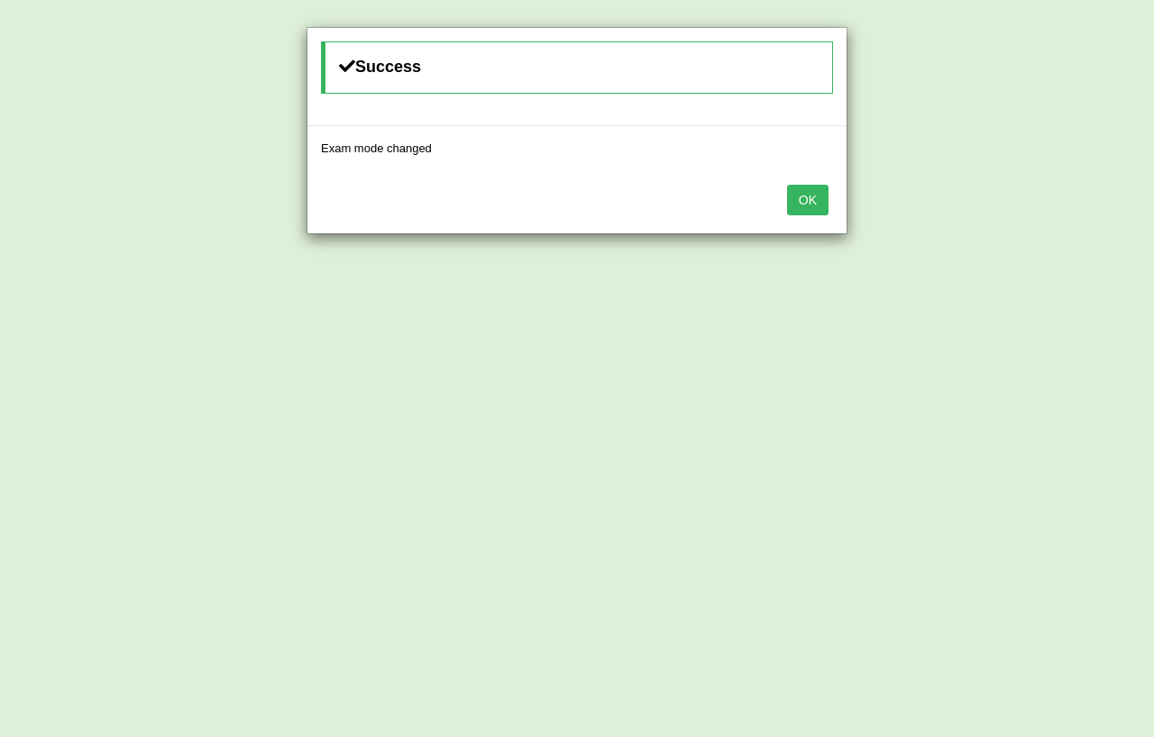
click at [812, 199] on button "OK" at bounding box center [807, 200] width 41 height 31
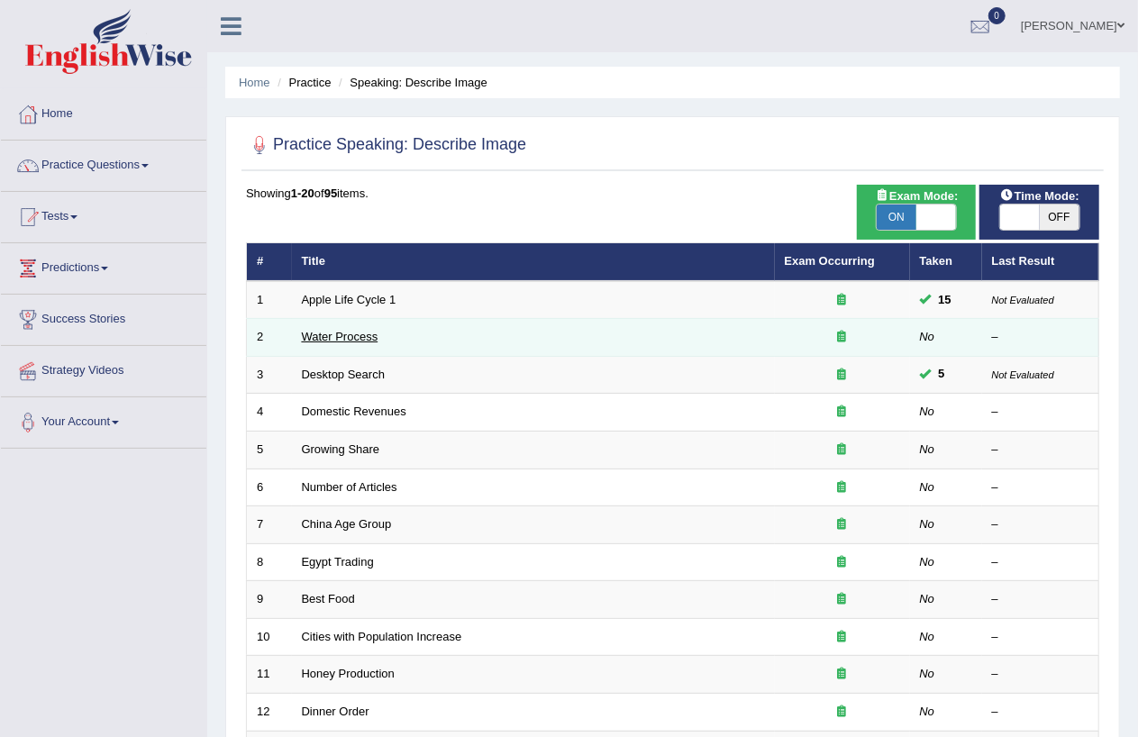
click at [369, 338] on link "Water Process" at bounding box center [340, 337] width 77 height 14
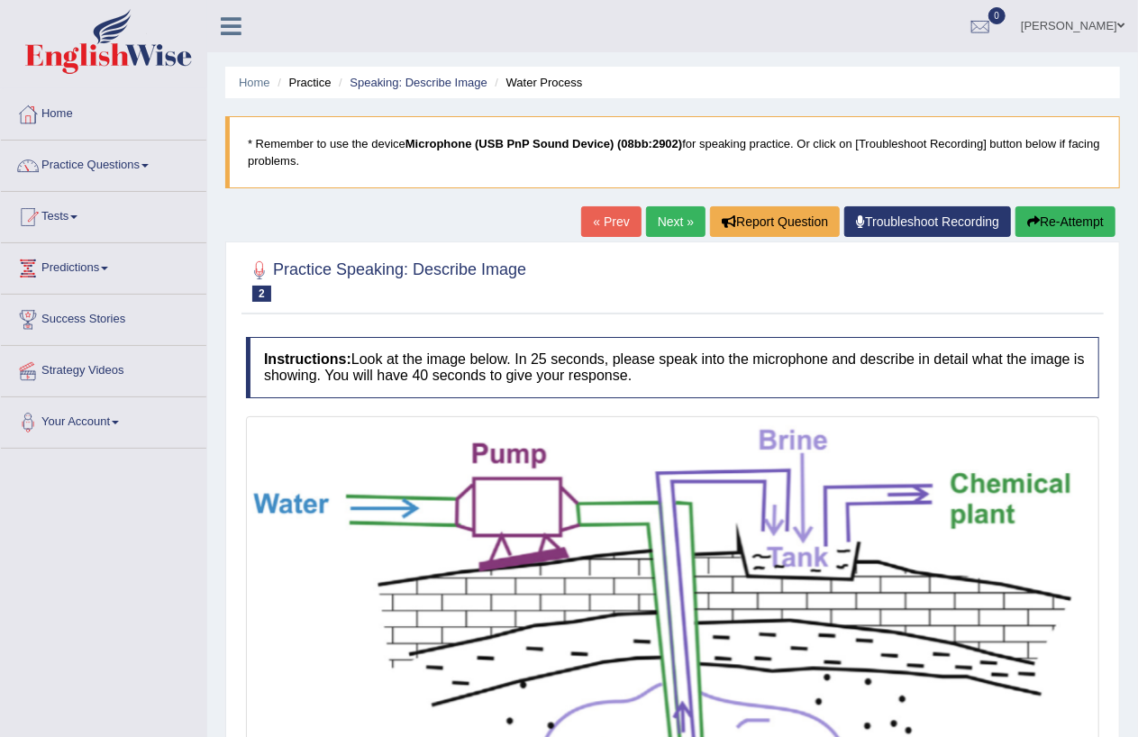
click at [656, 223] on link "Next »" at bounding box center [675, 221] width 59 height 31
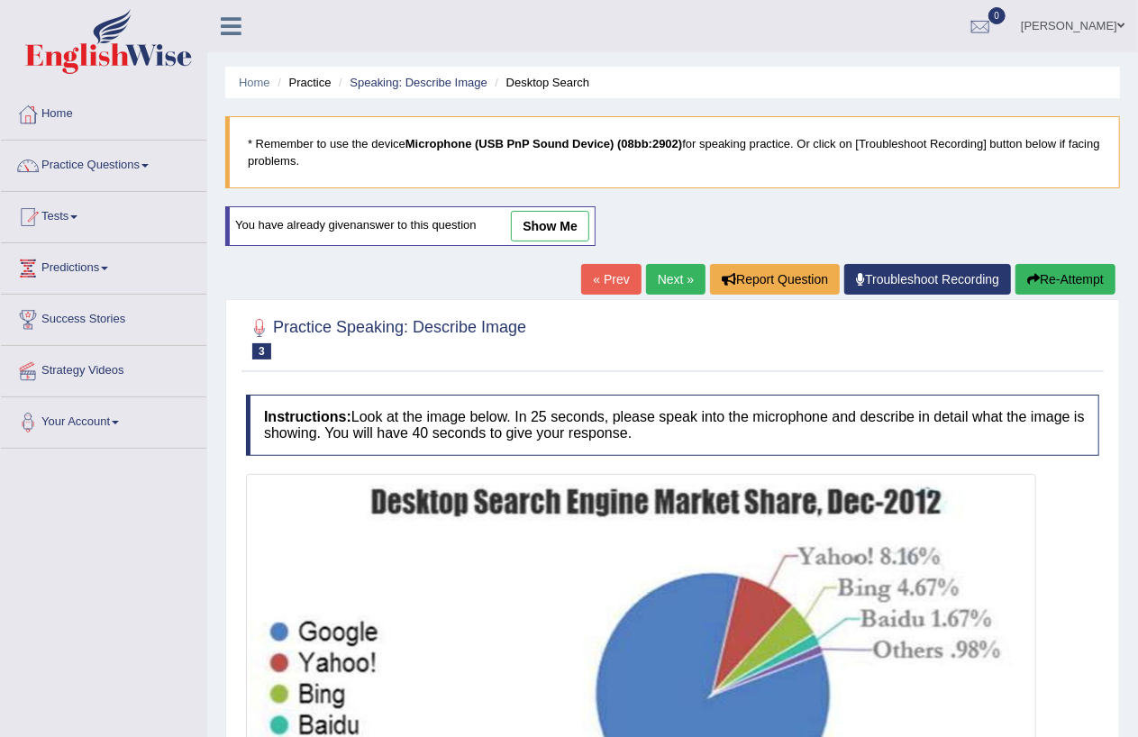
click at [665, 272] on link "Next »" at bounding box center [675, 279] width 59 height 31
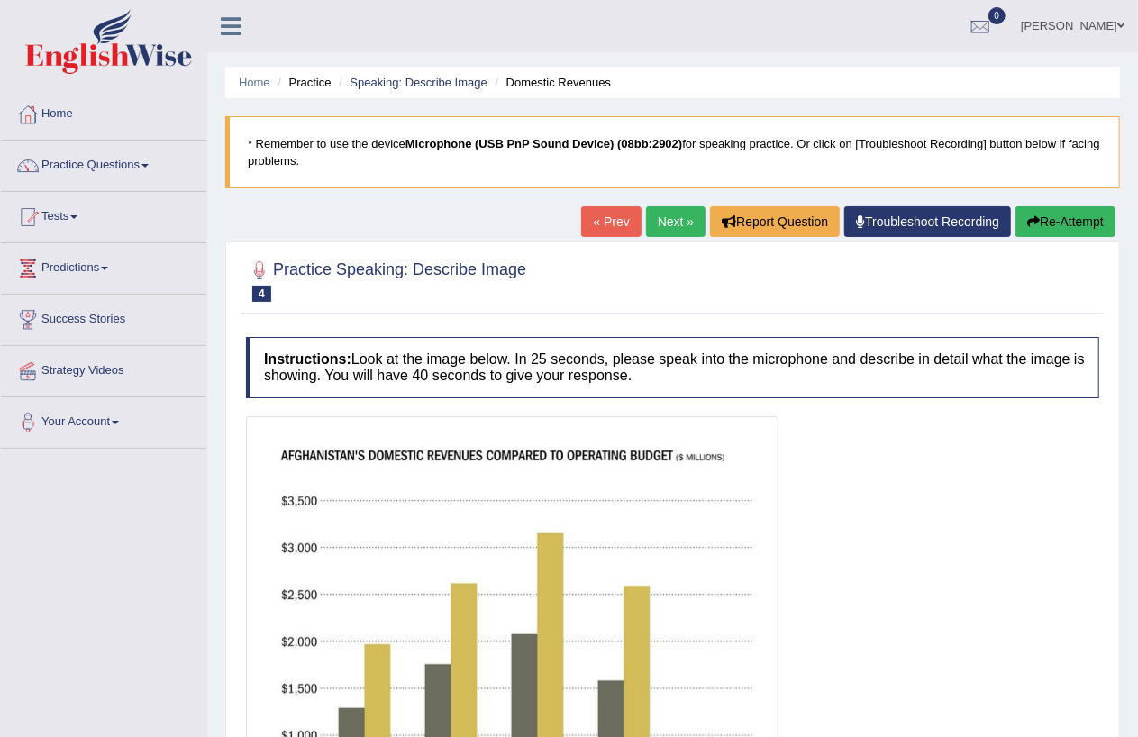
click at [665, 214] on link "Next »" at bounding box center [675, 221] width 59 height 31
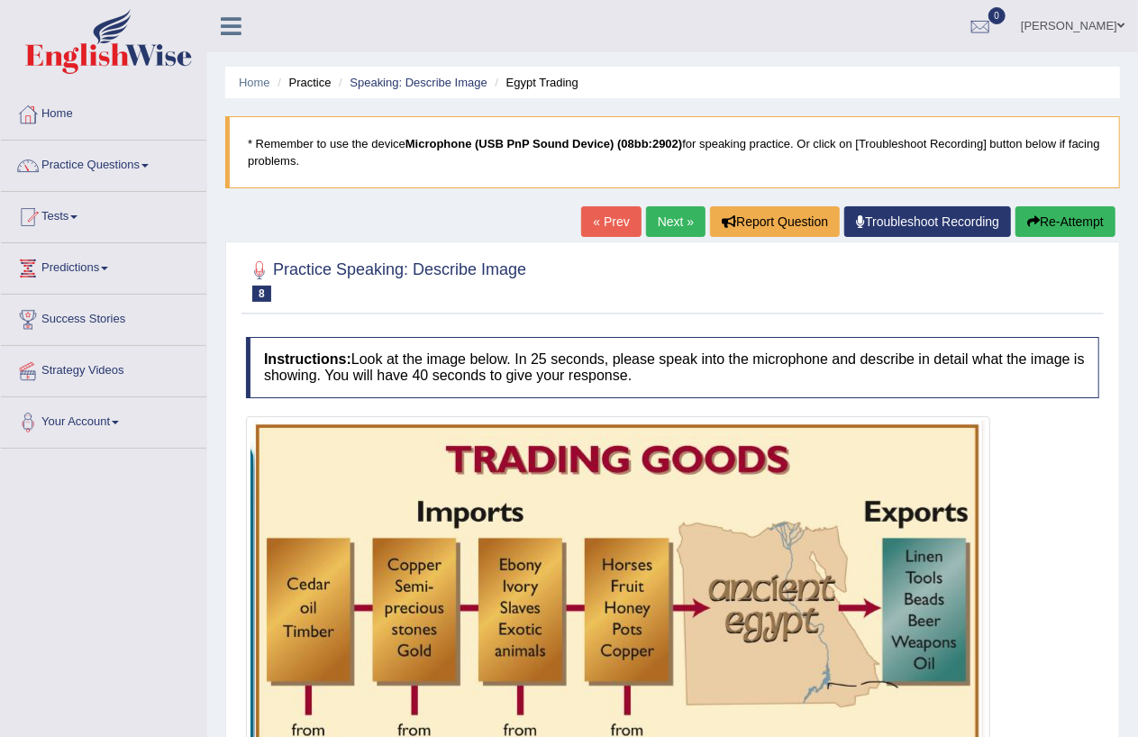
drag, startPoint x: 0, startPoint y: 0, endPoint x: 661, endPoint y: 210, distance: 693.1
click at [661, 210] on link "Next »" at bounding box center [675, 221] width 59 height 31
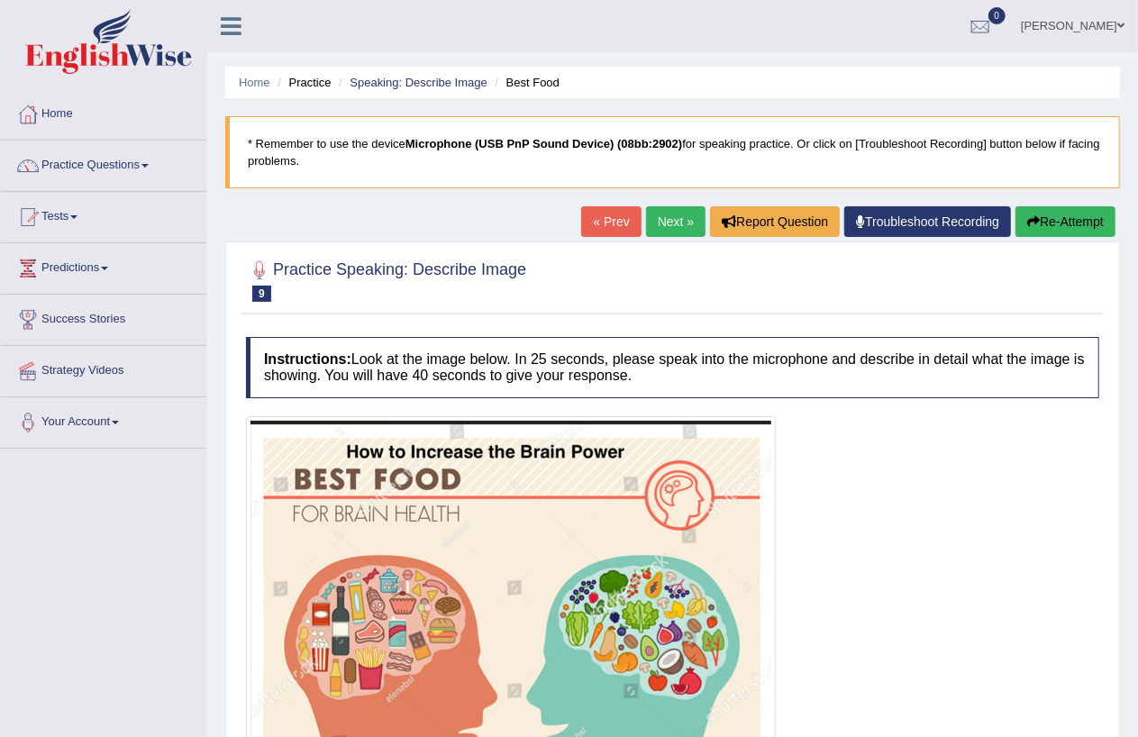
click at [661, 210] on link "Next »" at bounding box center [675, 221] width 59 height 31
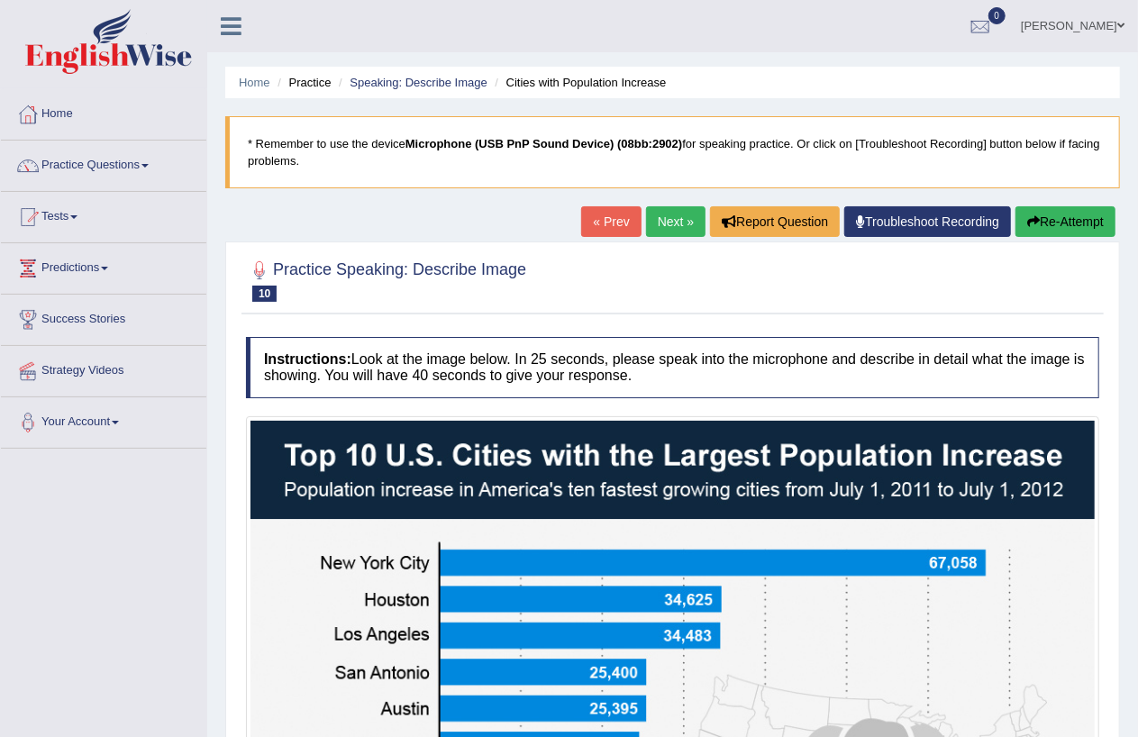
click at [661, 210] on link "Next »" at bounding box center [675, 221] width 59 height 31
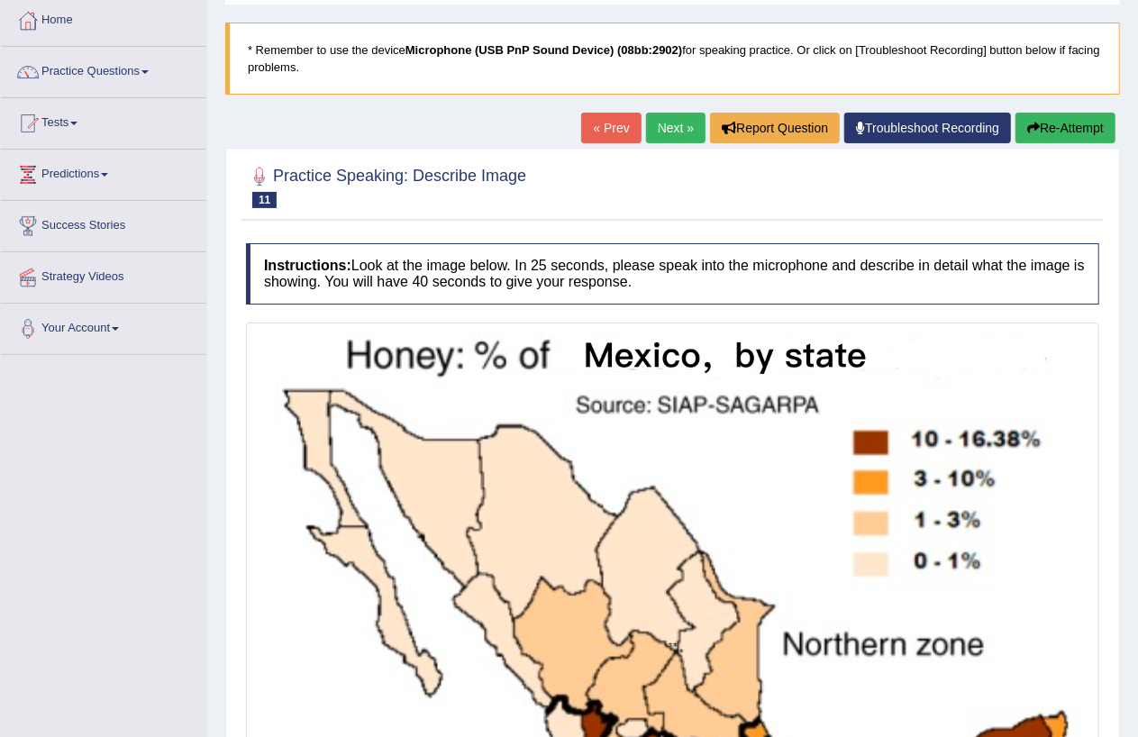
scroll to position [461, 0]
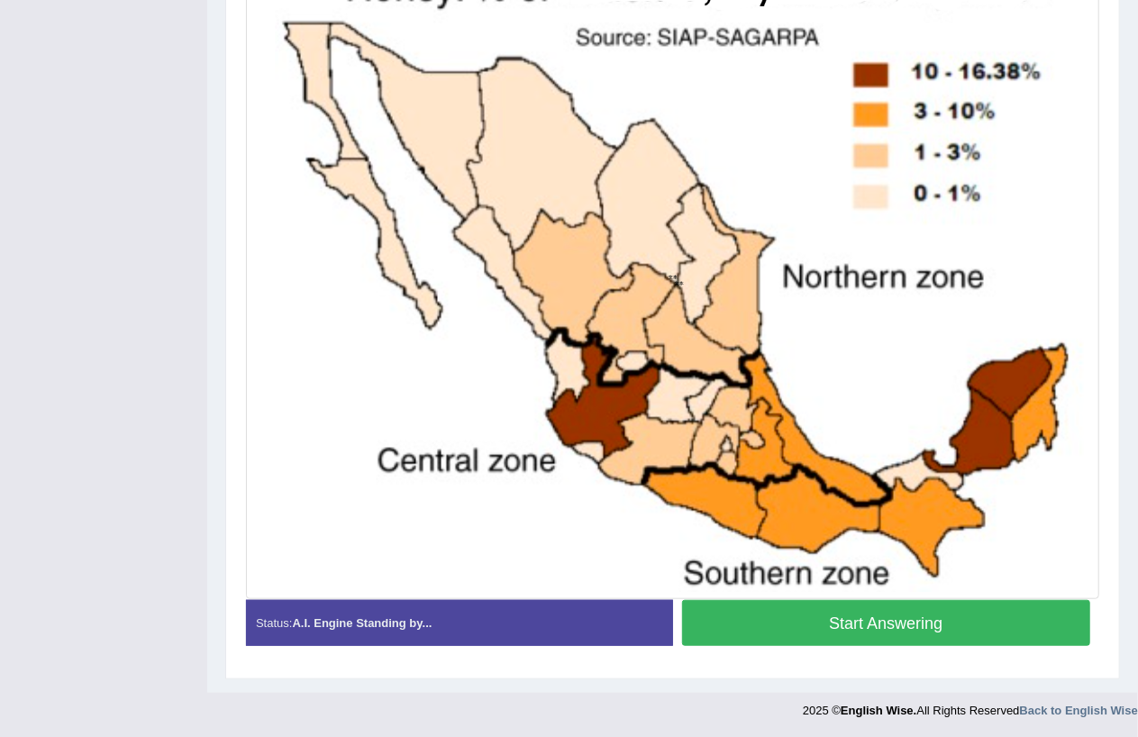
click at [935, 625] on button "Start Answering" at bounding box center [886, 623] width 409 height 46
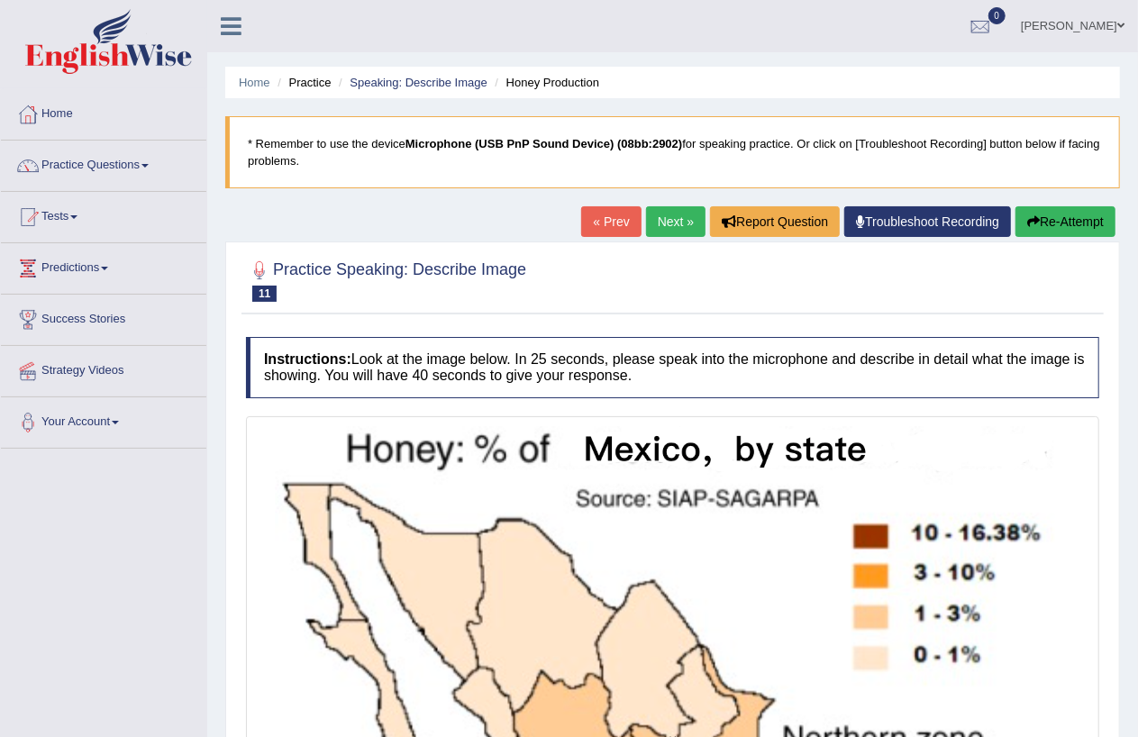
scroll to position [367, 0]
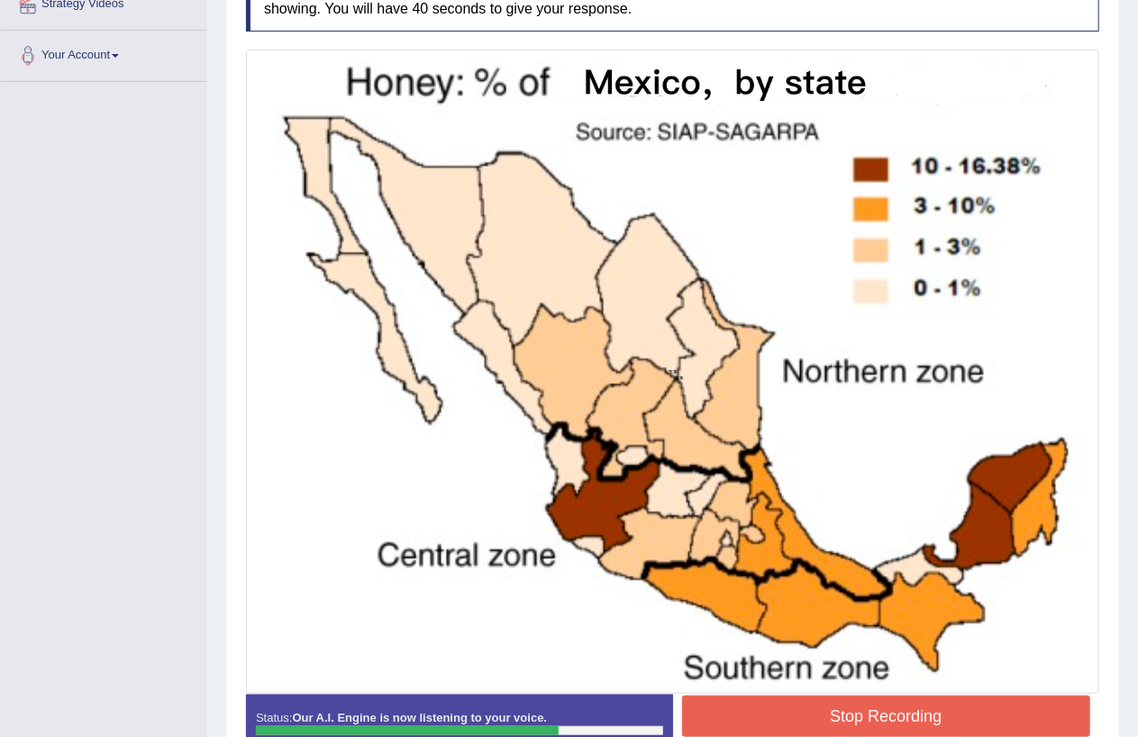
click at [908, 713] on button "Stop Recording" at bounding box center [886, 716] width 409 height 41
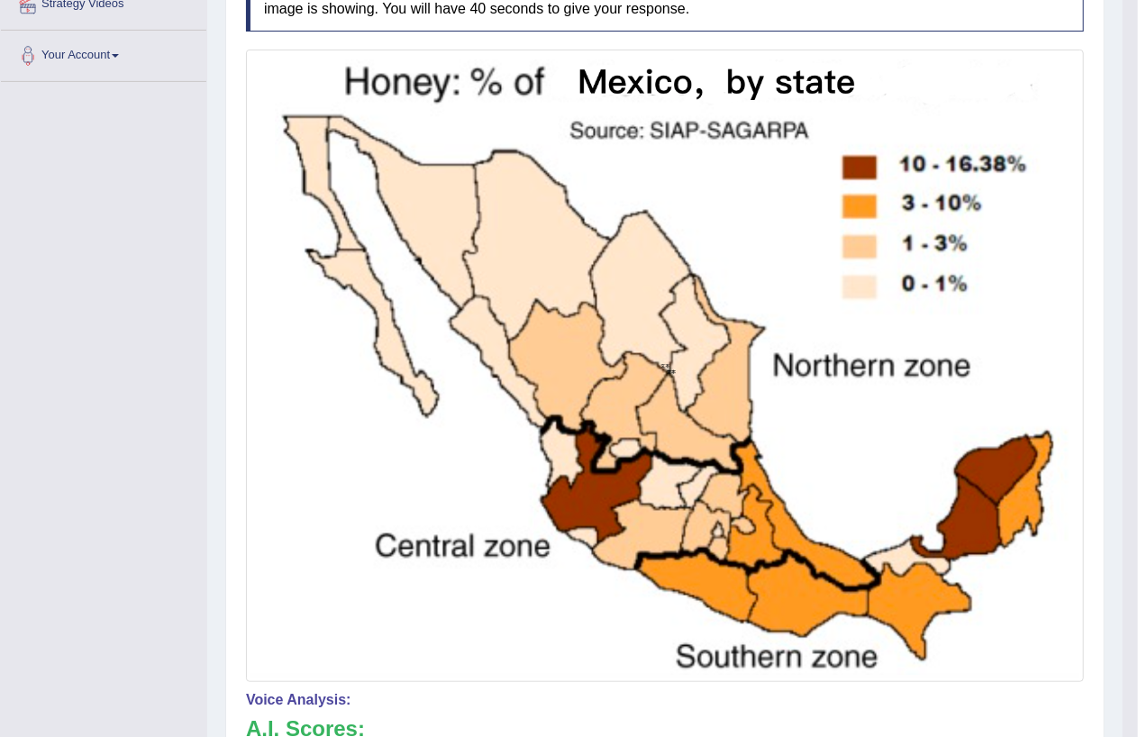
scroll to position [0, 0]
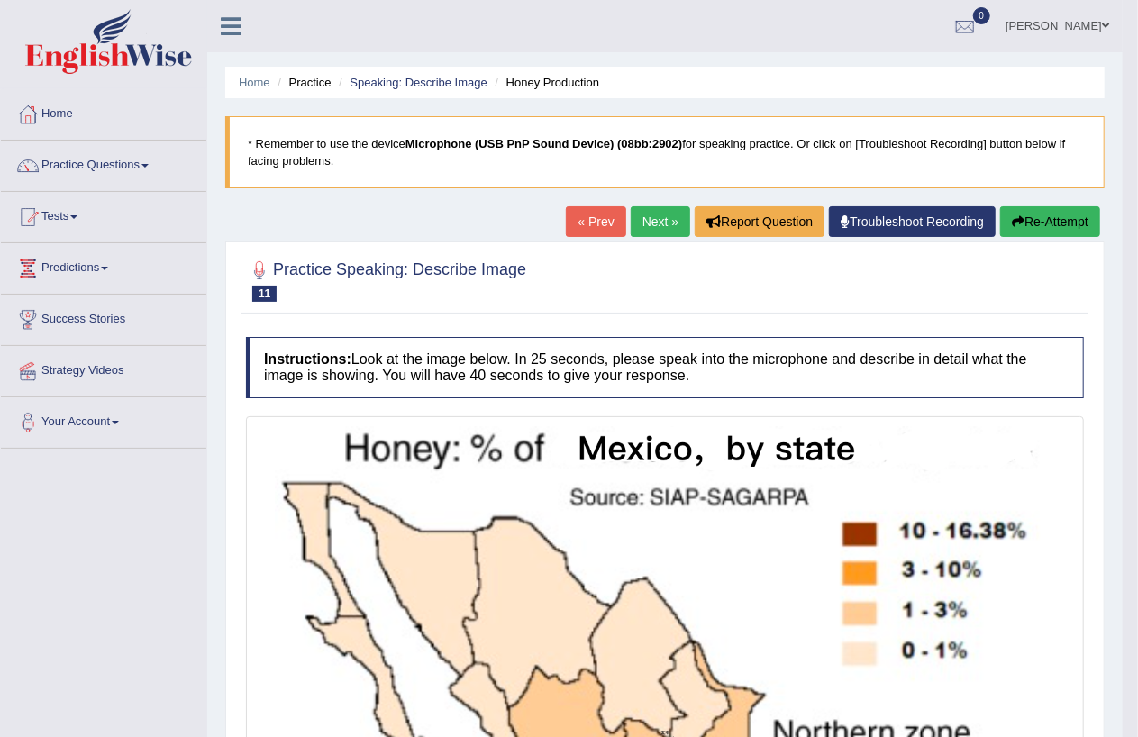
click at [640, 211] on link "Next »" at bounding box center [660, 221] width 59 height 31
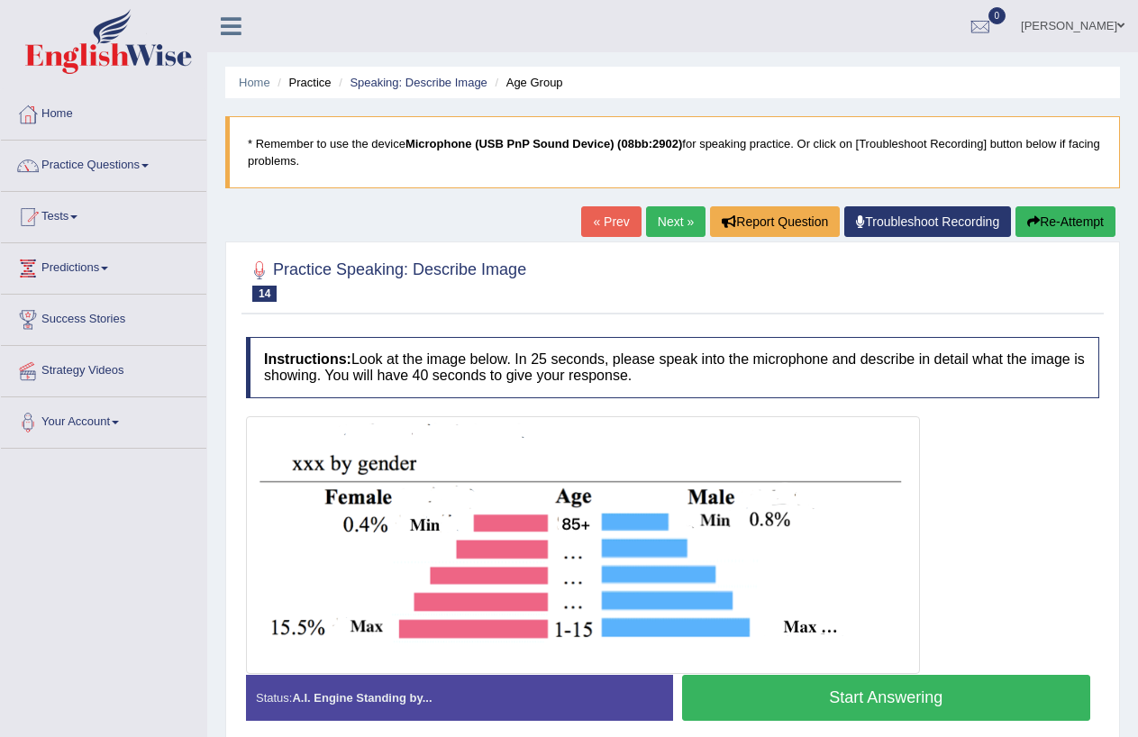
click at [658, 221] on link "Next »" at bounding box center [675, 221] width 59 height 31
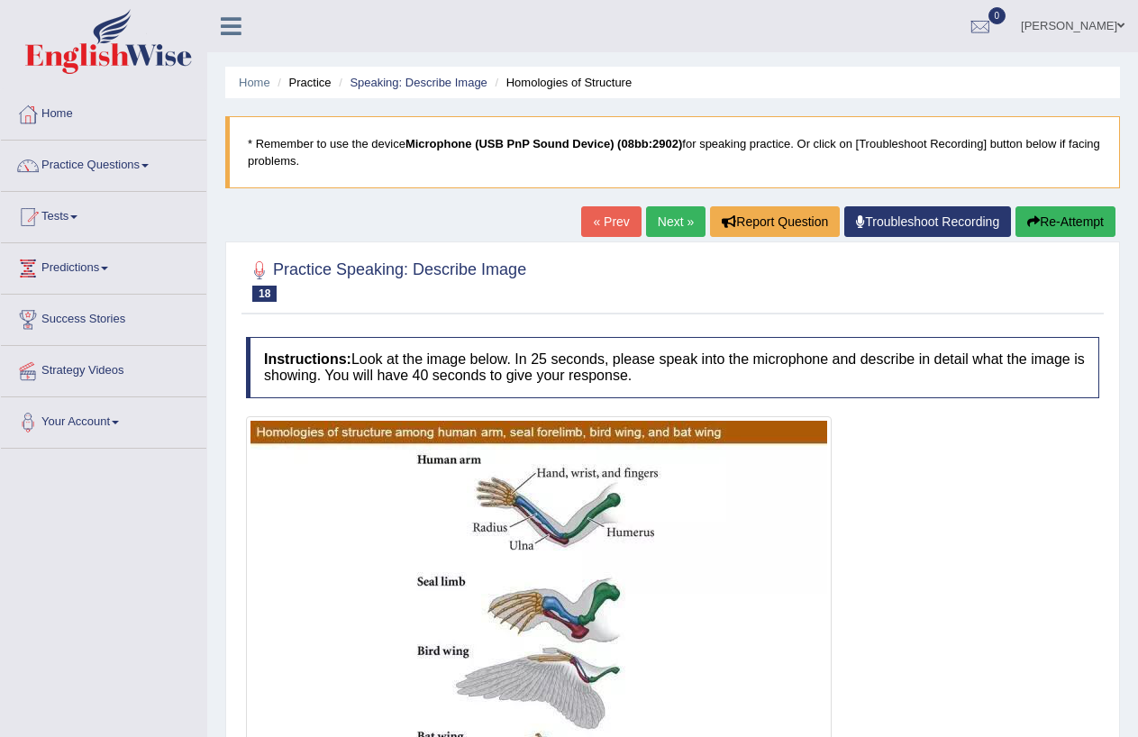
click at [658, 221] on link "Next »" at bounding box center [675, 221] width 59 height 31
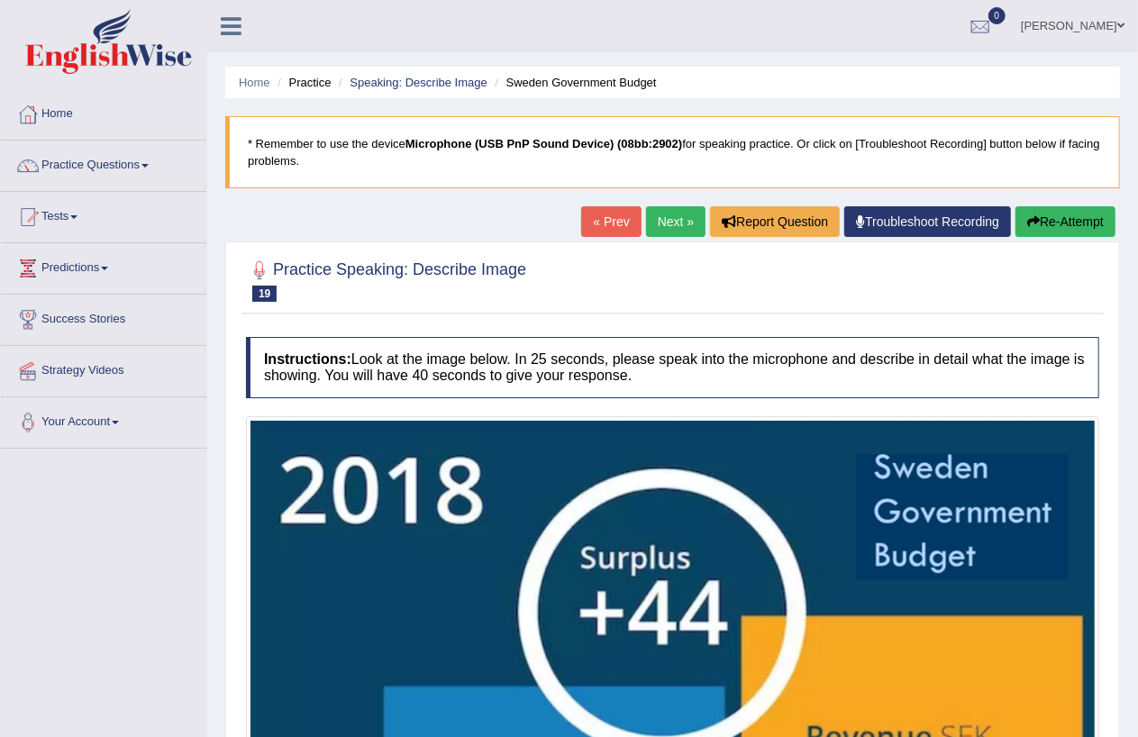
click at [658, 221] on link "Next »" at bounding box center [675, 221] width 59 height 31
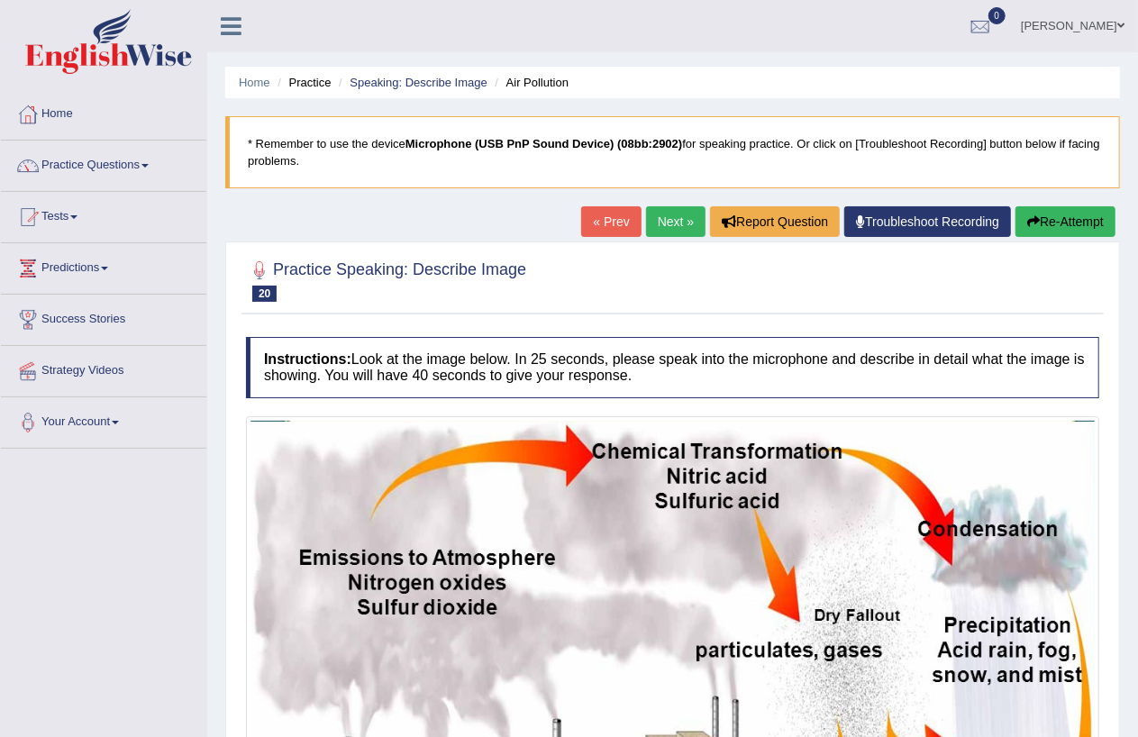
click at [677, 220] on link "Next »" at bounding box center [675, 221] width 59 height 31
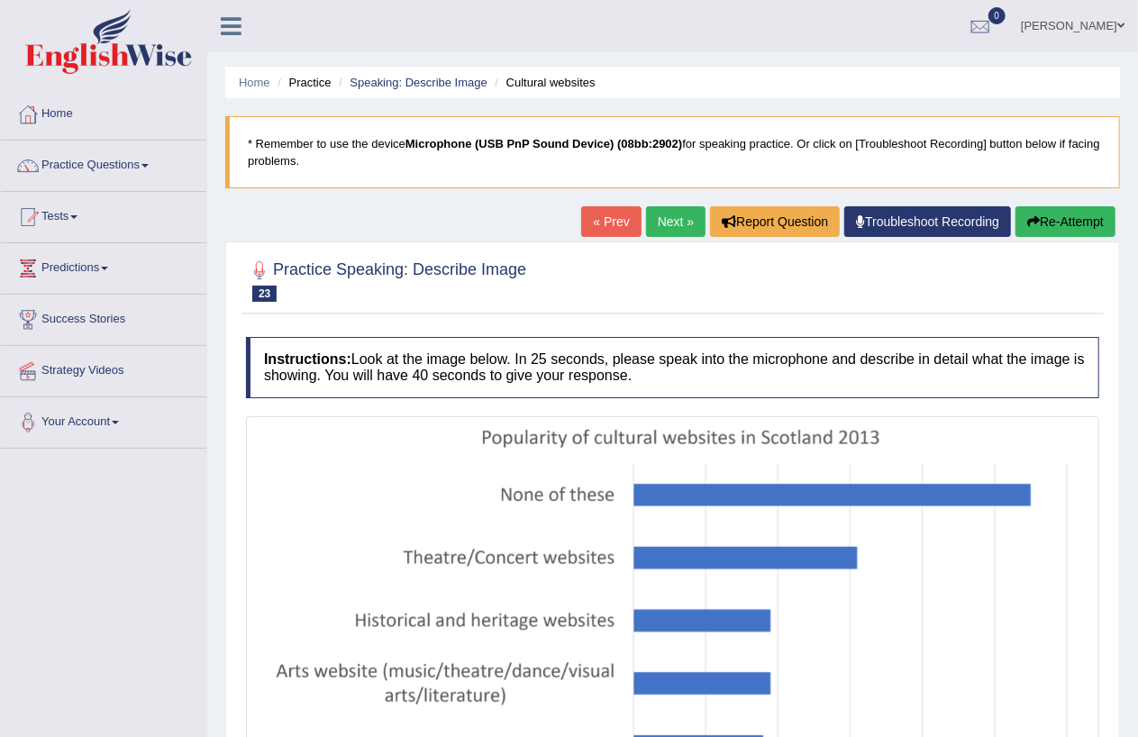
click at [667, 222] on link "Next »" at bounding box center [675, 221] width 59 height 31
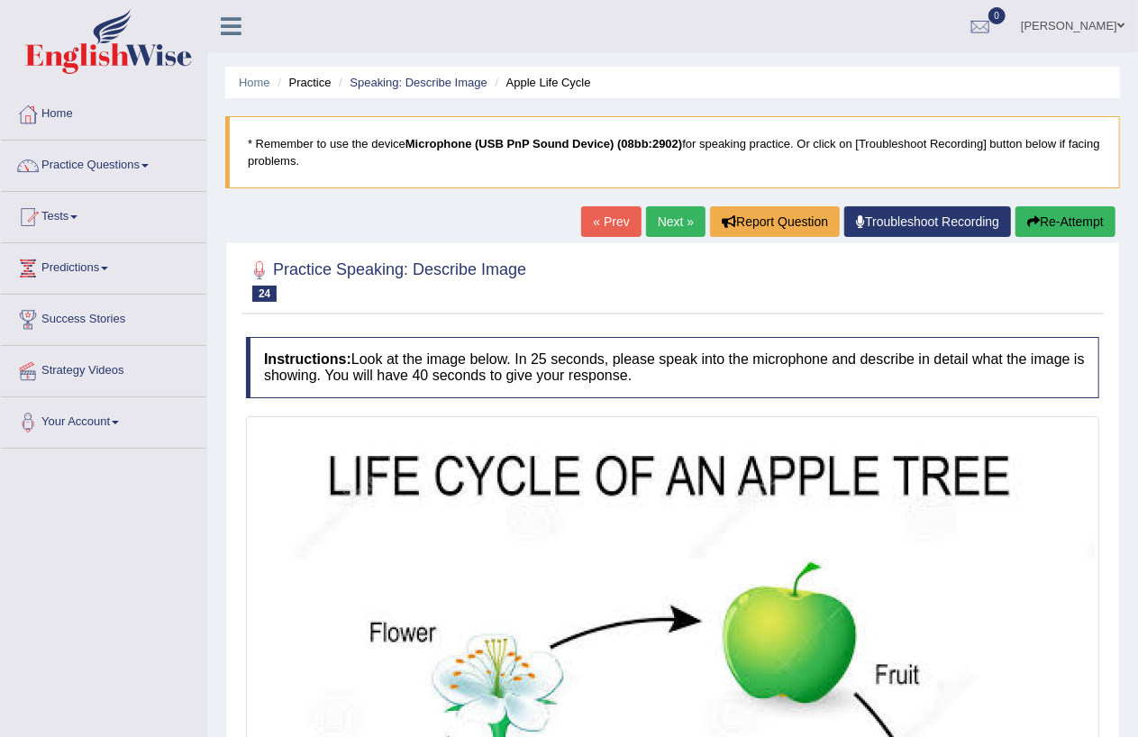
click at [667, 222] on link "Next »" at bounding box center [675, 221] width 59 height 31
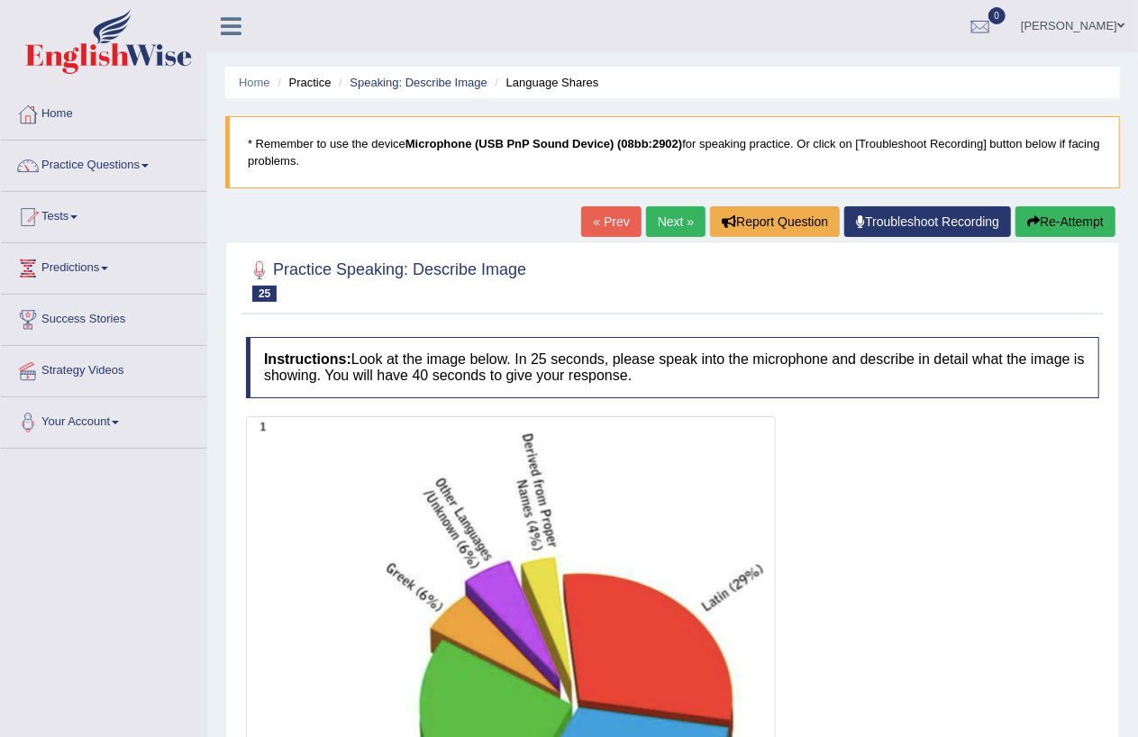
click at [667, 222] on link "Next »" at bounding box center [675, 221] width 59 height 31
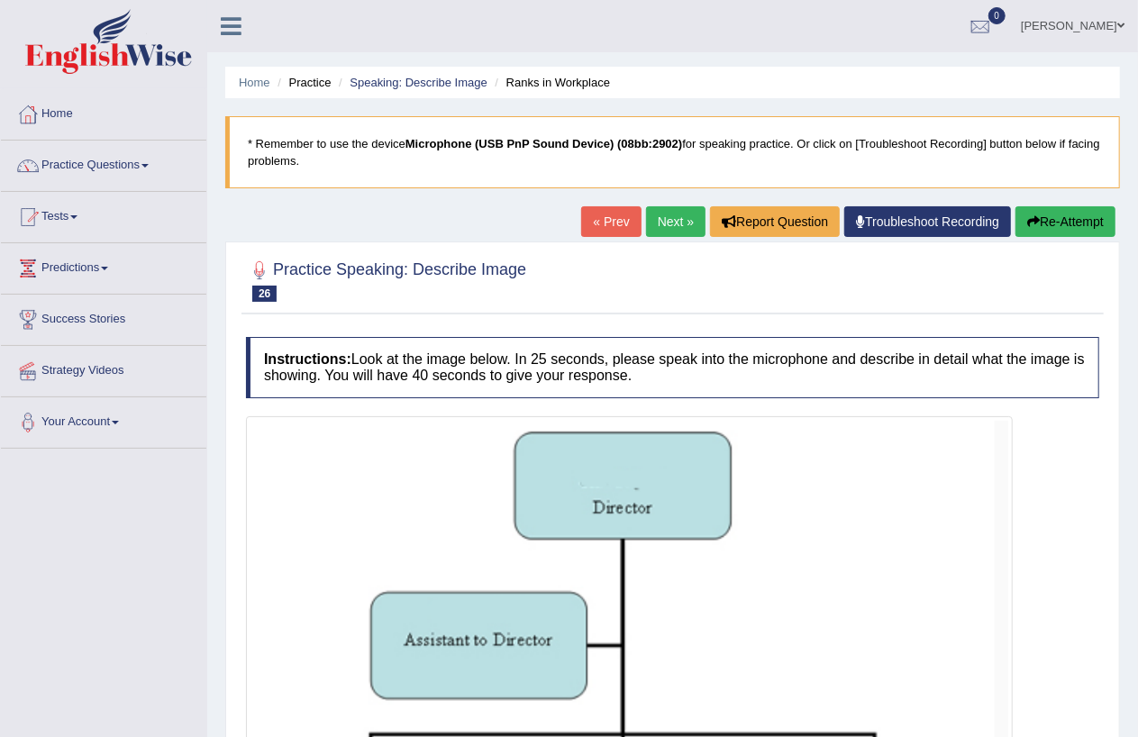
click at [667, 222] on link "Next »" at bounding box center [675, 221] width 59 height 31
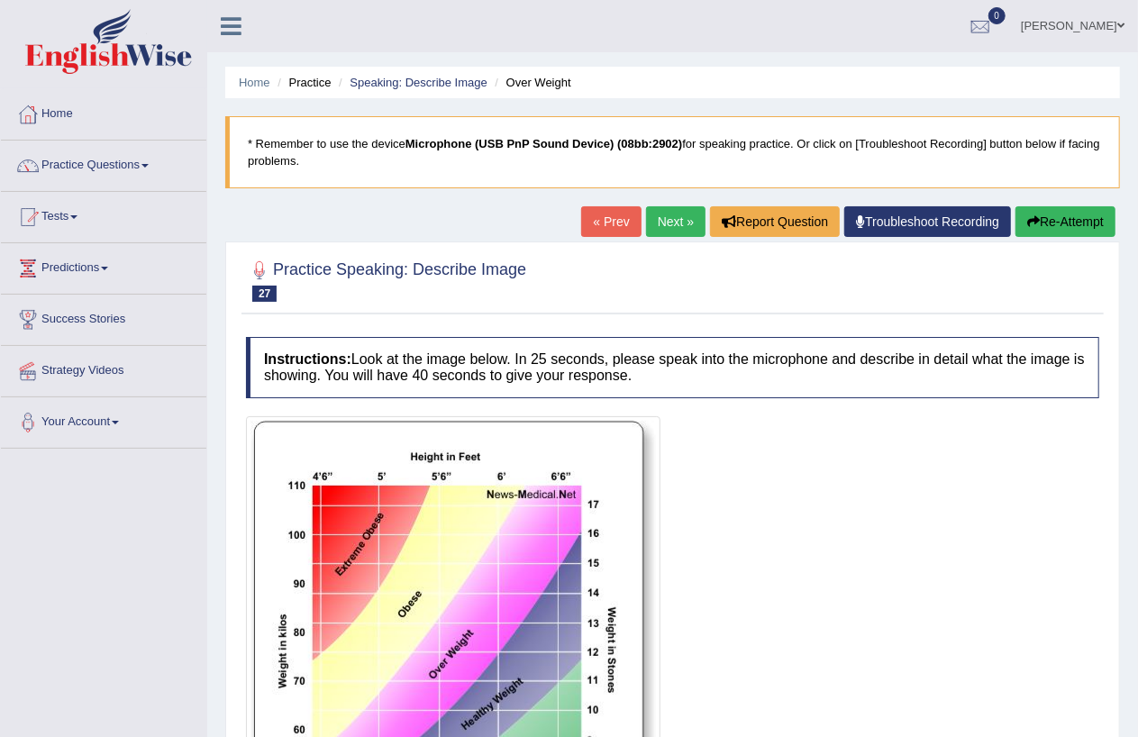
click at [667, 222] on link "Next »" at bounding box center [675, 221] width 59 height 31
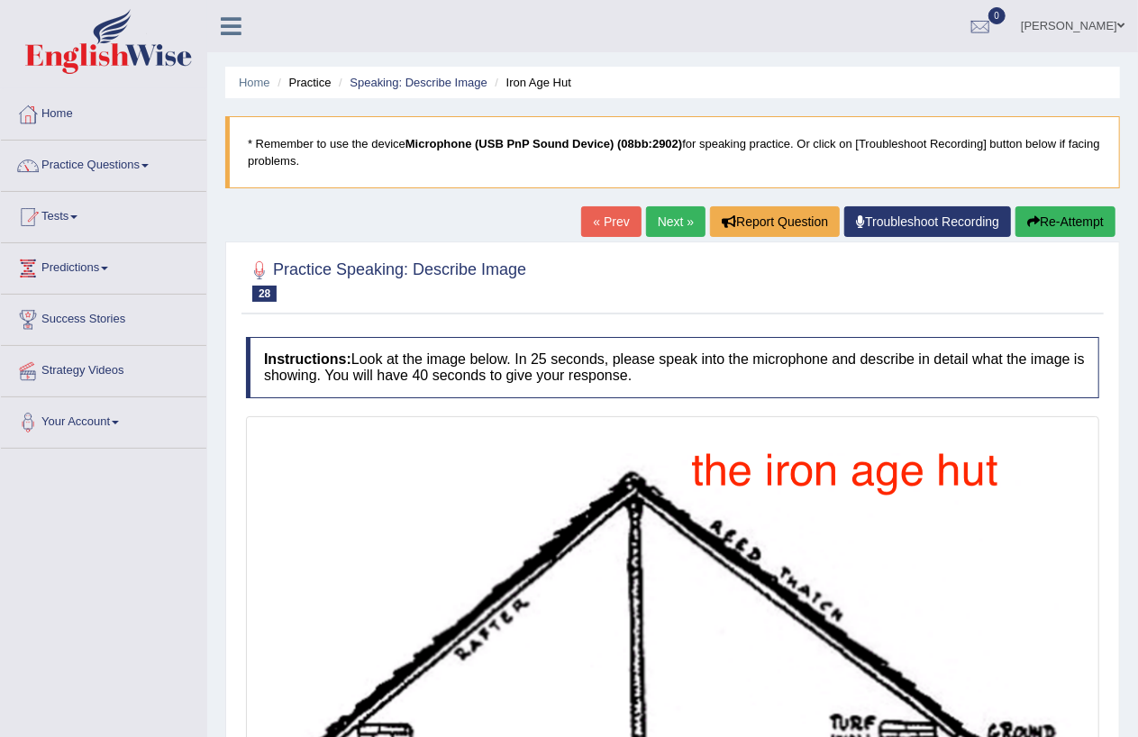
click at [663, 219] on link "Next »" at bounding box center [675, 221] width 59 height 31
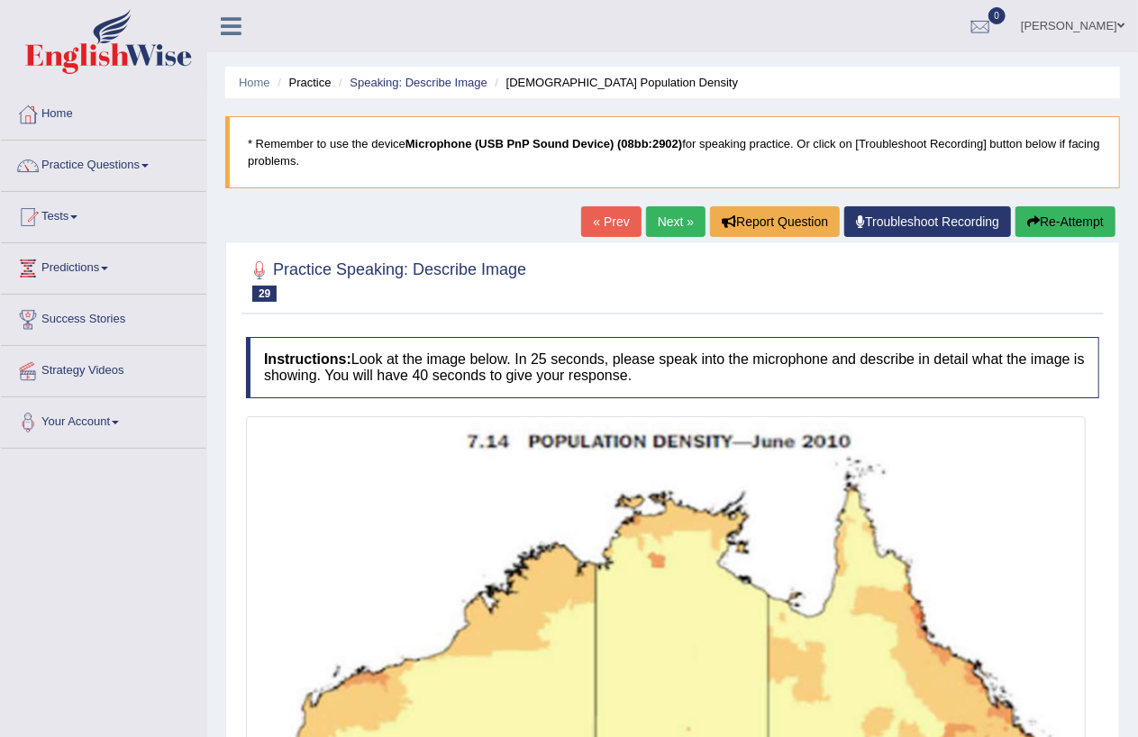
click at [662, 222] on link "Next »" at bounding box center [675, 221] width 59 height 31
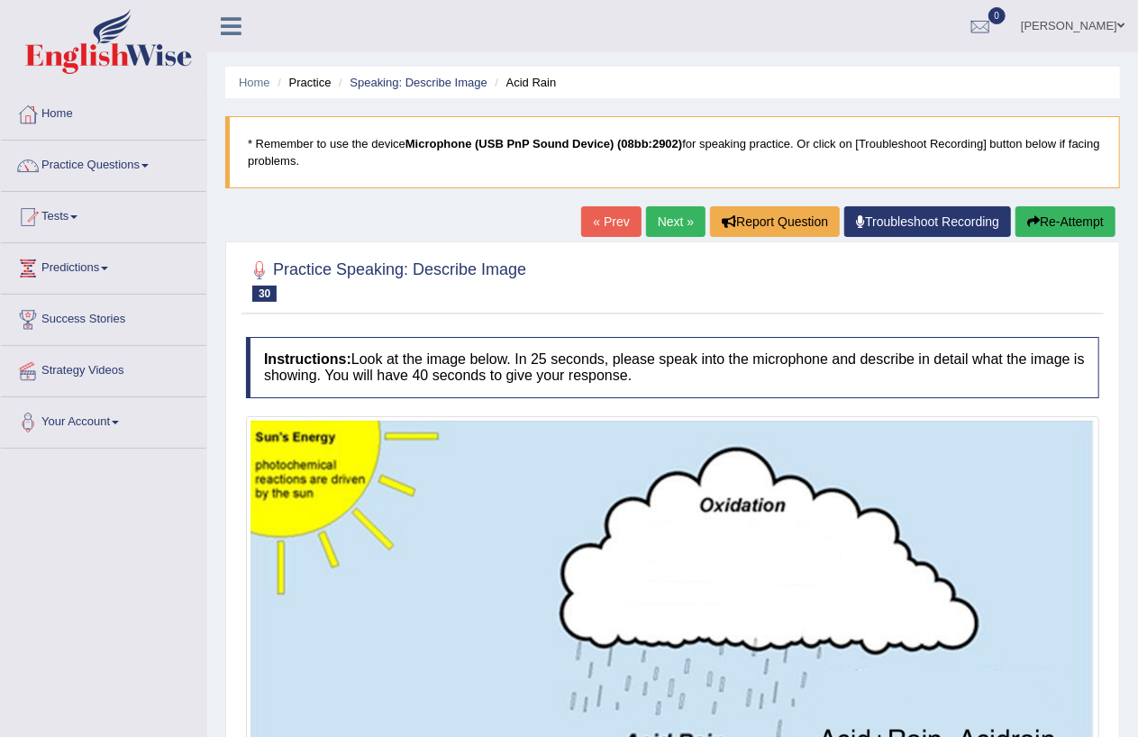
click at [662, 222] on link "Next »" at bounding box center [675, 221] width 59 height 31
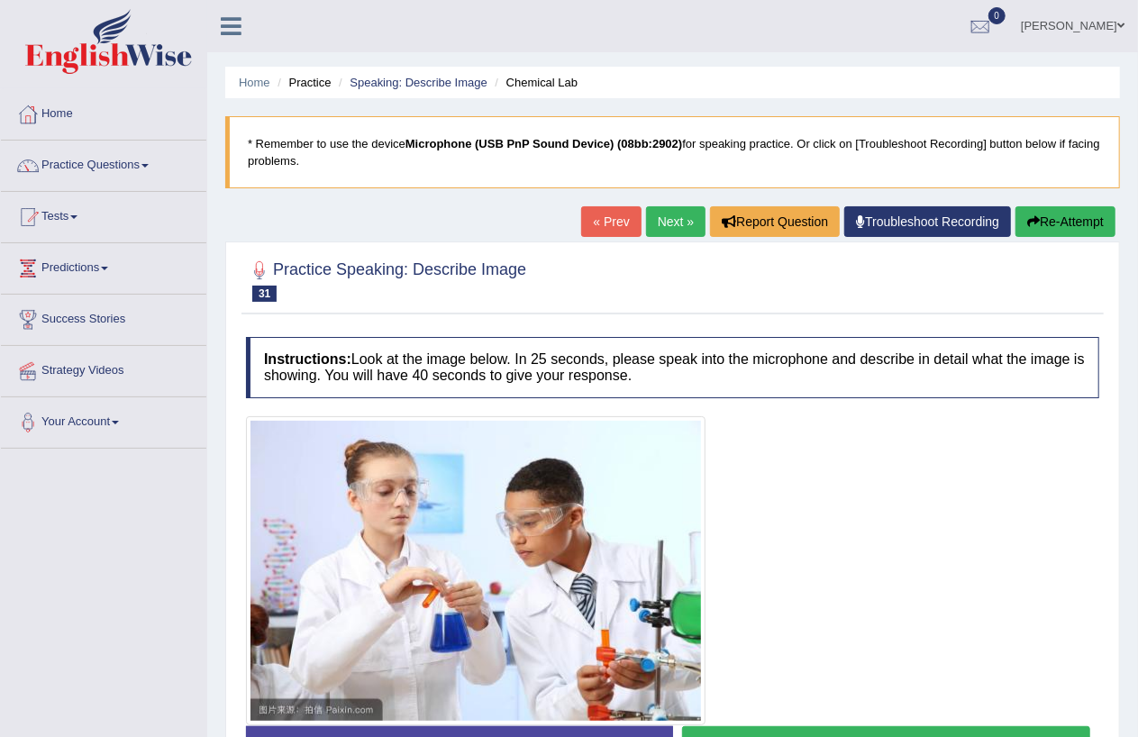
click at [652, 219] on link "Next »" at bounding box center [675, 221] width 59 height 31
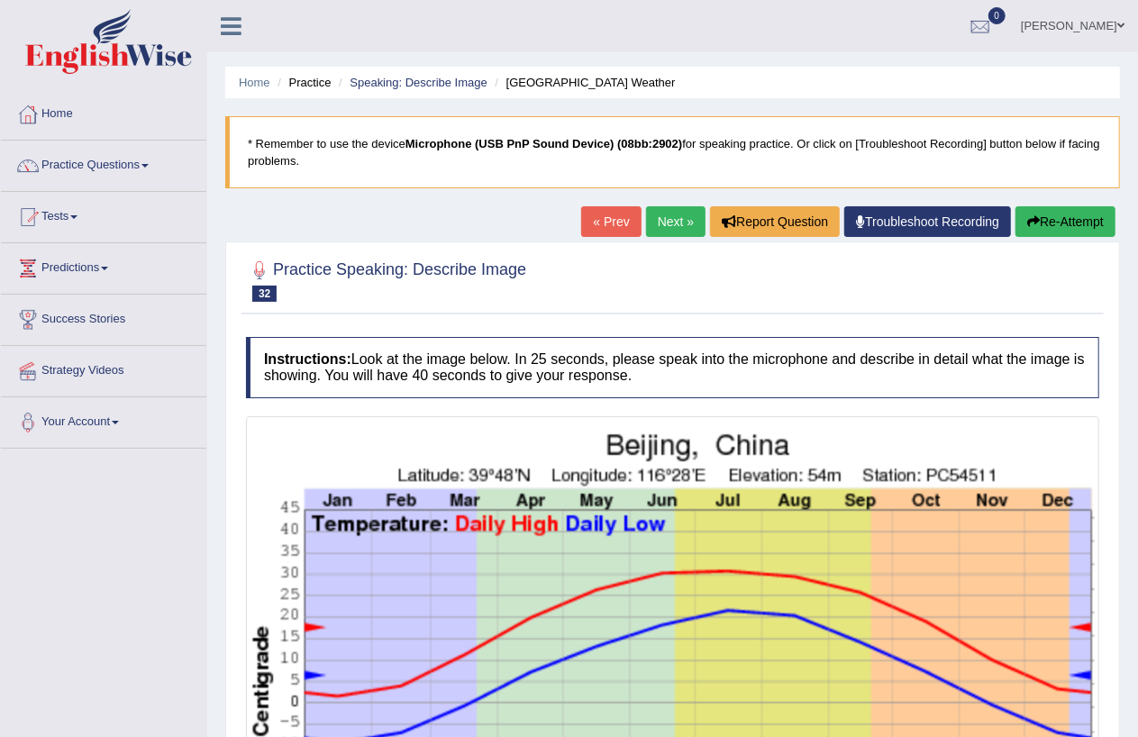
click at [662, 223] on link "Next »" at bounding box center [675, 221] width 59 height 31
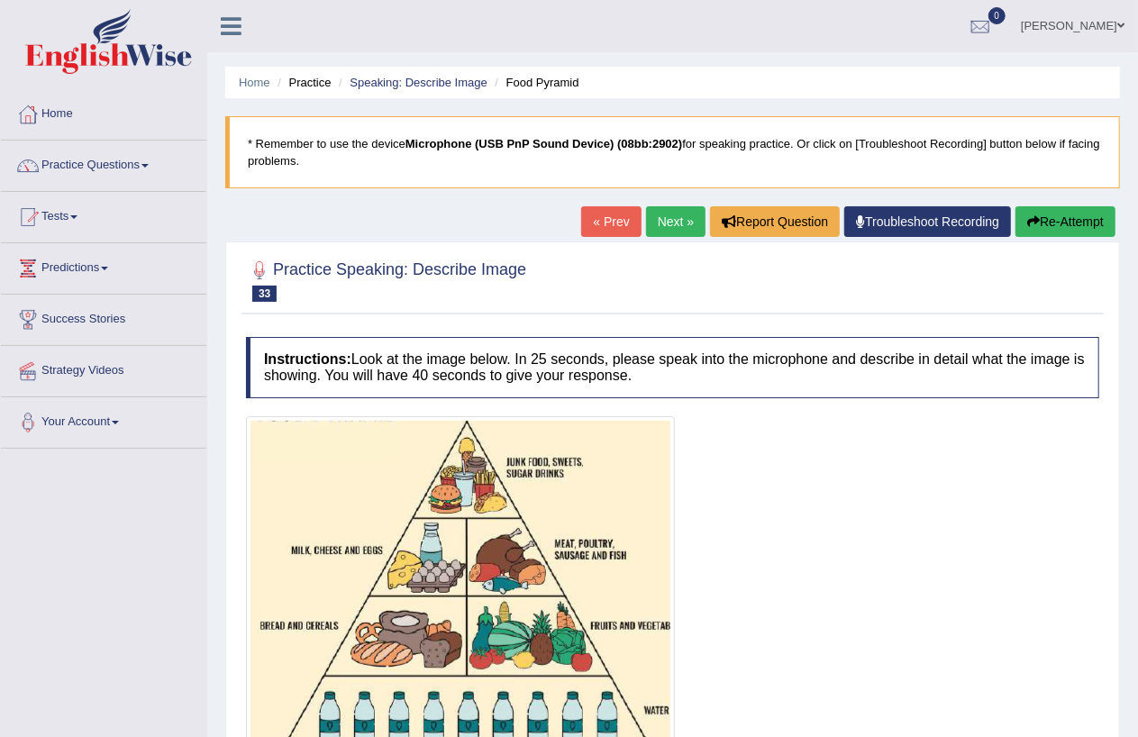
click at [148, 164] on span at bounding box center [144, 166] width 7 height 4
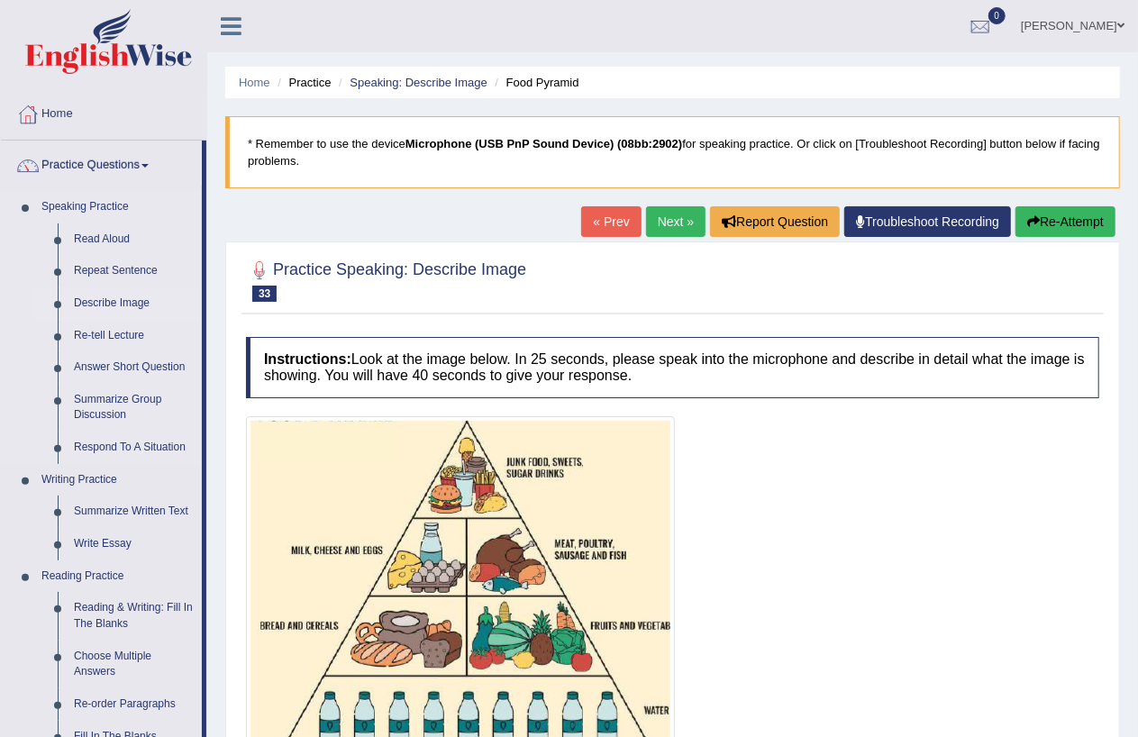
click at [123, 303] on link "Describe Image" at bounding box center [134, 303] width 136 height 32
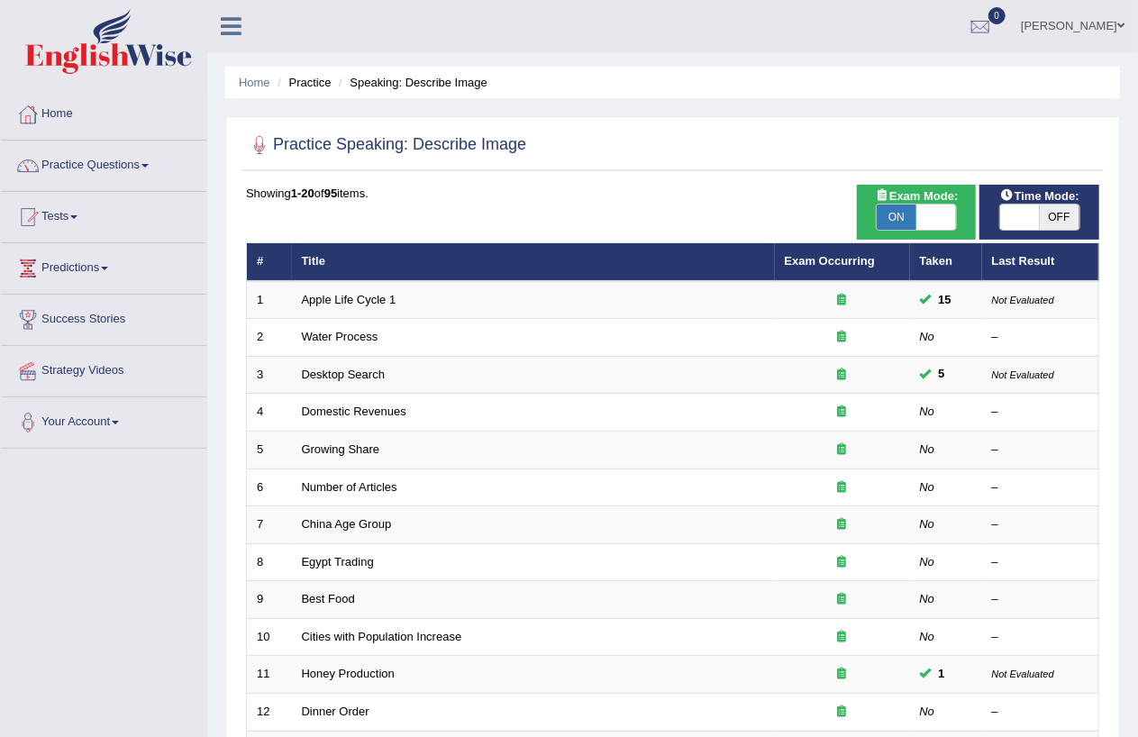
click at [150, 162] on link "Practice Questions" at bounding box center [103, 163] width 205 height 45
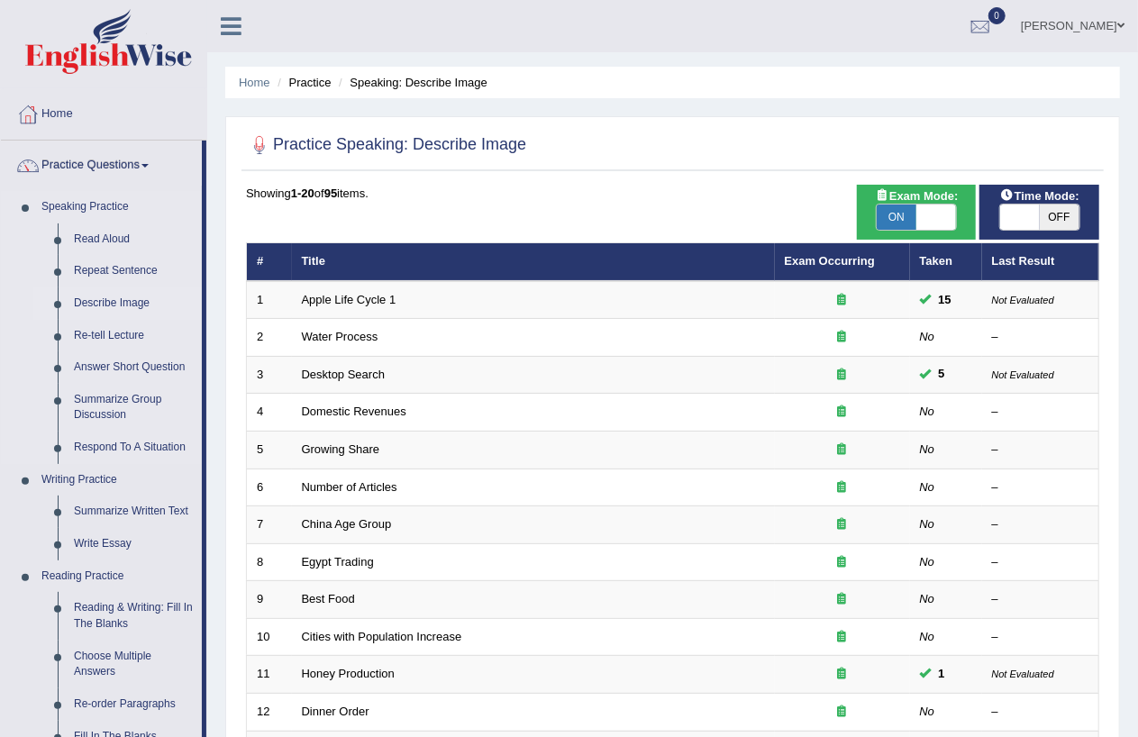
click at [132, 305] on link "Describe Image" at bounding box center [134, 303] width 136 height 32
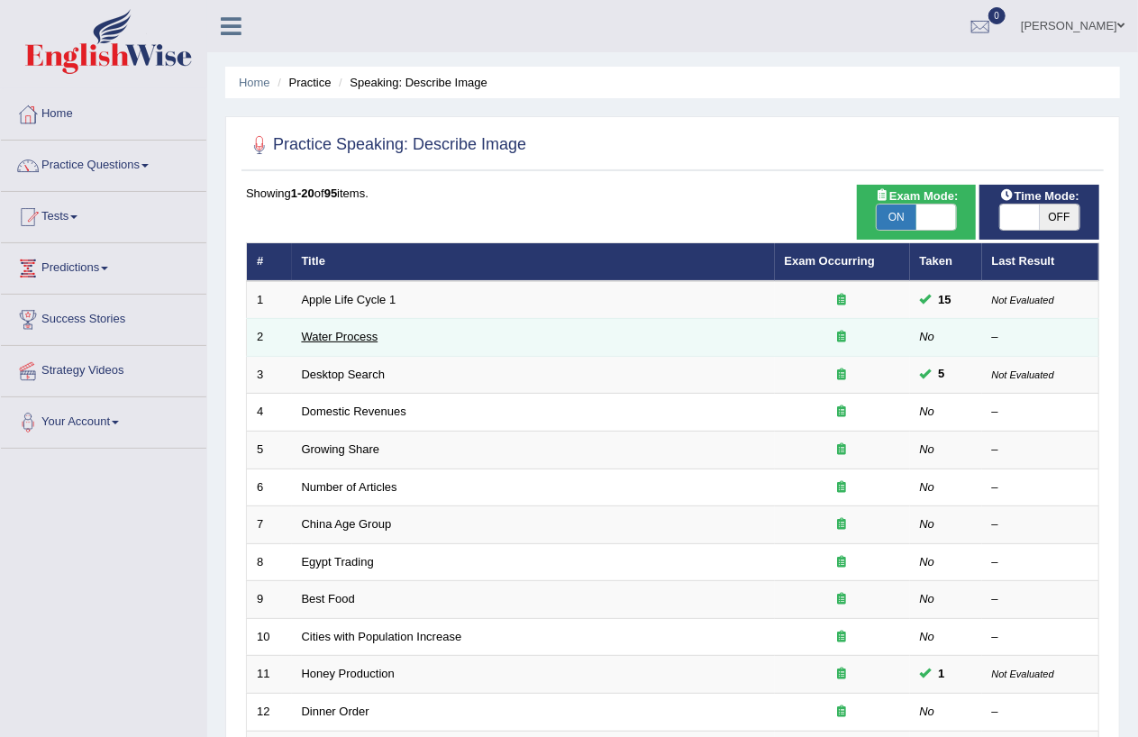
click at [341, 336] on link "Water Process" at bounding box center [340, 337] width 77 height 14
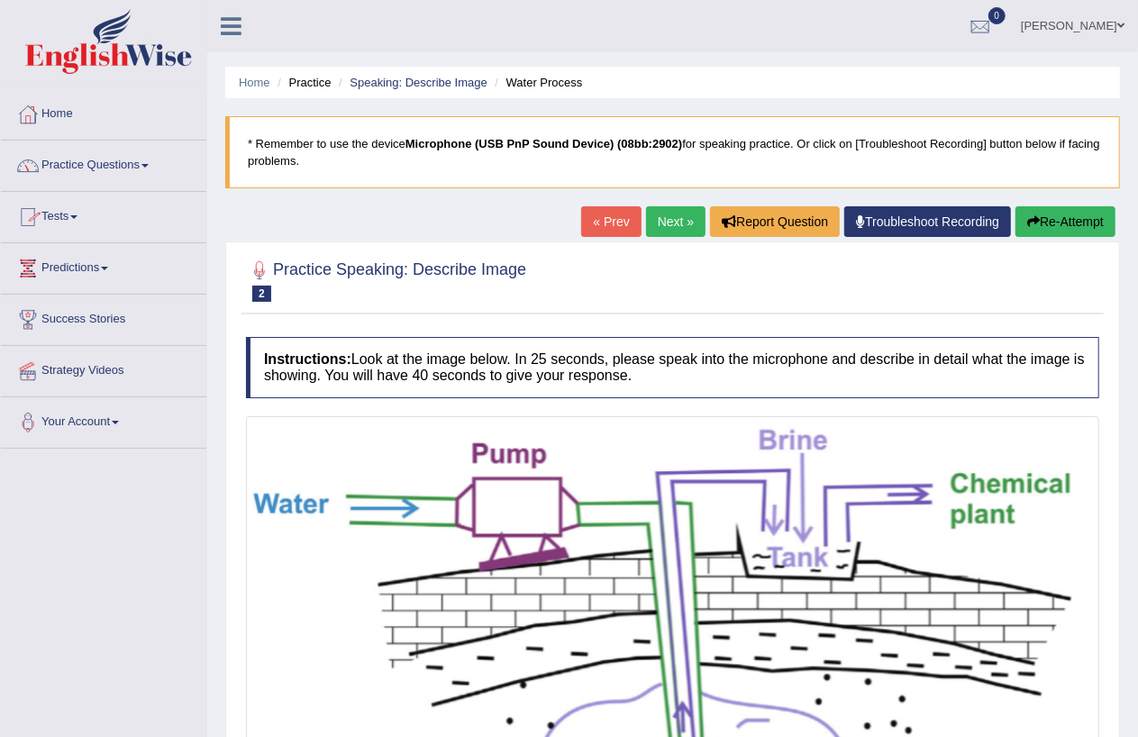
click at [148, 162] on link "Practice Questions" at bounding box center [103, 163] width 205 height 45
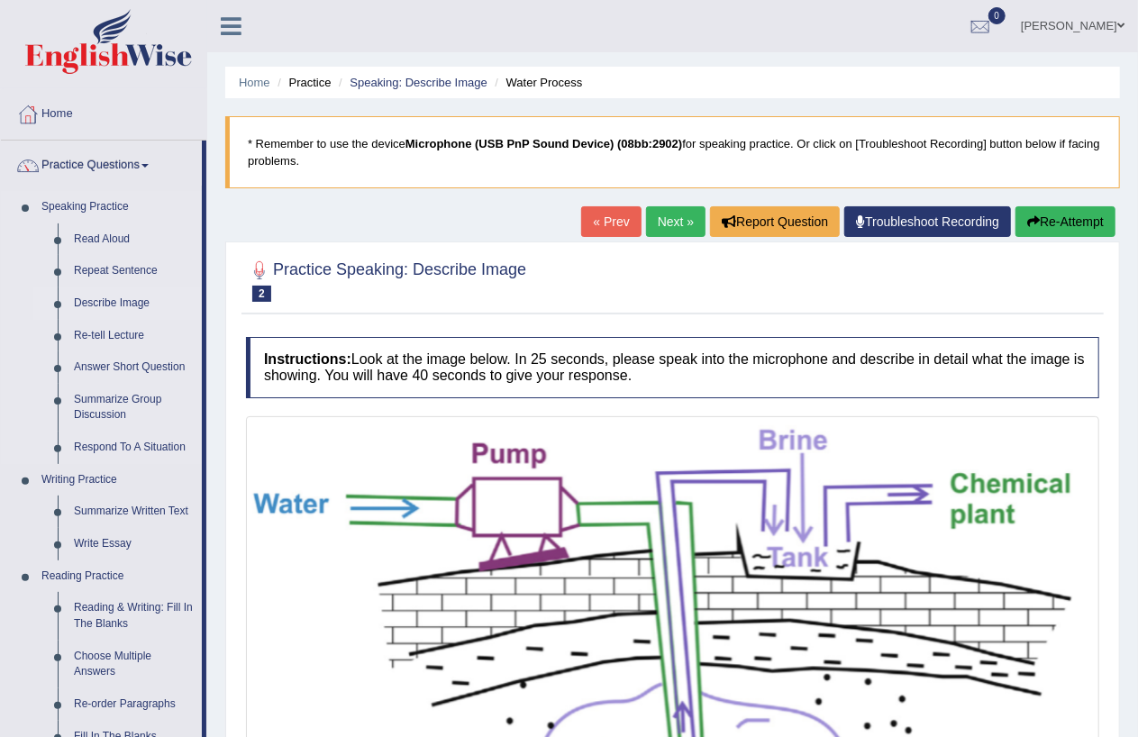
click at [109, 302] on link "Describe Image" at bounding box center [134, 303] width 136 height 32
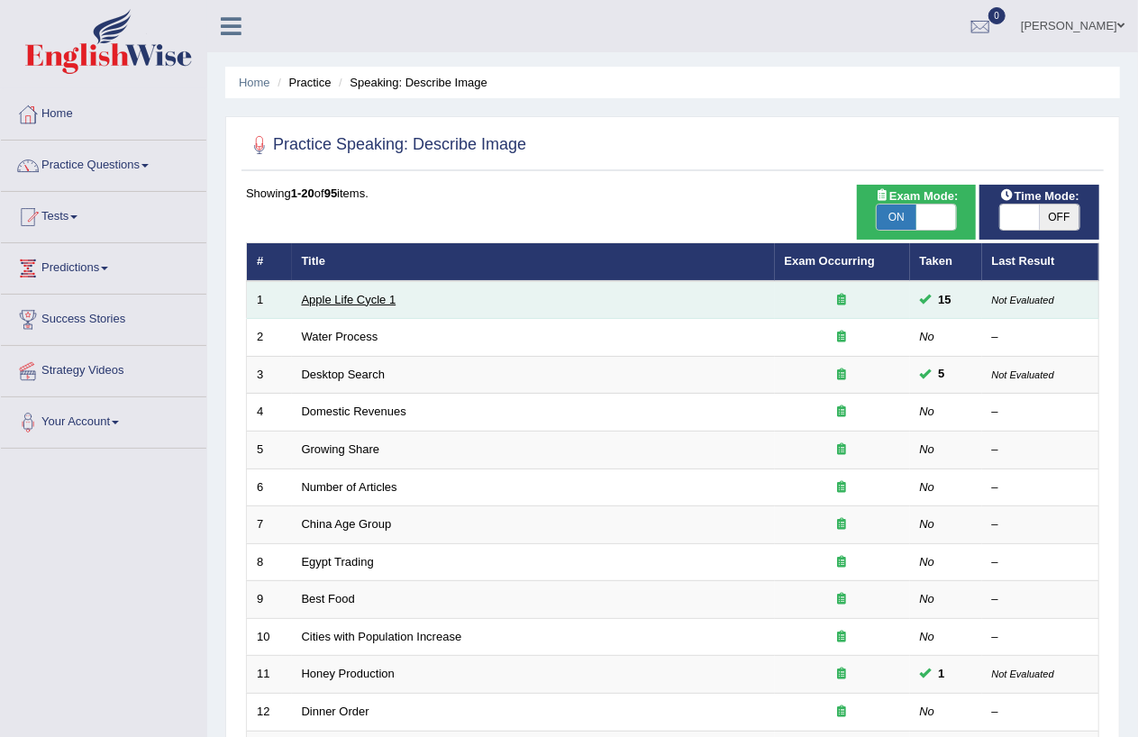
click at [359, 296] on link "Apple Life Cycle 1" at bounding box center [349, 300] width 95 height 14
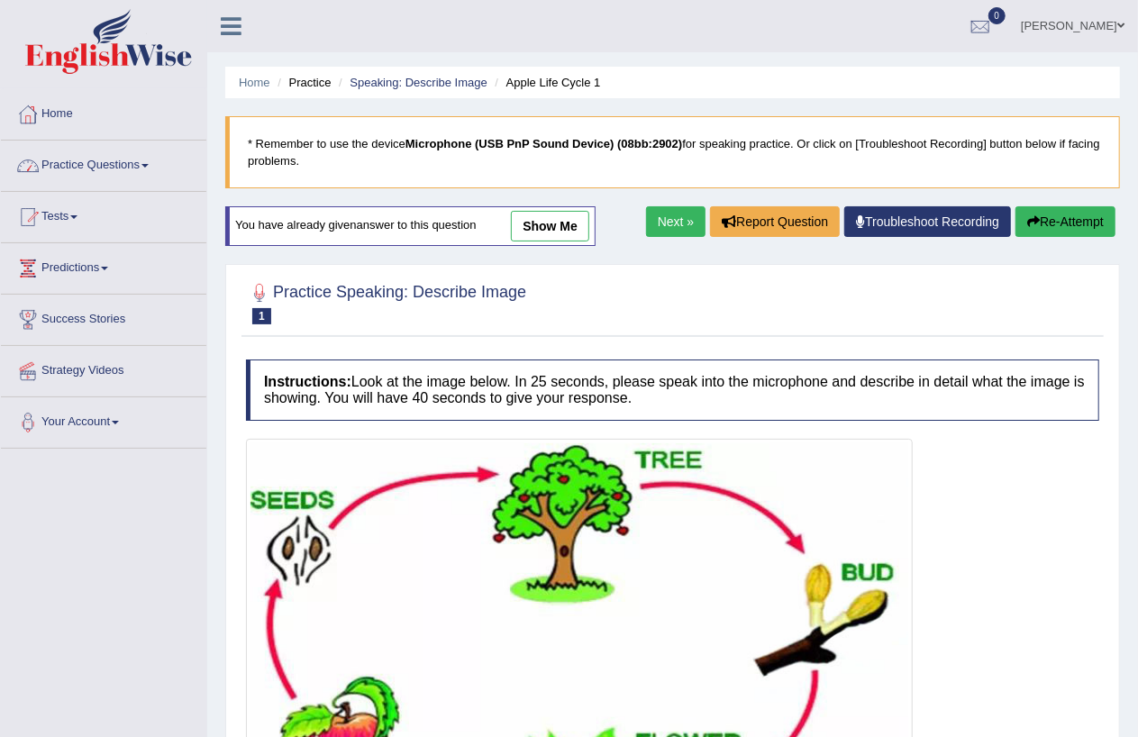
click at [150, 163] on link "Practice Questions" at bounding box center [103, 163] width 205 height 45
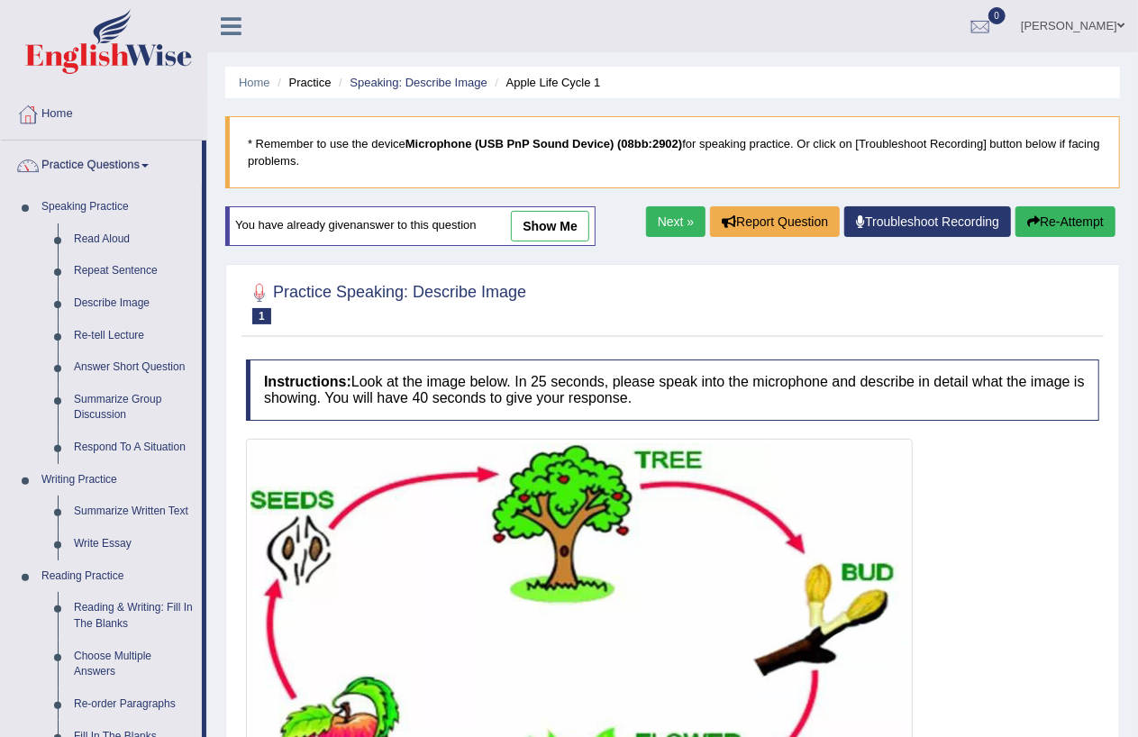
click at [647, 218] on link "Next »" at bounding box center [675, 221] width 59 height 31
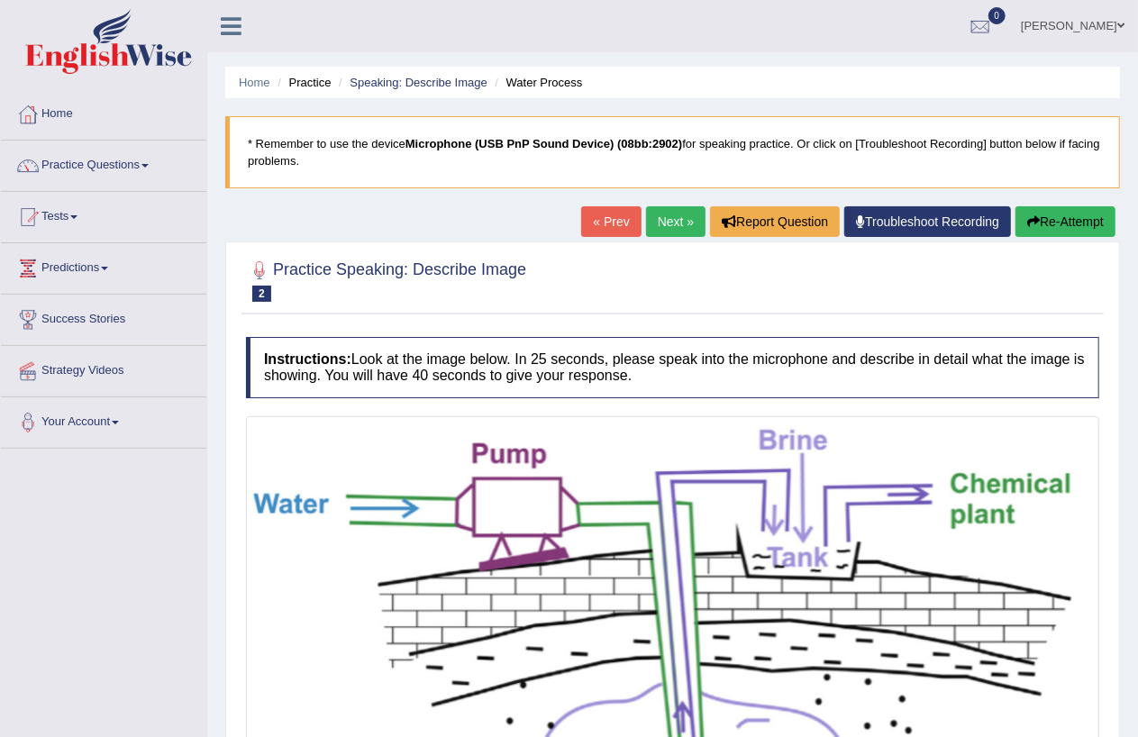
click at [674, 219] on link "Next »" at bounding box center [675, 221] width 59 height 31
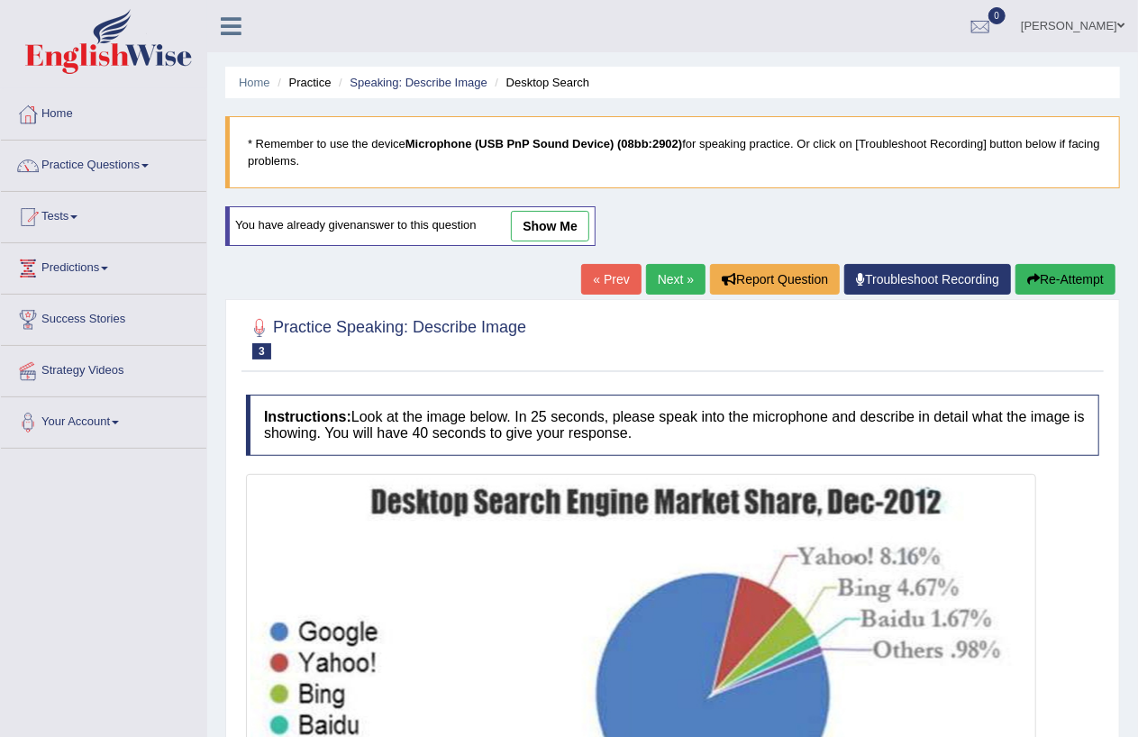
click at [543, 225] on link "show me" at bounding box center [550, 226] width 78 height 31
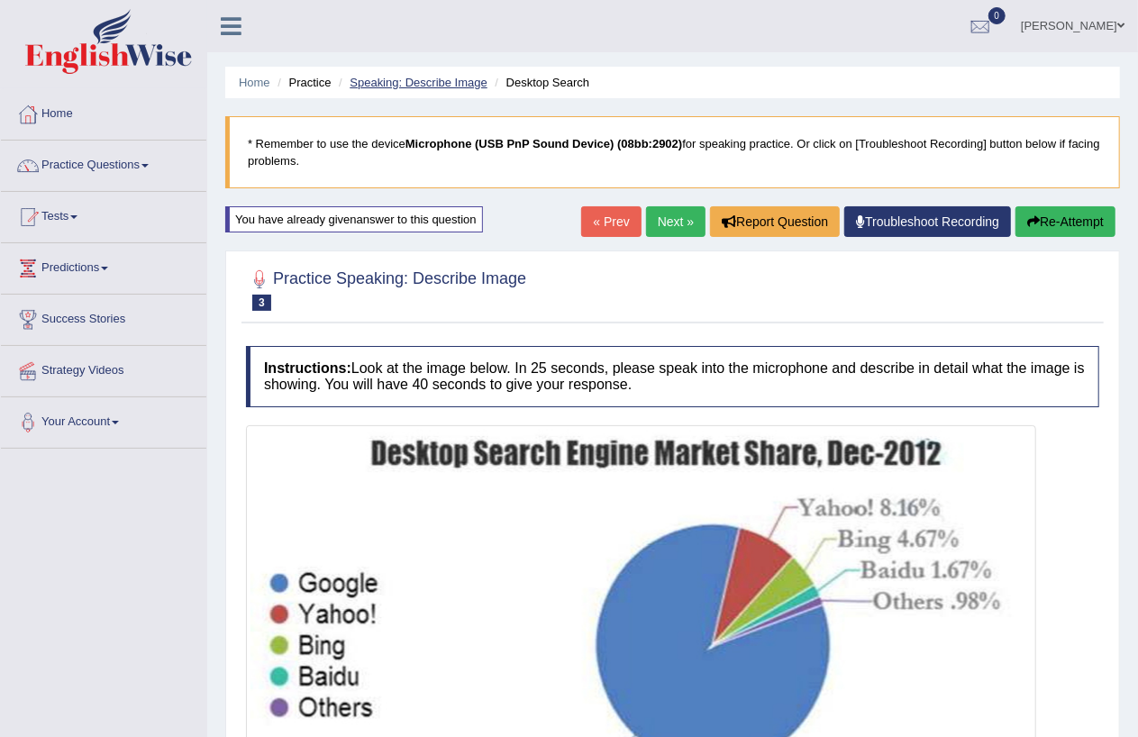
click at [433, 76] on link "Speaking: Describe Image" at bounding box center [418, 83] width 137 height 14
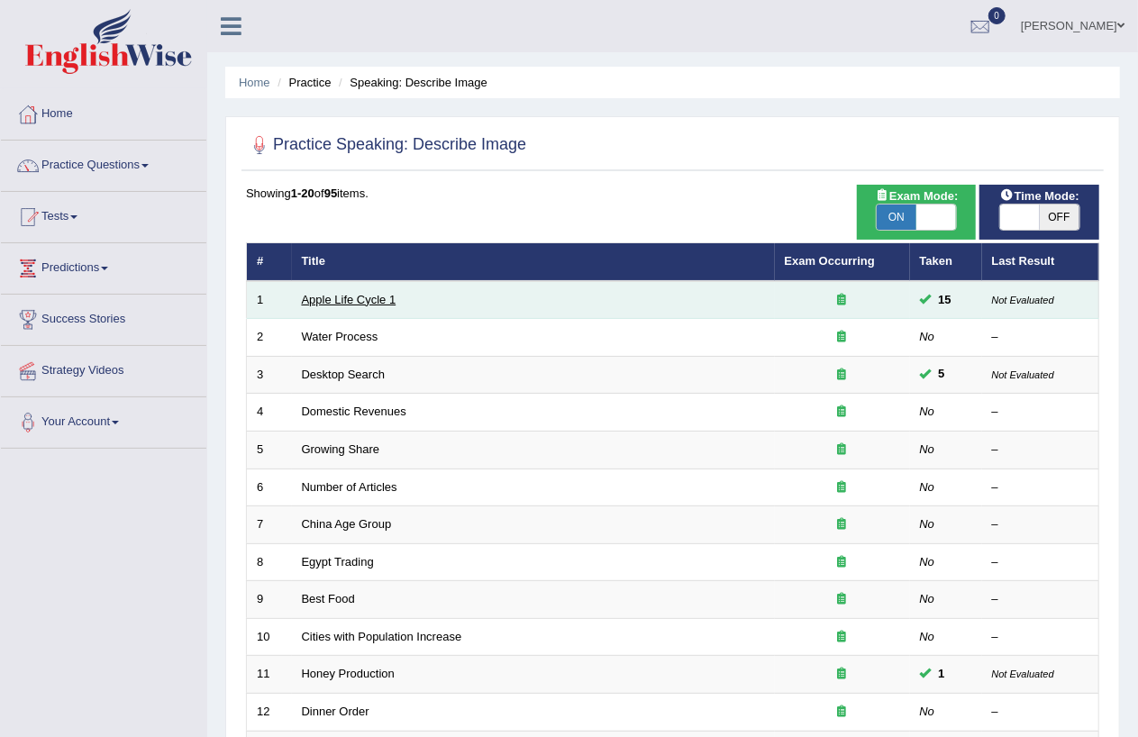
click at [369, 301] on link "Apple Life Cycle 1" at bounding box center [349, 300] width 95 height 14
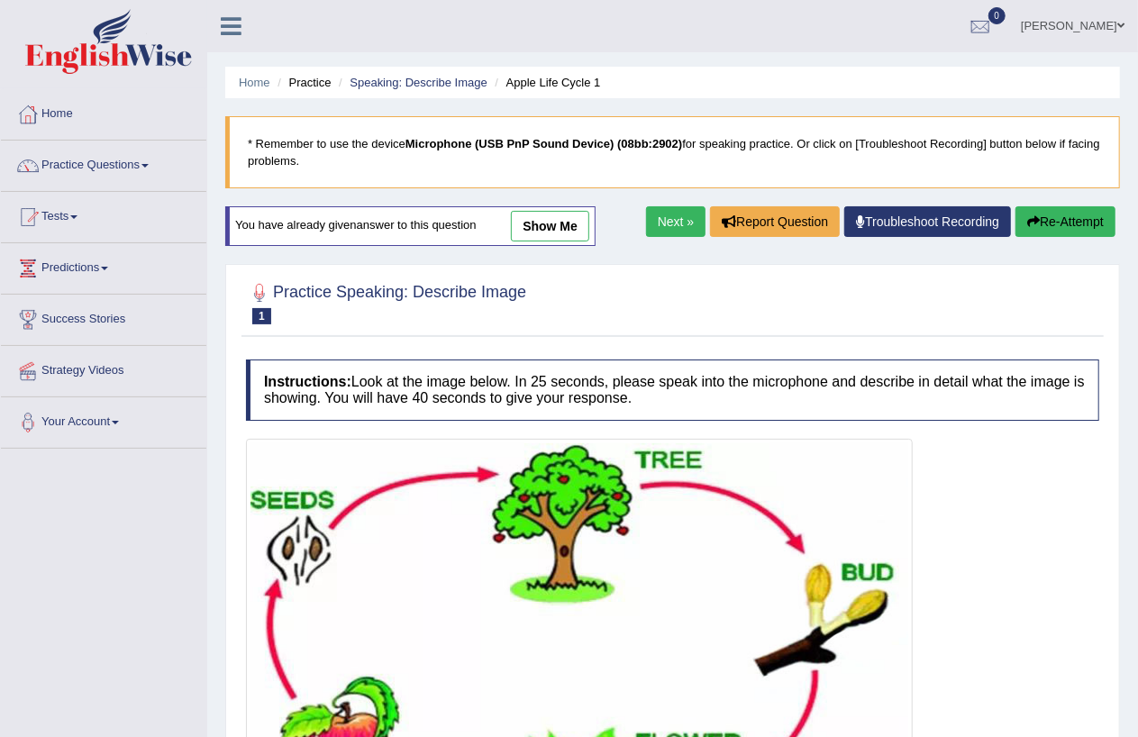
click at [552, 227] on link "show me" at bounding box center [550, 226] width 78 height 31
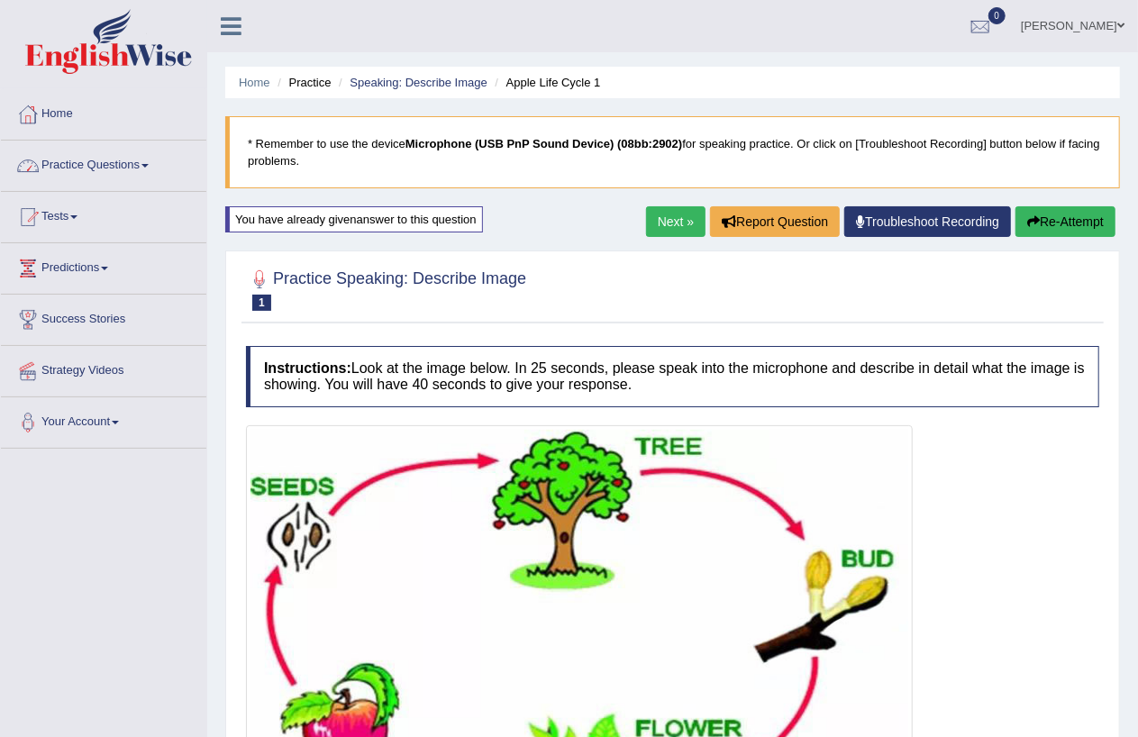
click at [147, 168] on link "Practice Questions" at bounding box center [103, 163] width 205 height 45
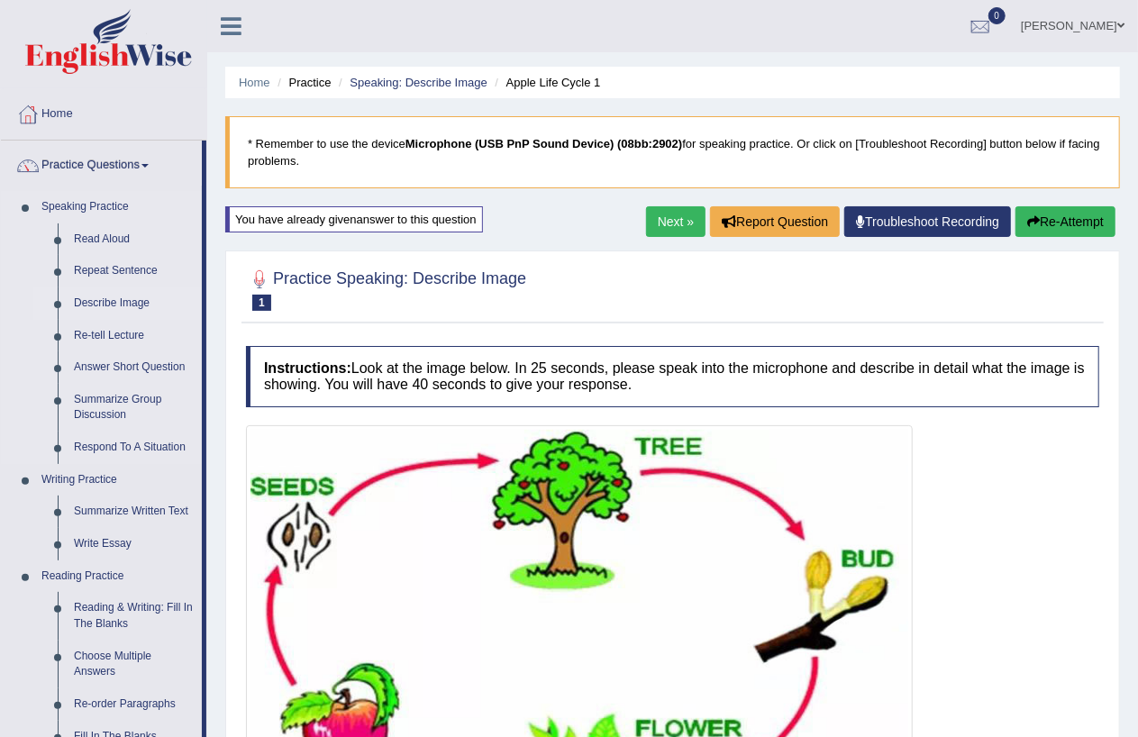
click at [122, 307] on link "Describe Image" at bounding box center [134, 303] width 136 height 32
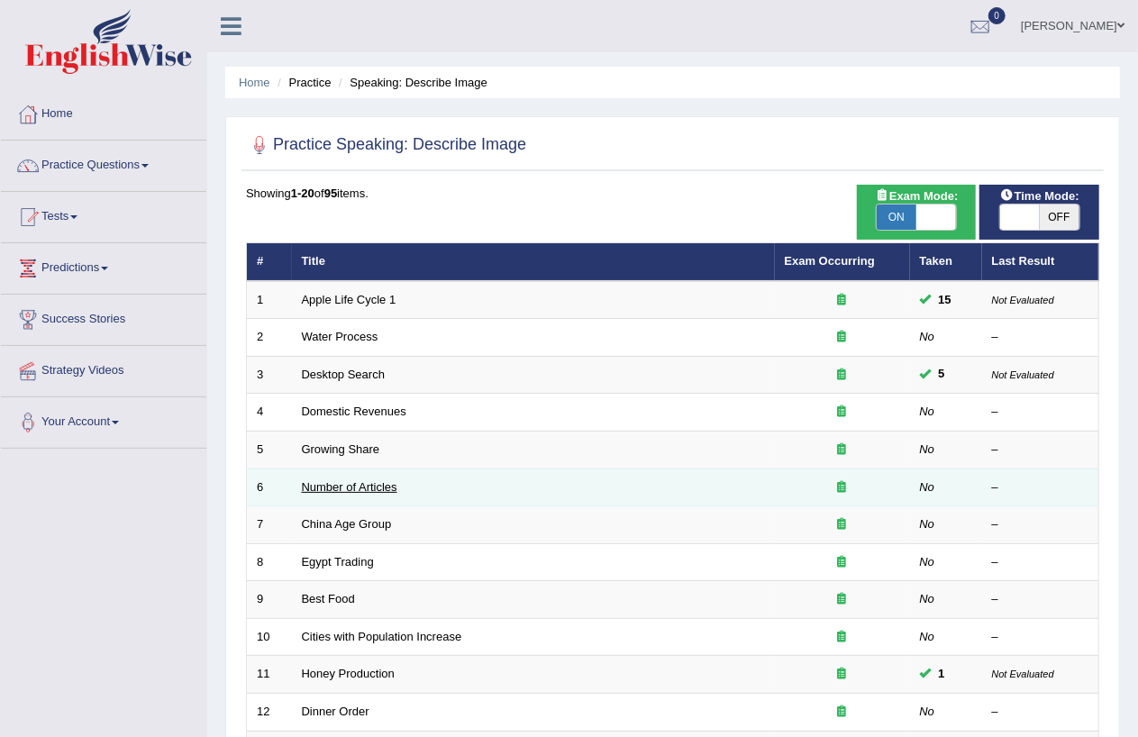
click at [342, 491] on link "Number of Articles" at bounding box center [350, 487] width 96 height 14
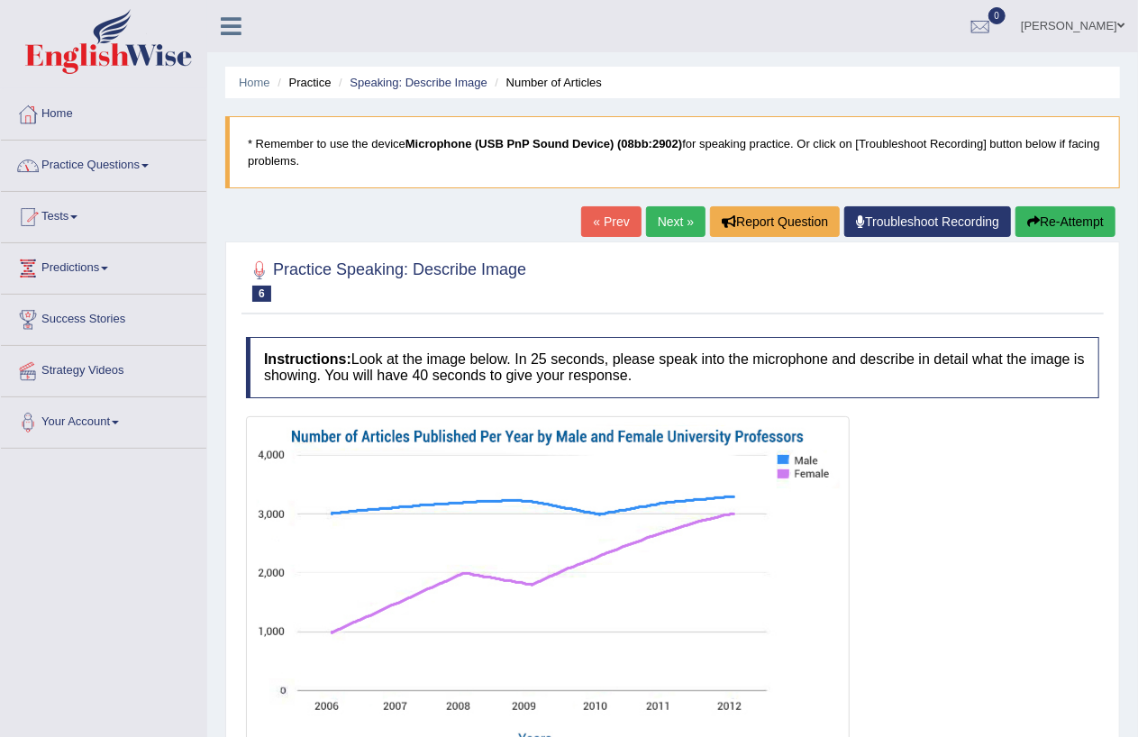
click at [149, 165] on span at bounding box center [144, 166] width 7 height 4
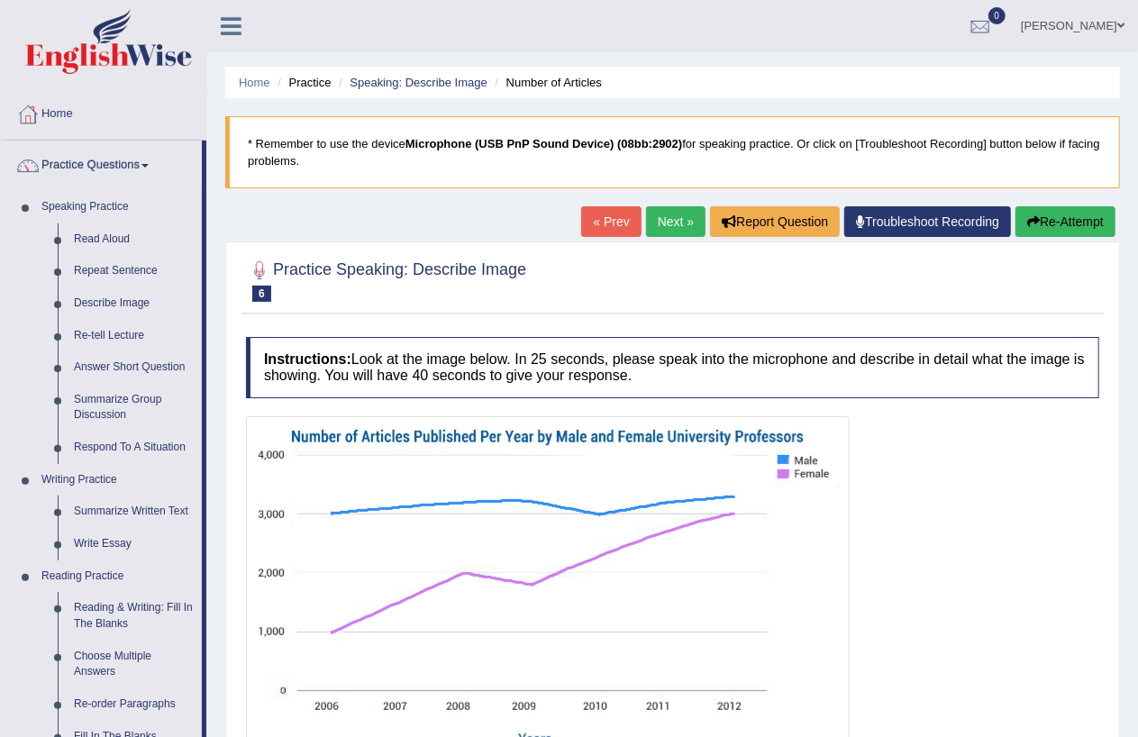
click at [1086, 23] on link "[PERSON_NAME]" at bounding box center [1073, 23] width 131 height 47
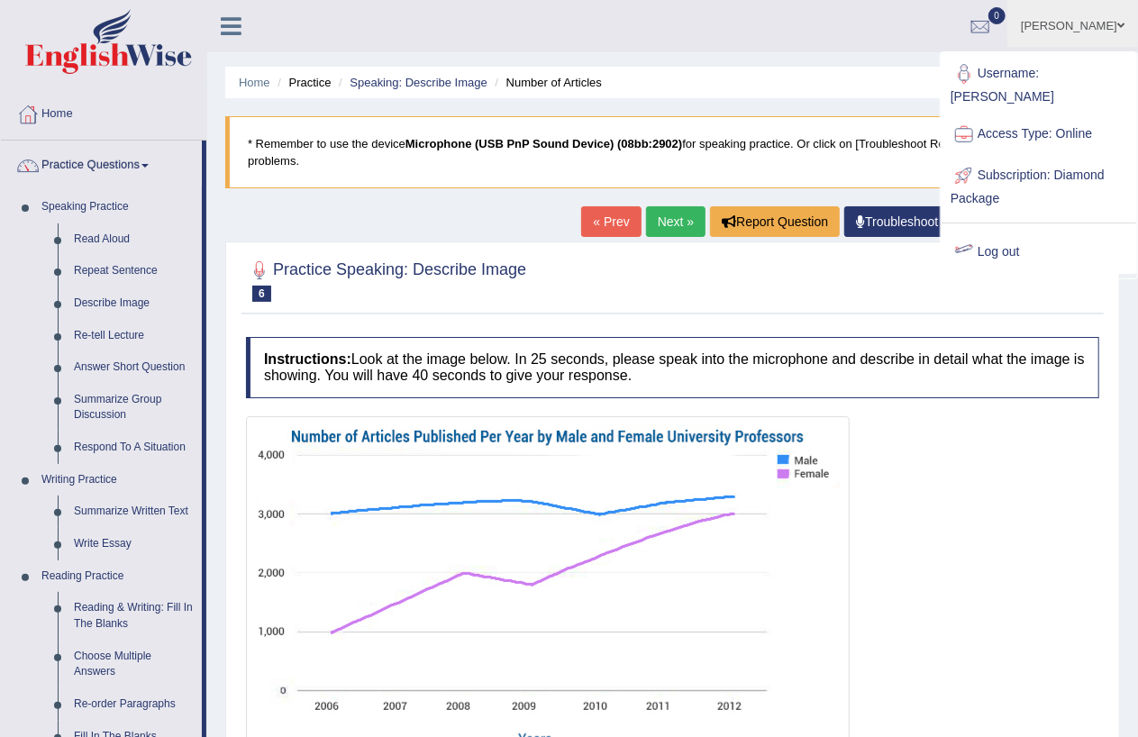
click at [994, 232] on link "Log out" at bounding box center [1039, 252] width 195 height 41
